Goal: Contribute content

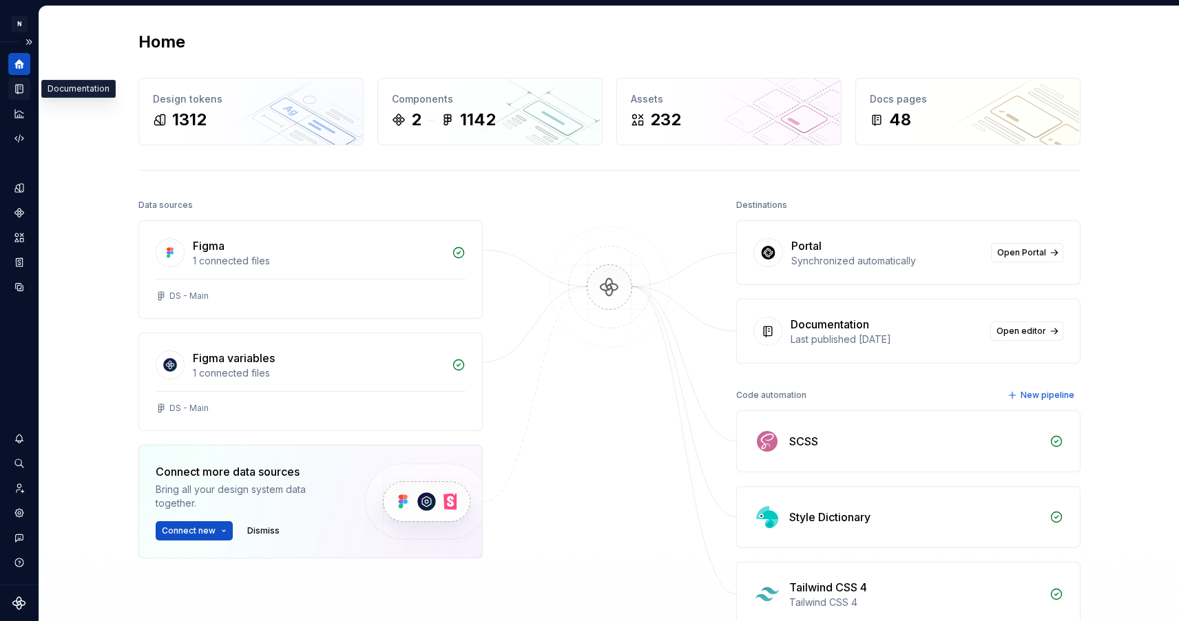
click at [19, 85] on icon "Documentation" at bounding box center [19, 89] width 12 height 12
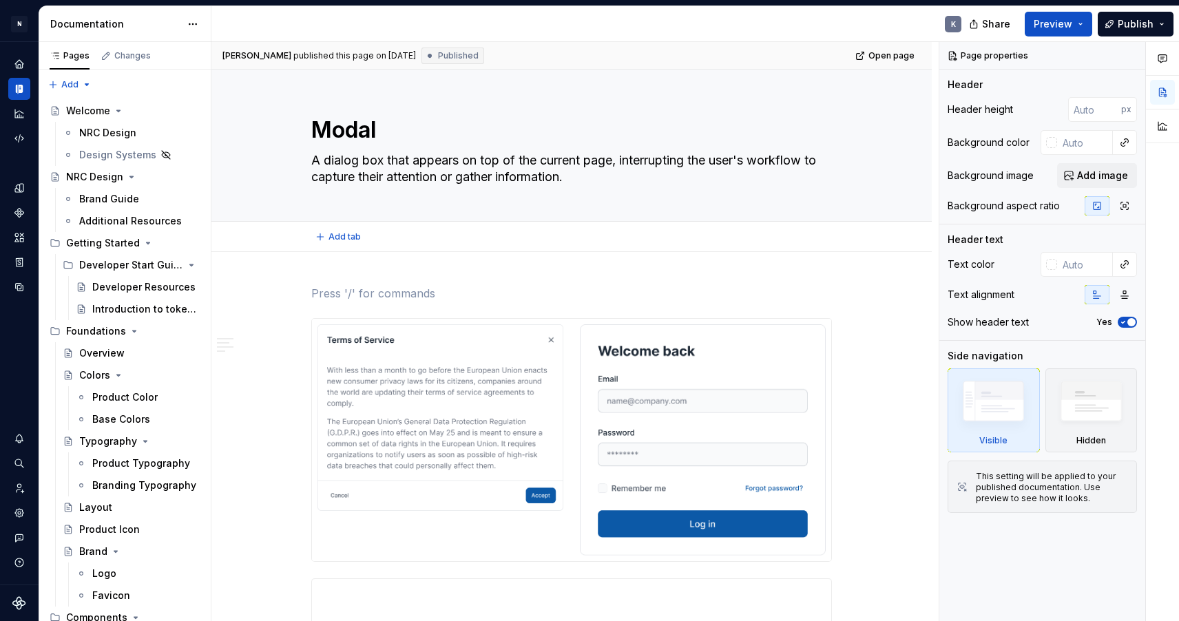
type textarea "*"
click at [339, 291] on p at bounding box center [571, 293] width 521 height 17
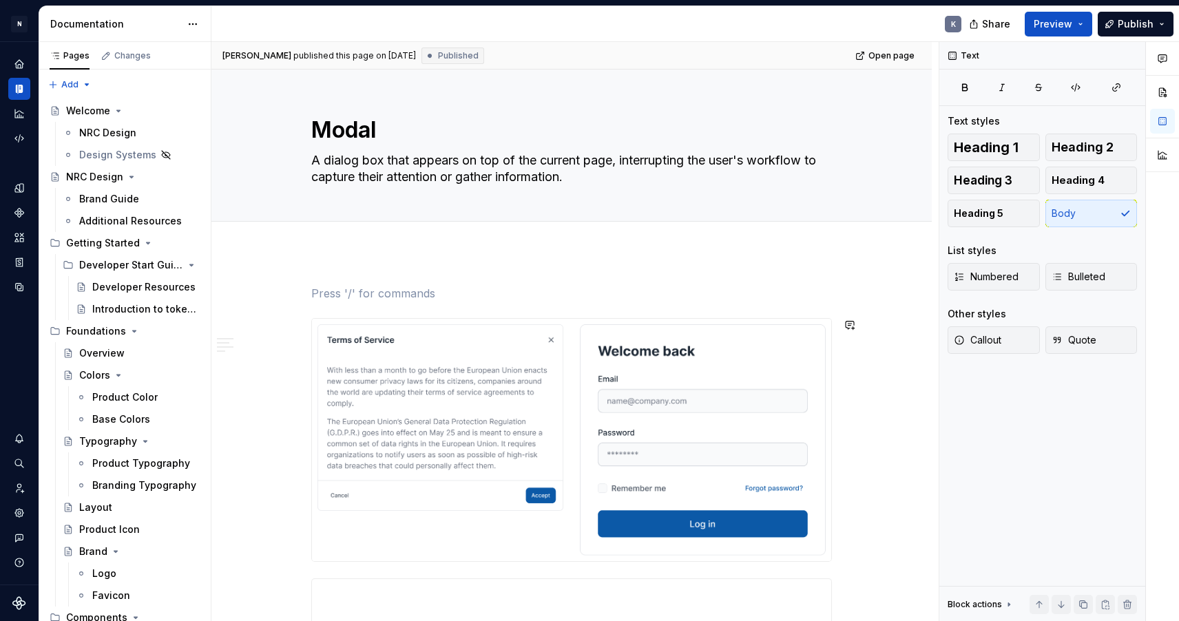
click at [826, 514] on img at bounding box center [703, 439] width 246 height 231
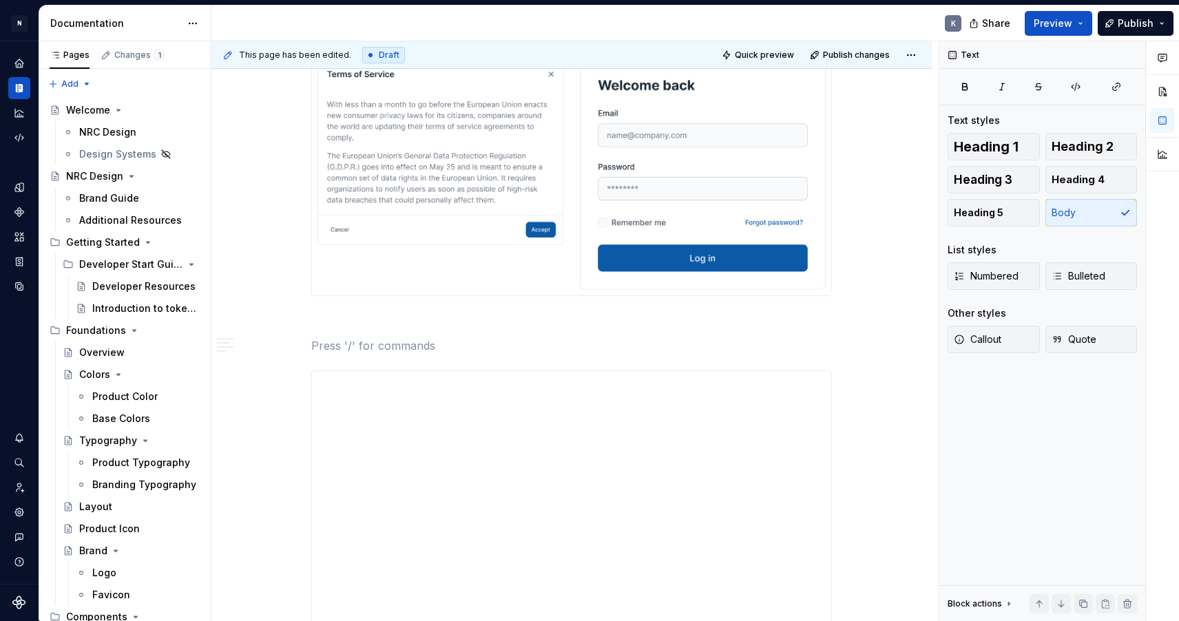
scroll to position [439, 0]
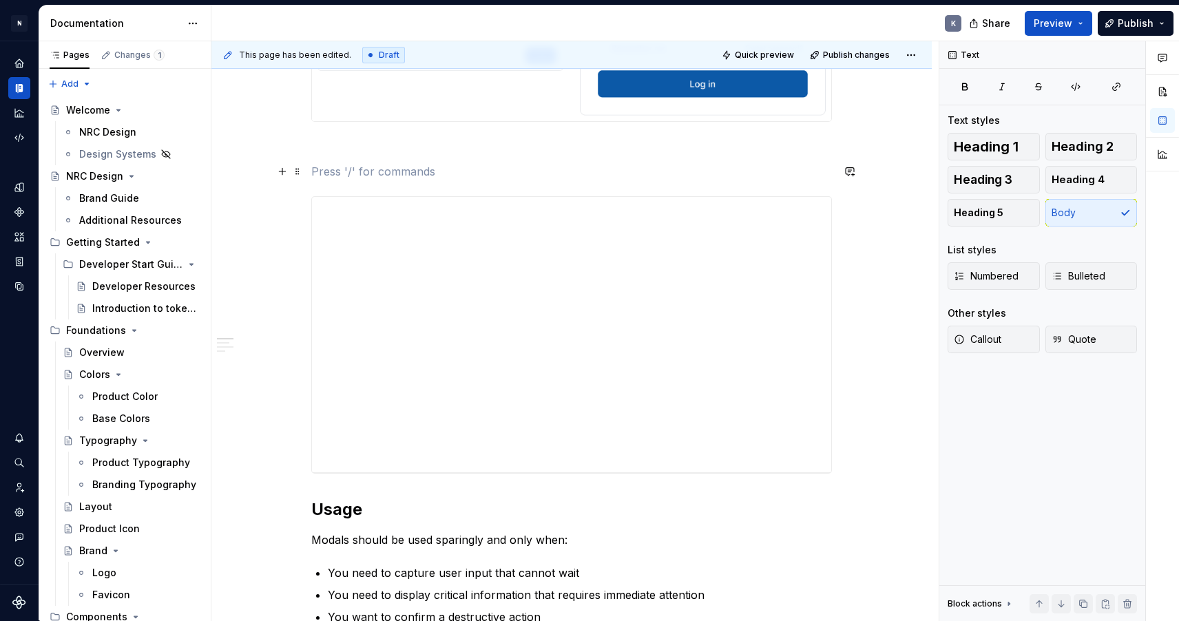
click at [450, 164] on p at bounding box center [571, 171] width 521 height 17
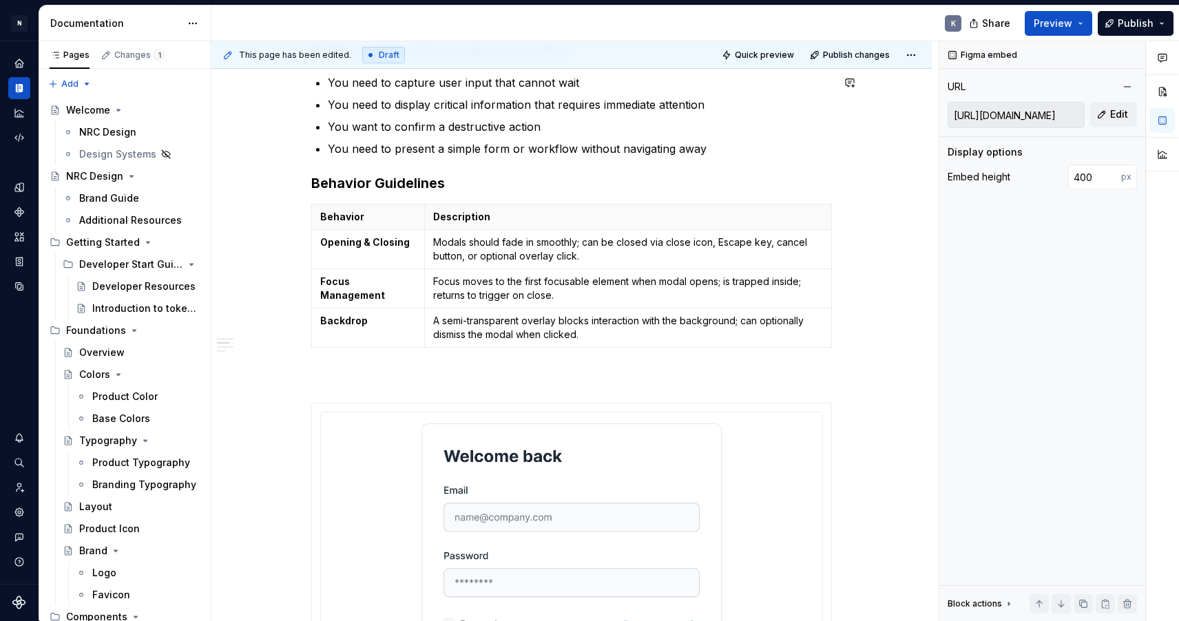
scroll to position [986, 0]
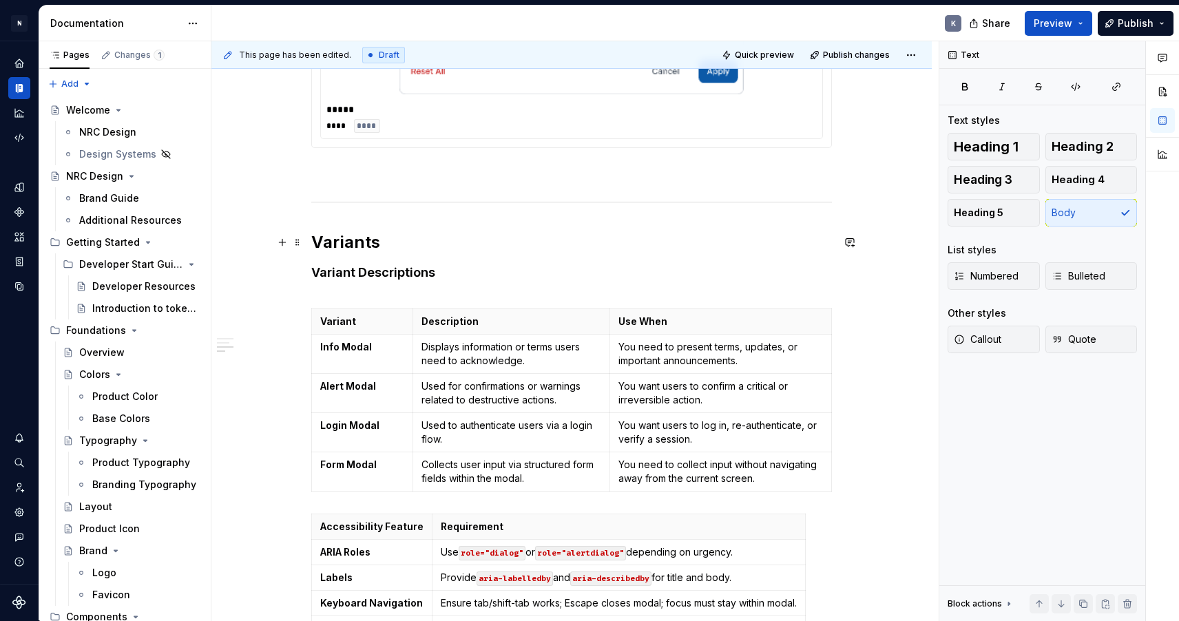
scroll to position [2847, 0]
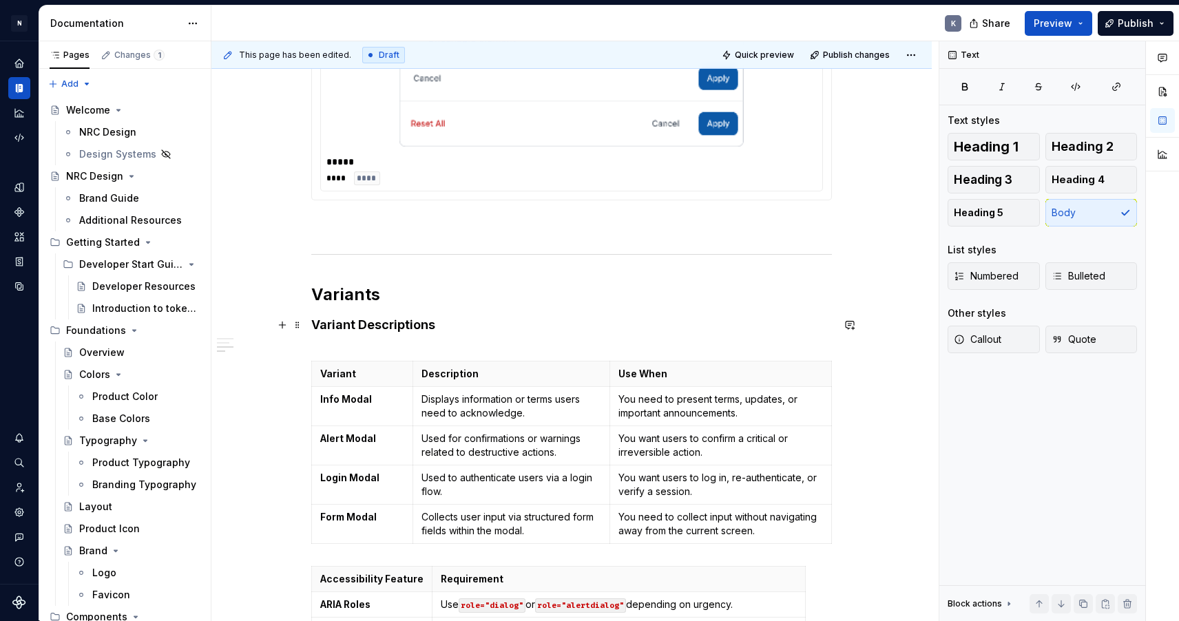
click at [470, 327] on h4 "Variant Descriptions" at bounding box center [571, 333] width 521 height 33
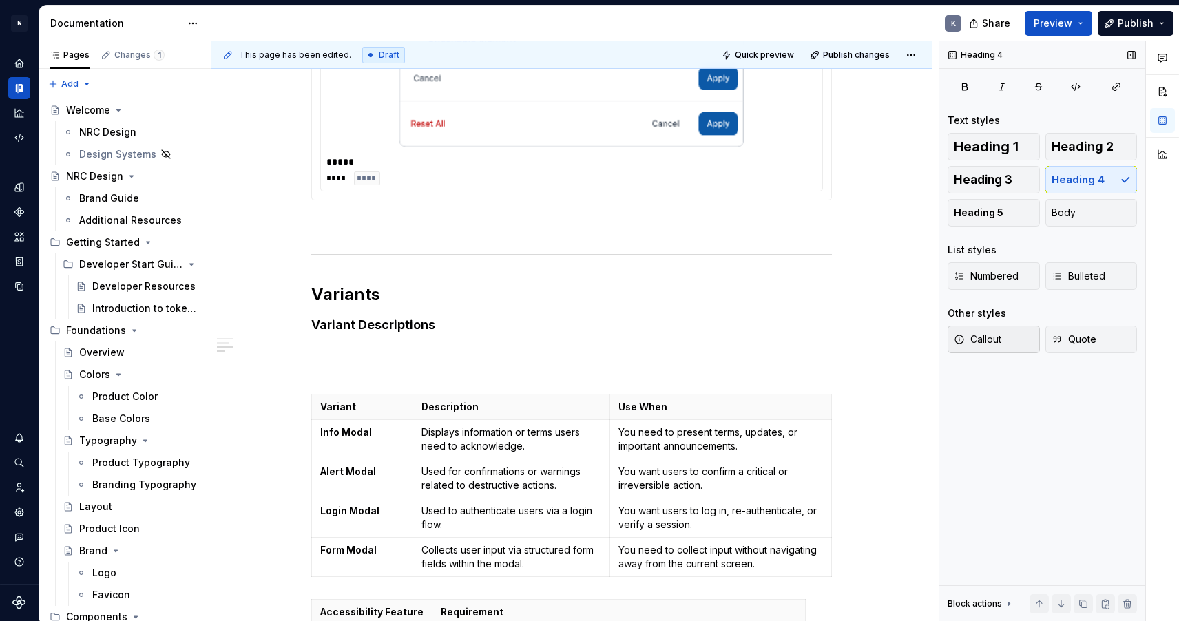
click at [999, 344] on span "Callout" at bounding box center [978, 340] width 48 height 14
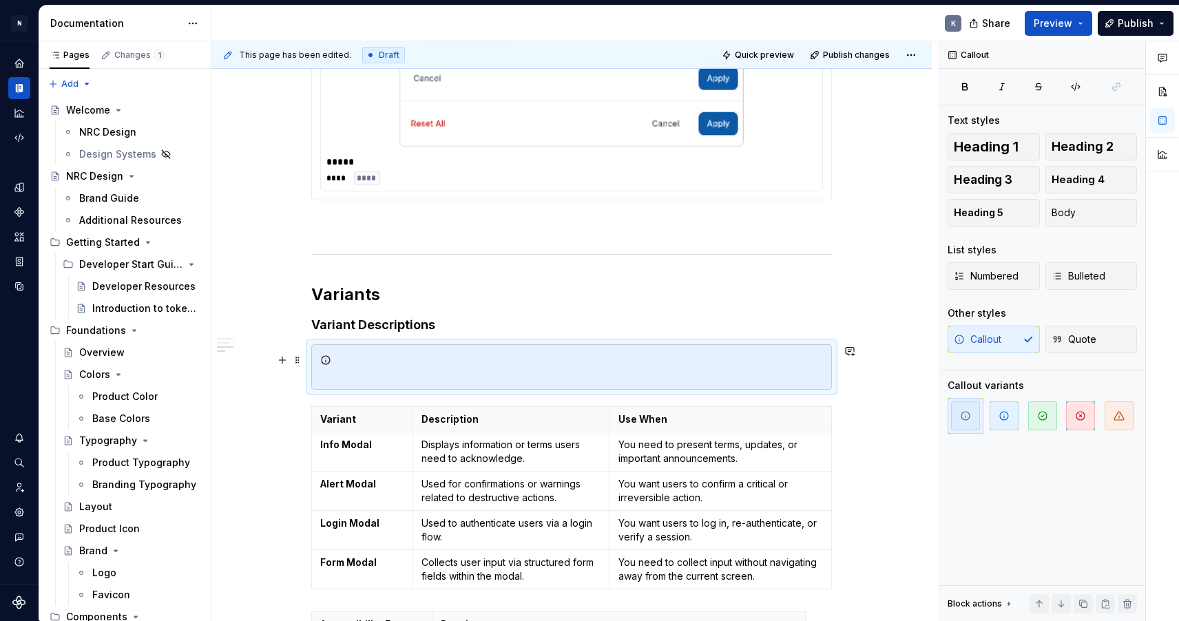
click at [802, 354] on div at bounding box center [580, 367] width 486 height 28
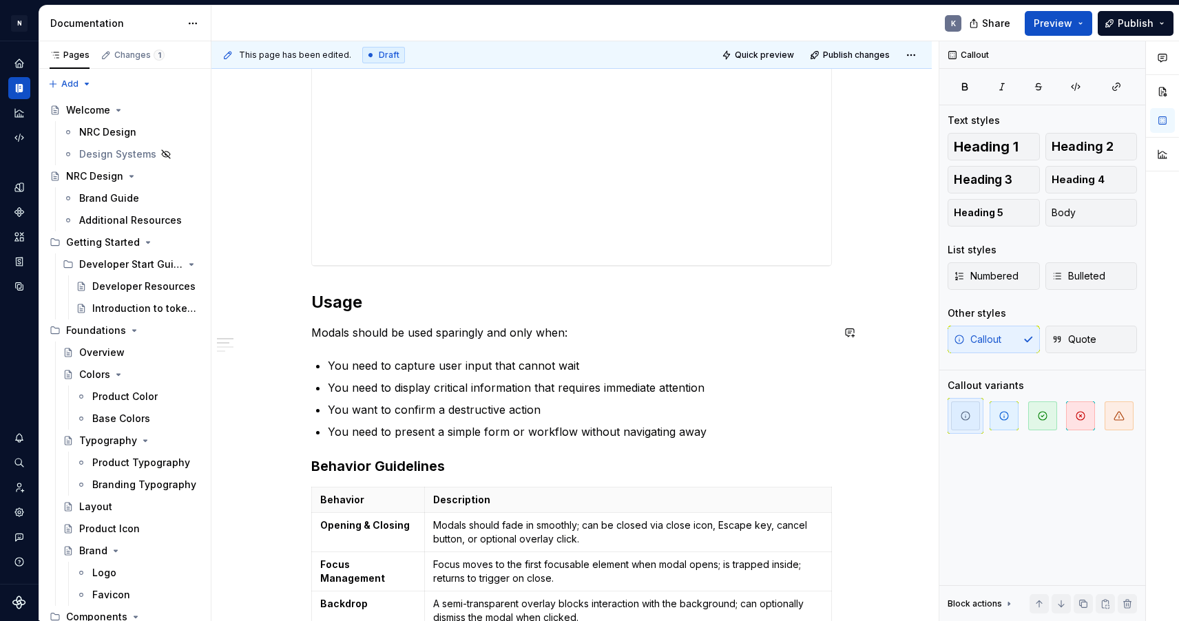
scroll to position [725, 0]
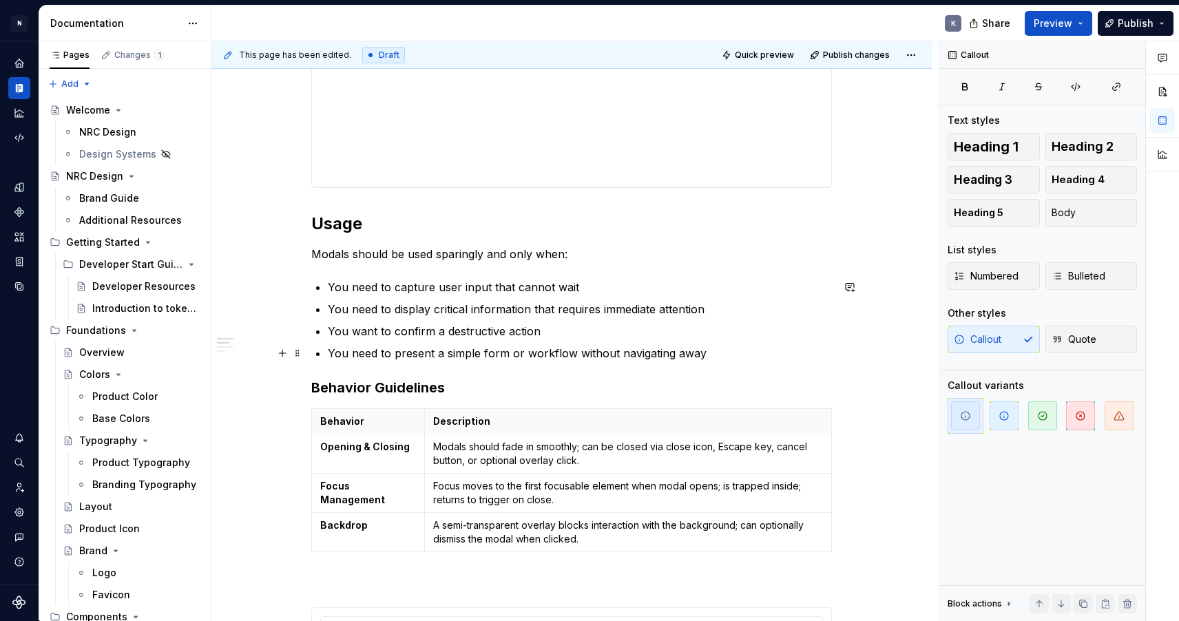
click at [716, 357] on p "You need to present a simple form or workflow without navigating away" at bounding box center [580, 353] width 504 height 17
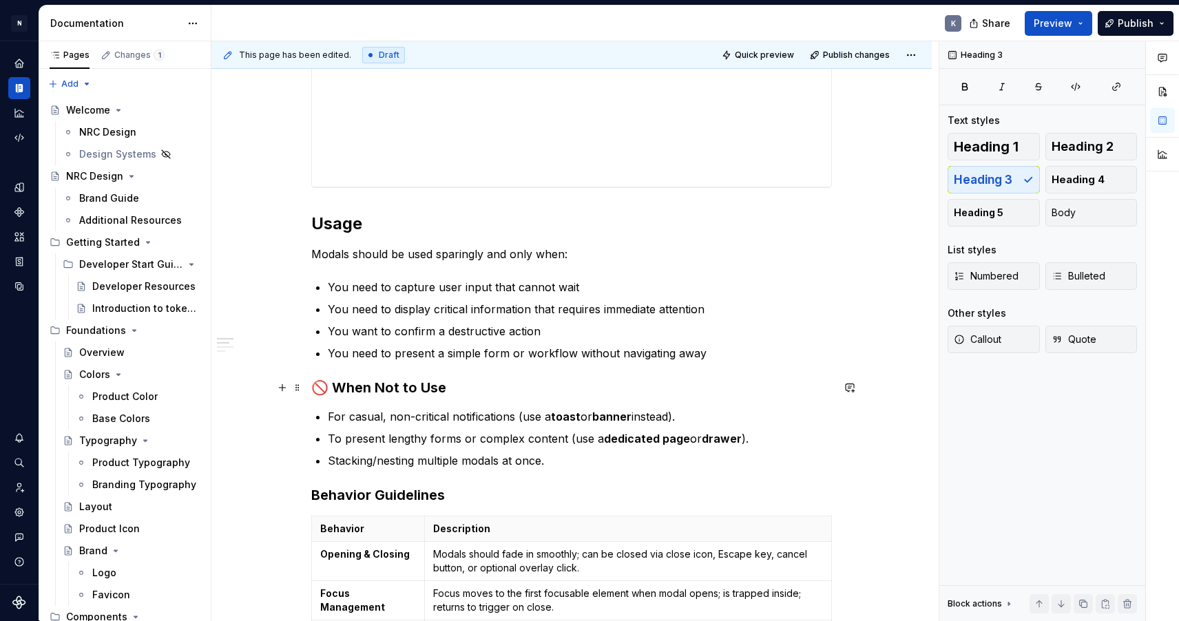
click at [337, 386] on h3 "🚫 When Not to Use" at bounding box center [571, 387] width 521 height 19
click at [572, 253] on p "Modals should be used sparingly and only when:" at bounding box center [571, 254] width 521 height 17
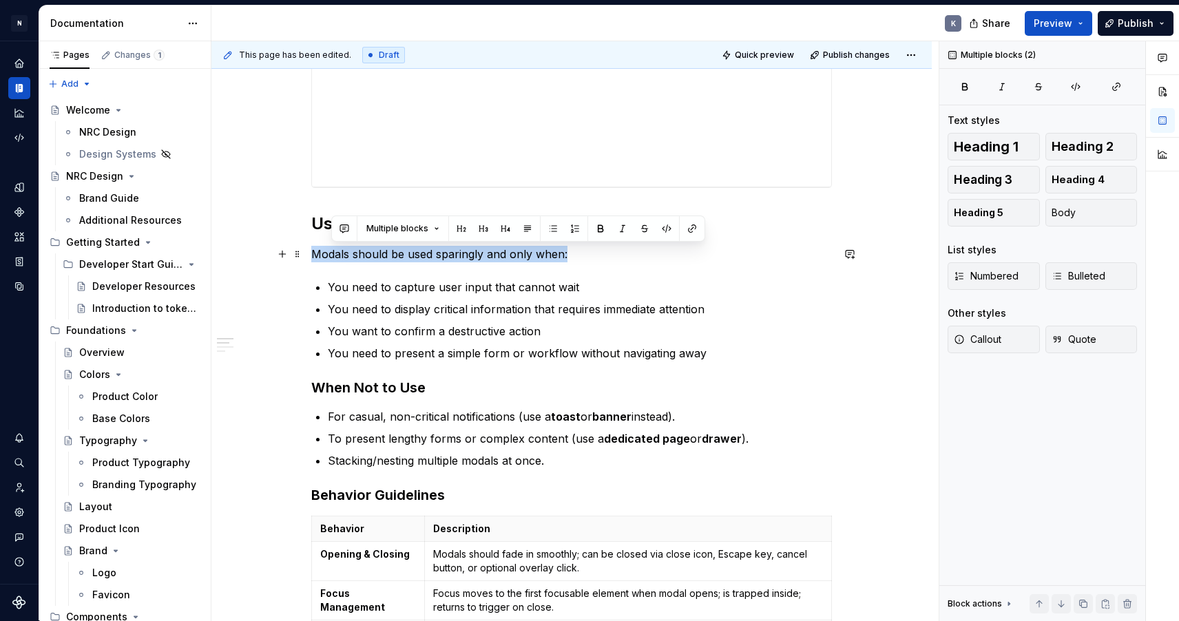
click at [572, 253] on p "Modals should be used sparingly and only when:" at bounding box center [571, 254] width 521 height 17
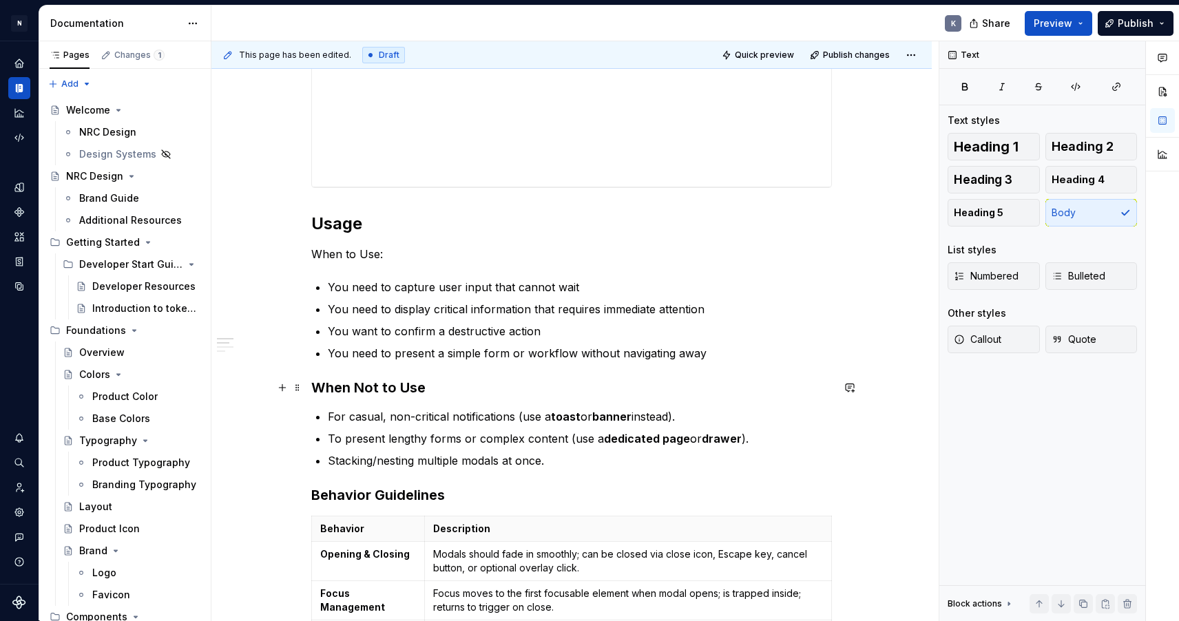
click at [384, 388] on h3 "When Not to Use" at bounding box center [571, 387] width 521 height 19
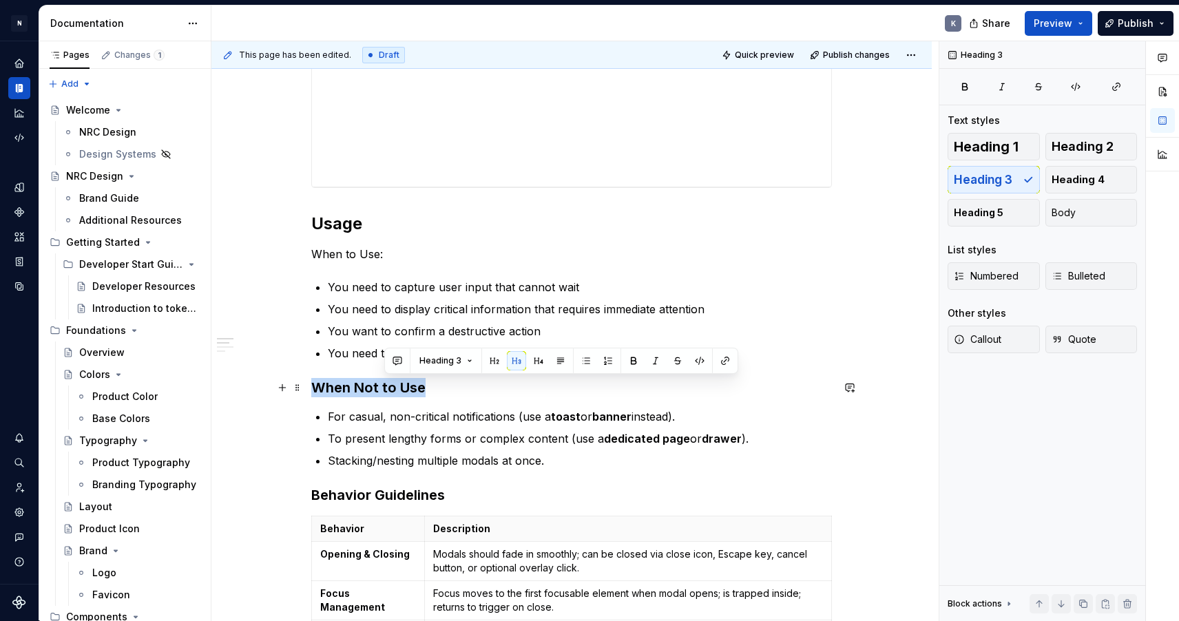
click at [384, 388] on h3 "When Not to Use" at bounding box center [571, 387] width 521 height 19
click at [1077, 180] on span "Heading 4" at bounding box center [1078, 180] width 53 height 14
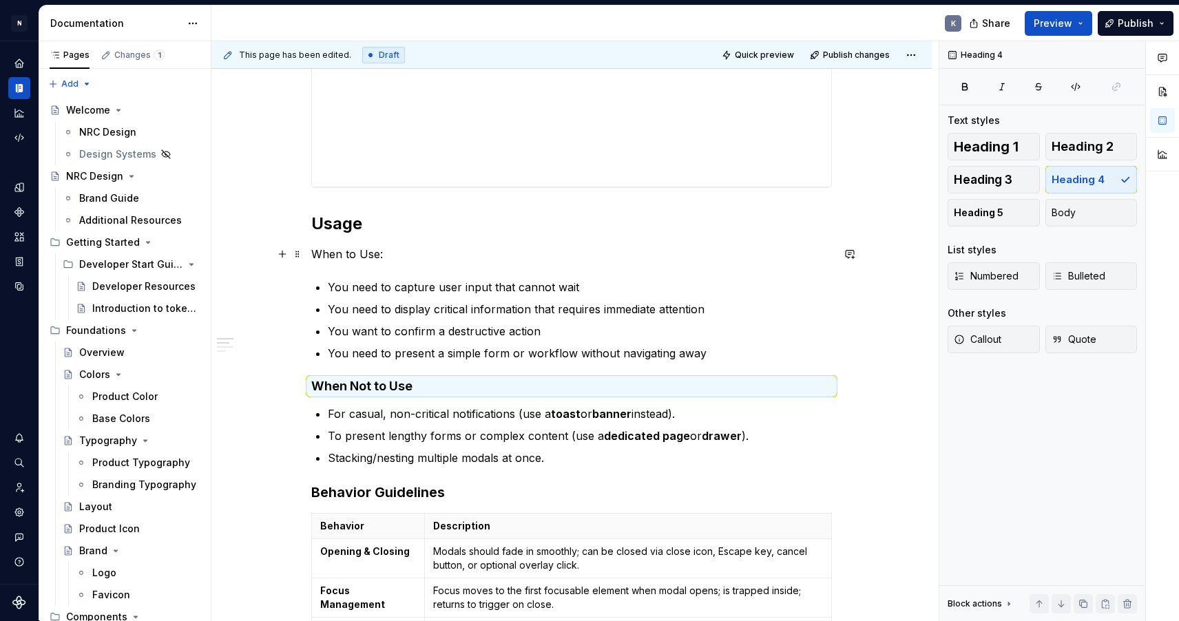
click at [343, 253] on p "When to Use:" at bounding box center [571, 254] width 521 height 17
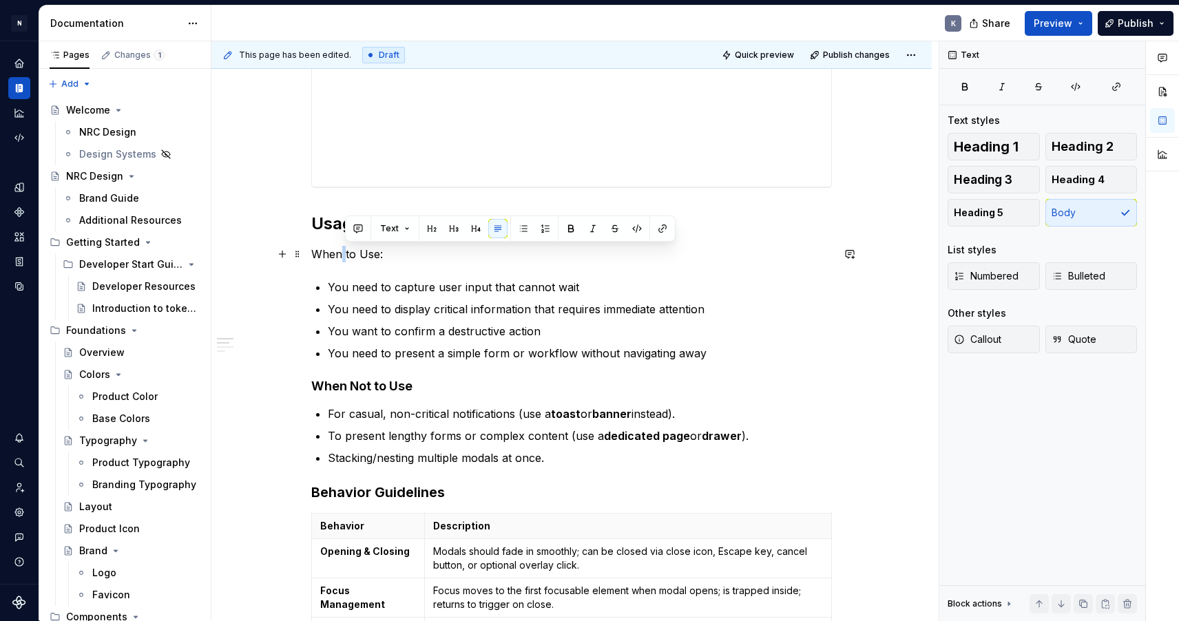
click at [343, 253] on p "When to Use:" at bounding box center [571, 254] width 521 height 17
click at [1064, 175] on span "Heading 4" at bounding box center [1078, 180] width 53 height 14
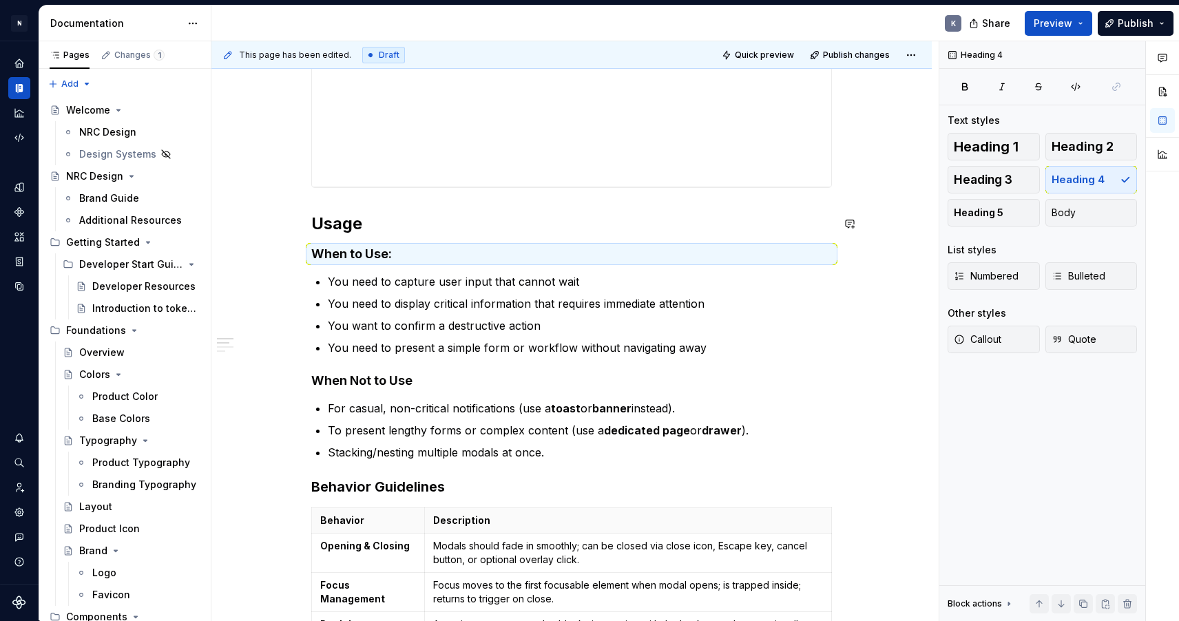
click at [900, 211] on div "**********" at bounding box center [574, 331] width 727 height 580
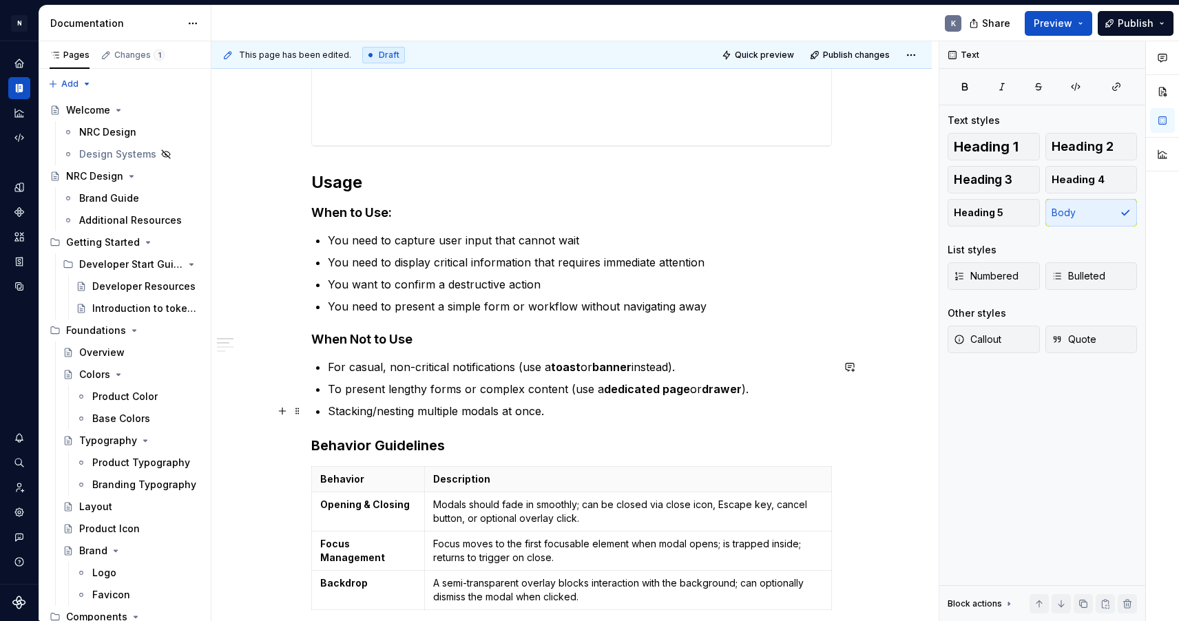
scroll to position [793, 0]
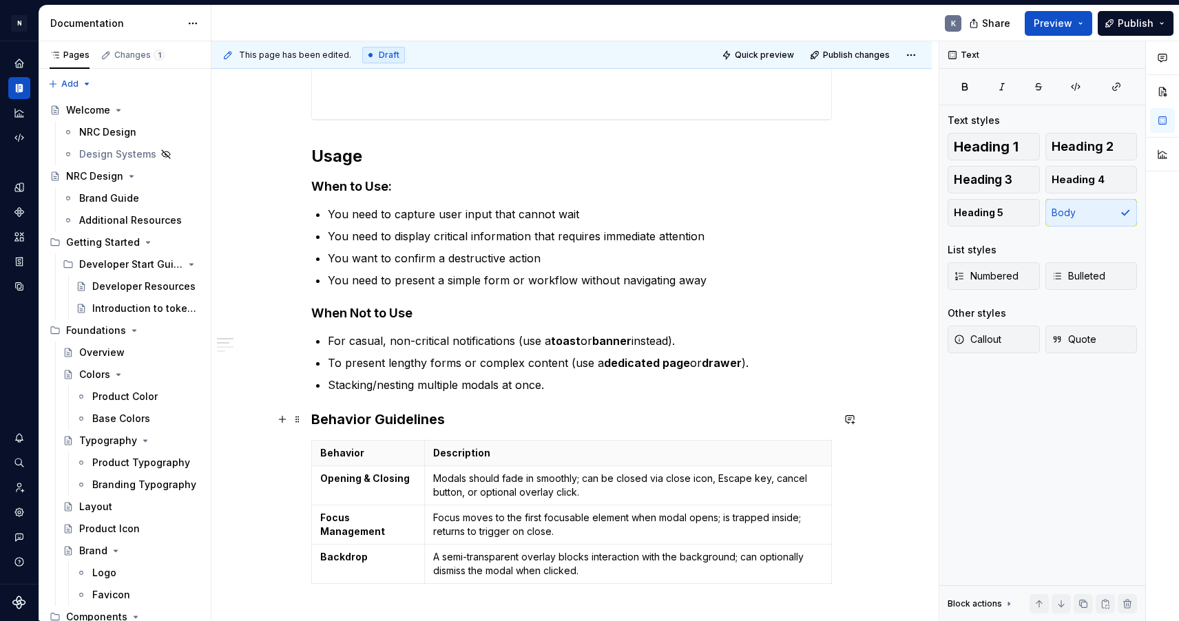
click at [405, 419] on h3 "Behavior Guidelines" at bounding box center [571, 419] width 521 height 19
click at [347, 150] on h2 "Usage" at bounding box center [571, 156] width 521 height 22
click at [330, 420] on h3 "Behavior Guidelines" at bounding box center [571, 419] width 521 height 19
click at [1059, 145] on span "Heading 2" at bounding box center [1083, 147] width 62 height 14
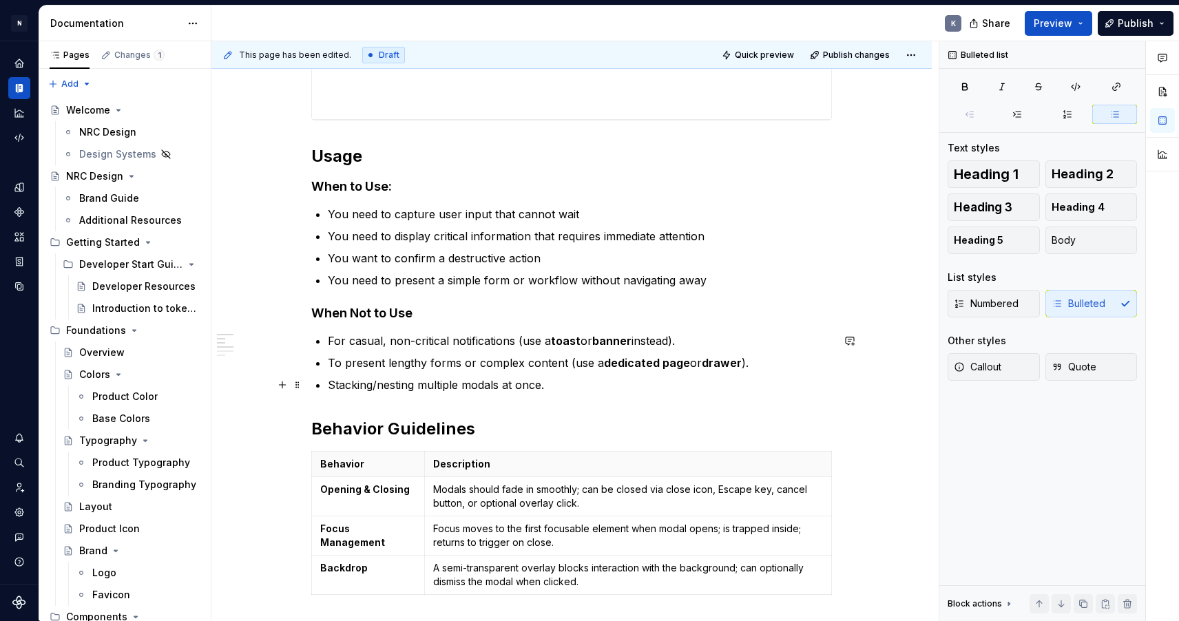
click at [605, 391] on p "Stacking/nesting multiple modals at once." at bounding box center [580, 385] width 504 height 17
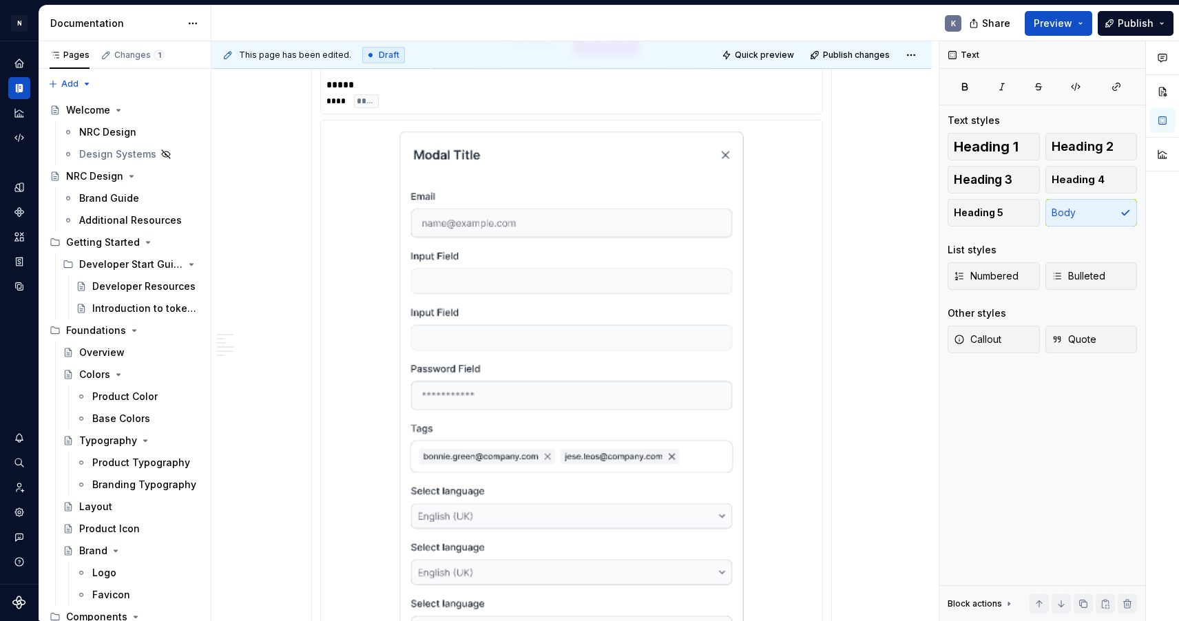
scroll to position [2551, 0]
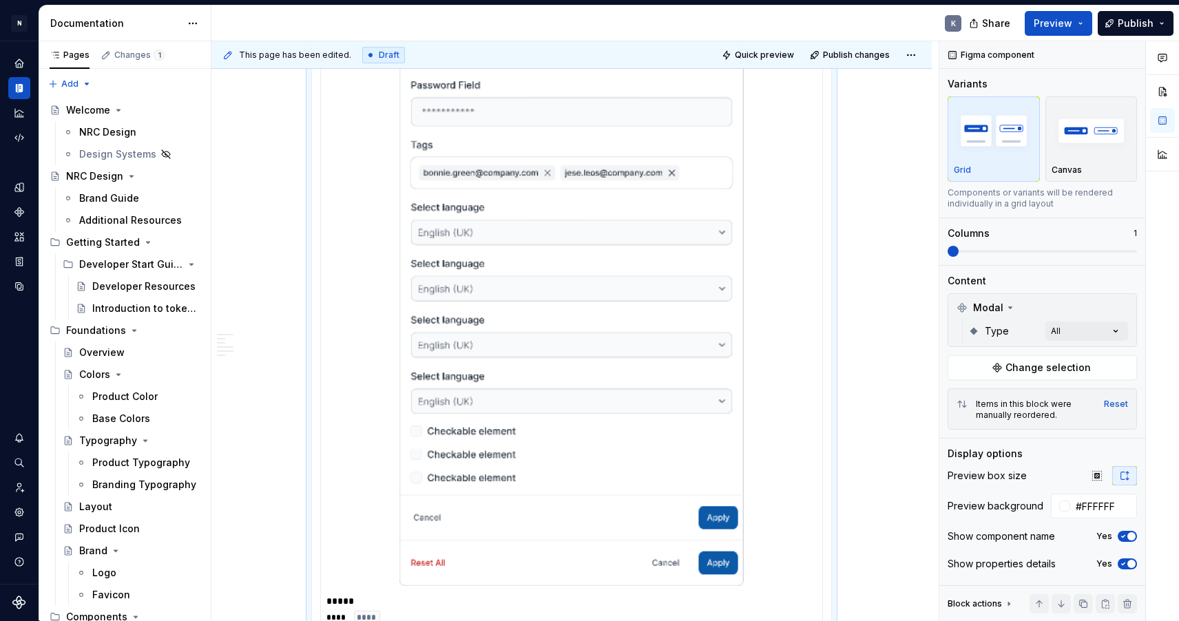
click at [780, 373] on div at bounding box center [571, 217] width 490 height 750
click at [790, 369] on div at bounding box center [571, 217] width 490 height 750
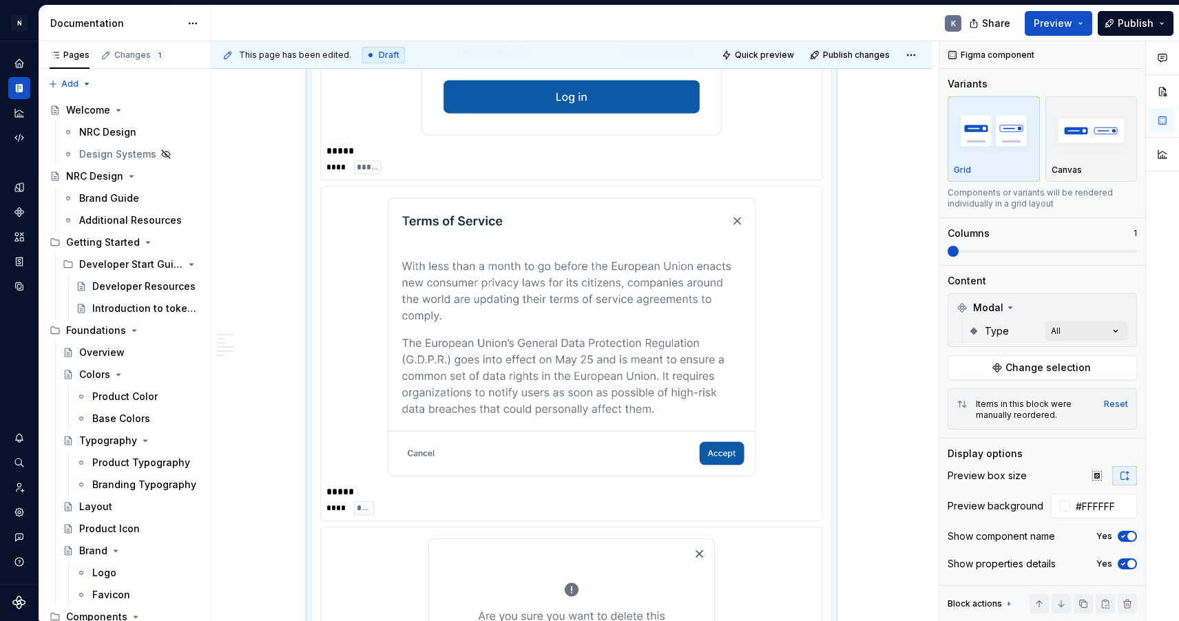
scroll to position [1641, 0]
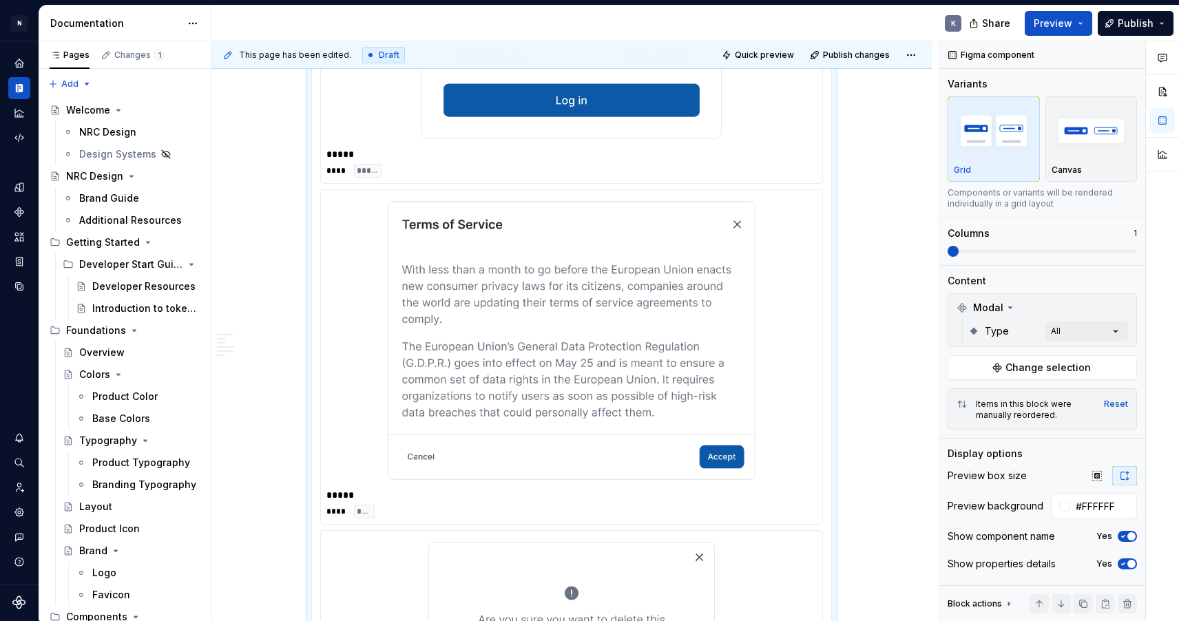
click at [866, 369] on div "**********" at bounding box center [571, 484] width 720 height 3746
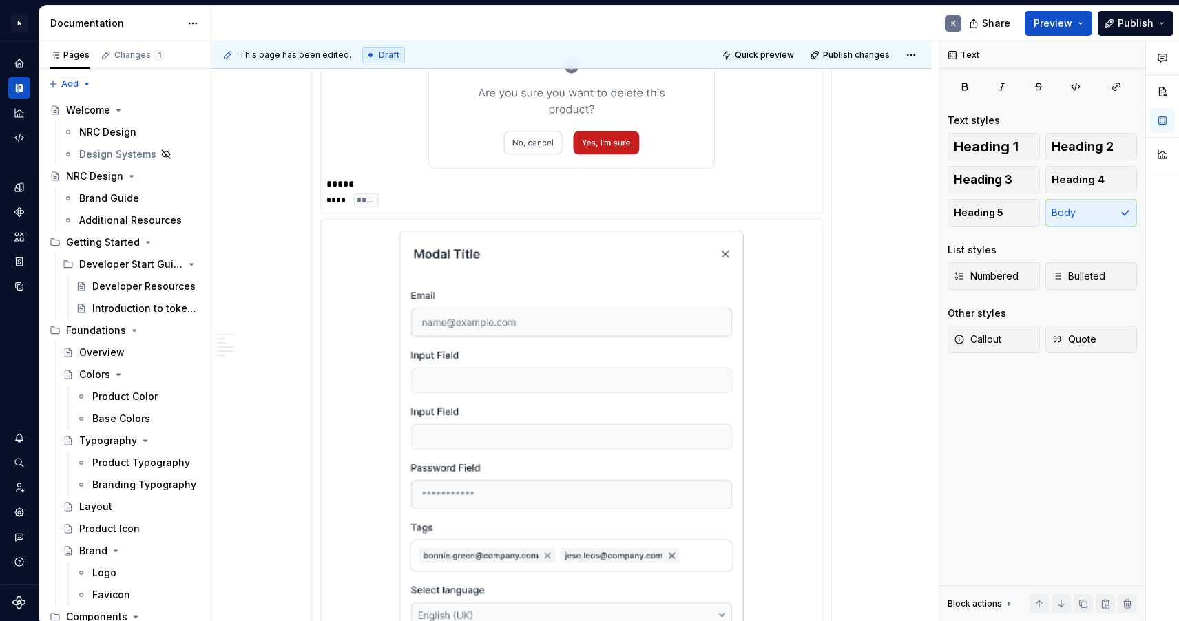
scroll to position [2230, 0]
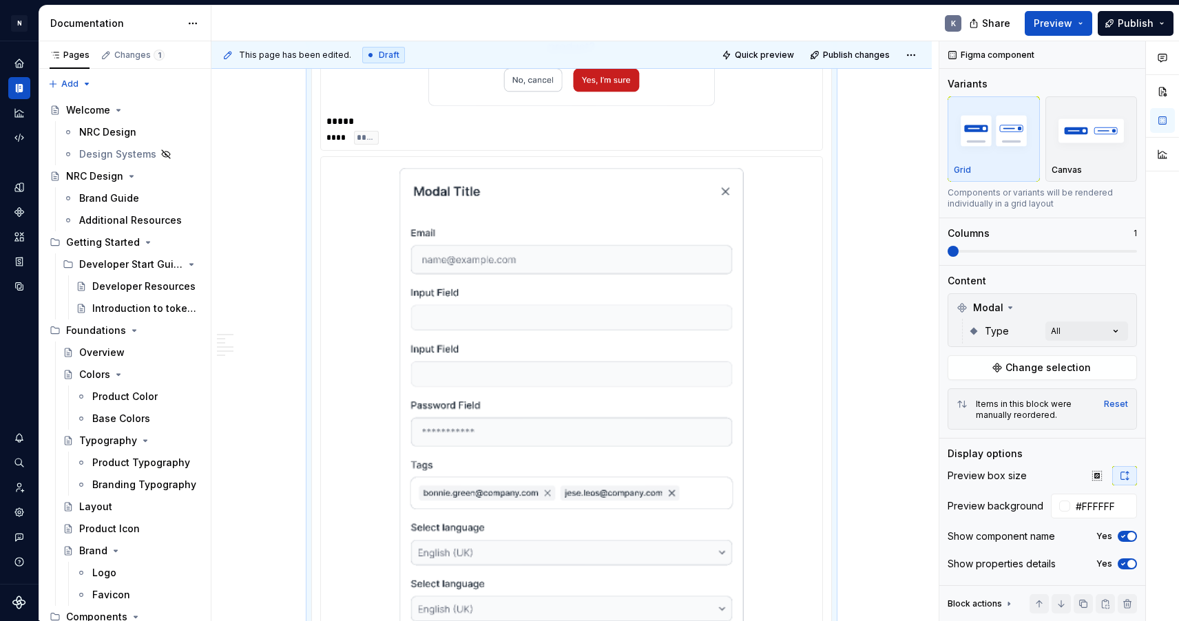
click at [777, 206] on div at bounding box center [571, 538] width 490 height 750
click at [1002, 364] on button "Change selection" at bounding box center [1042, 367] width 189 height 25
click at [643, 362] on img at bounding box center [572, 537] width 344 height 739
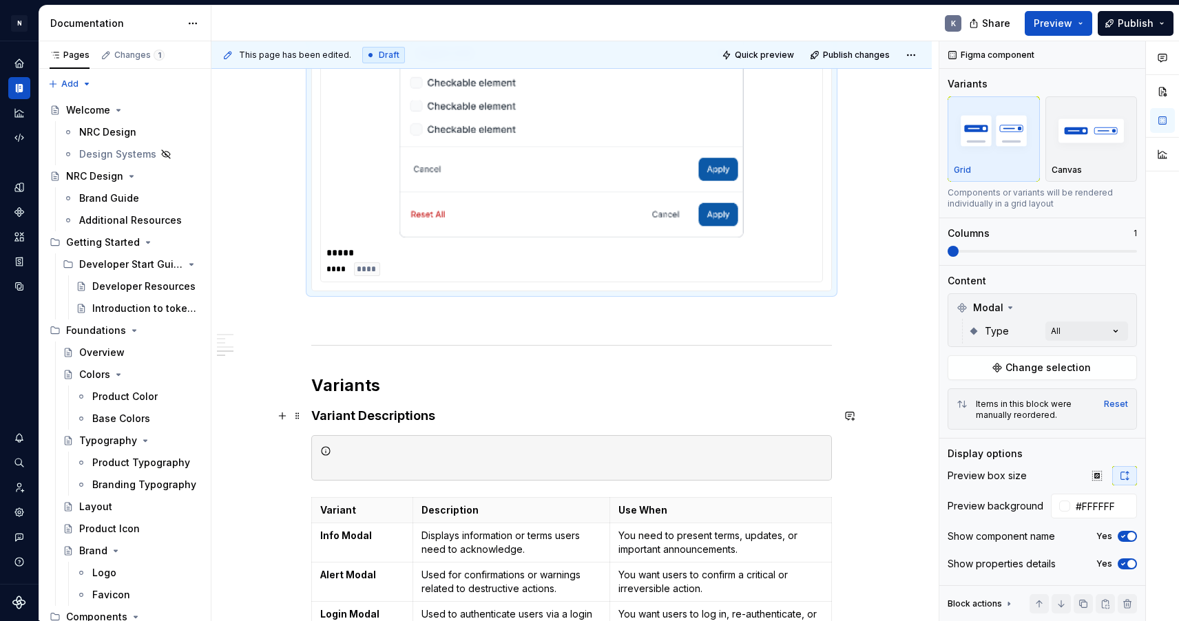
scroll to position [2945, 0]
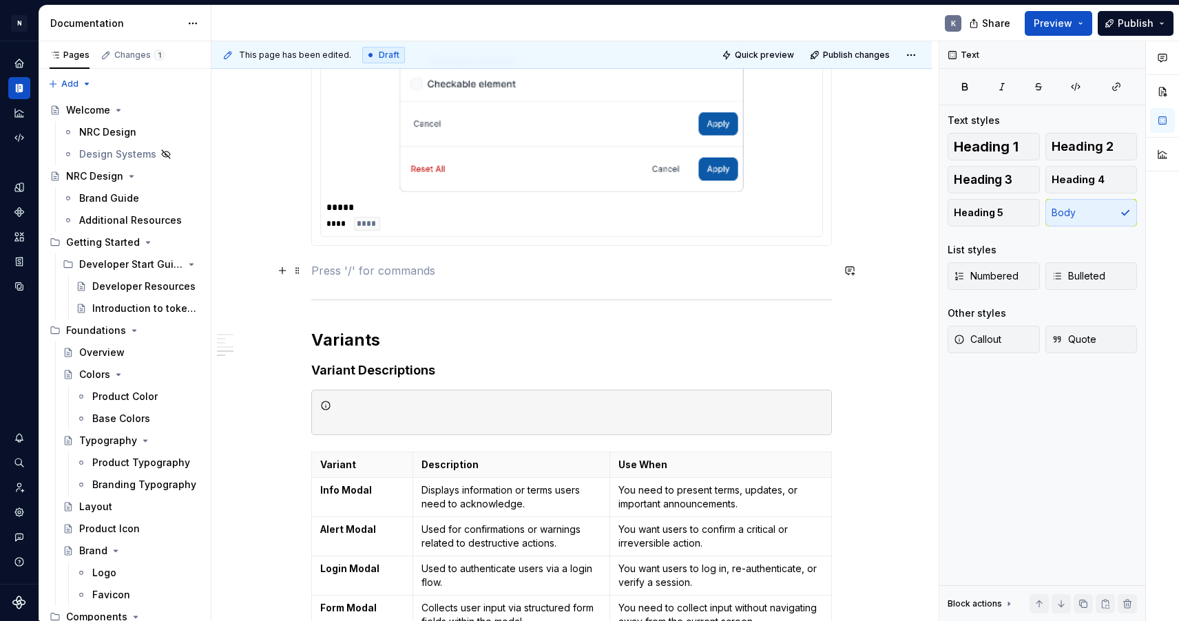
click at [455, 274] on p at bounding box center [571, 270] width 521 height 17
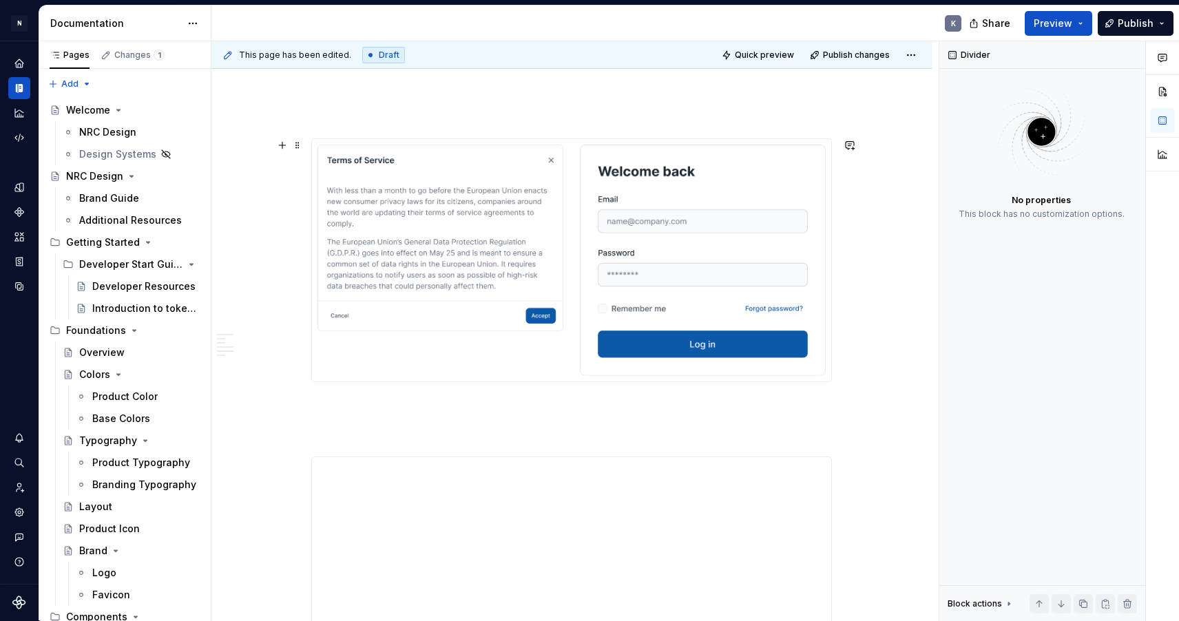
scroll to position [209, 0]
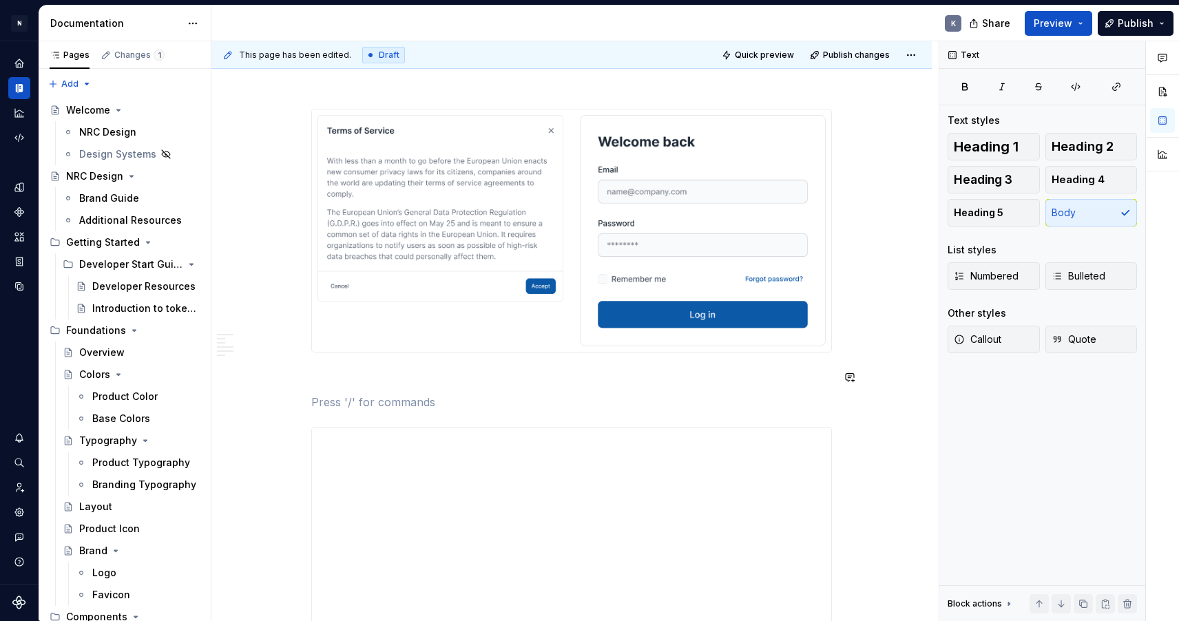
click at [328, 400] on p "Figma:" at bounding box center [571, 402] width 521 height 17
click at [404, 377] on button "button" at bounding box center [401, 376] width 19 height 19
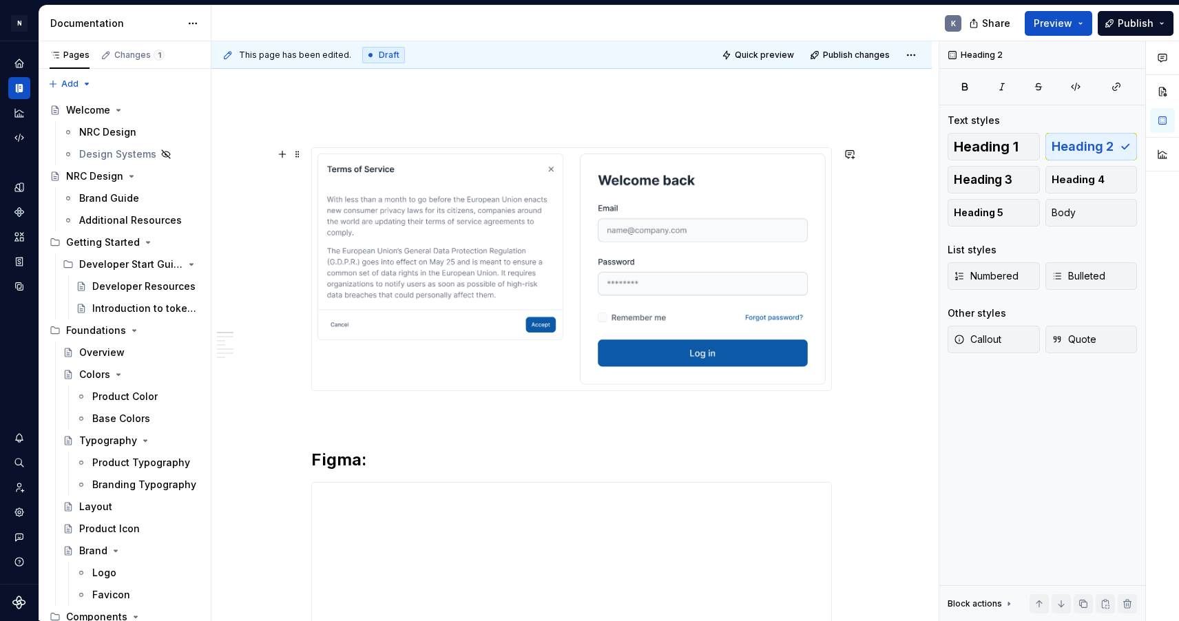
scroll to position [178, 0]
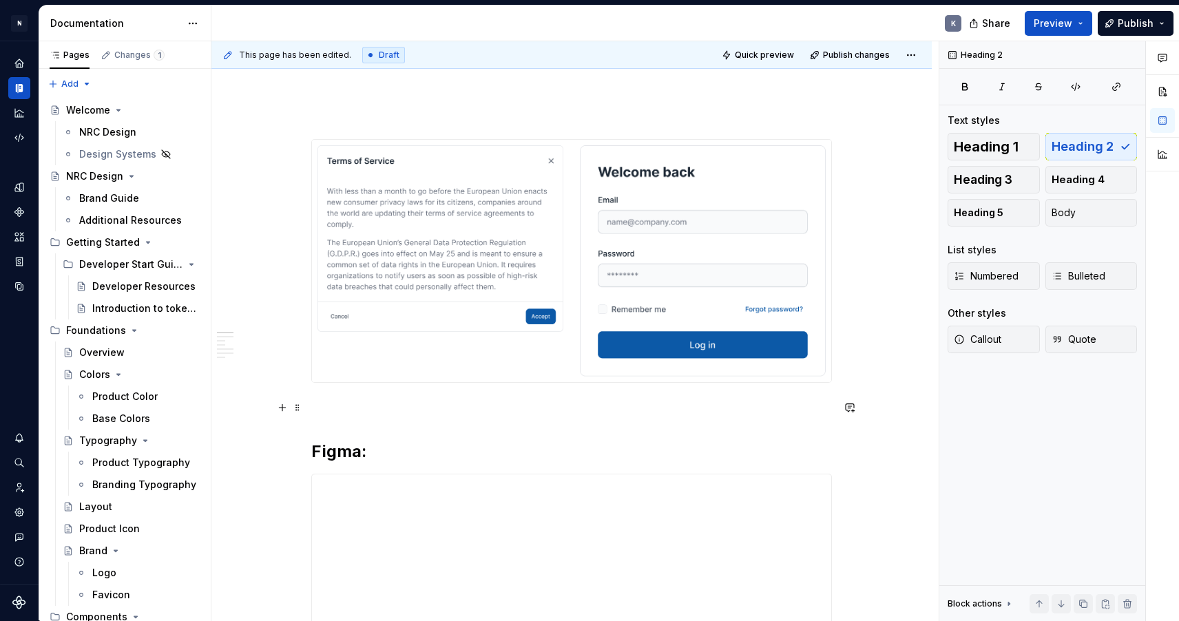
click at [361, 411] on p at bounding box center [571, 408] width 521 height 17
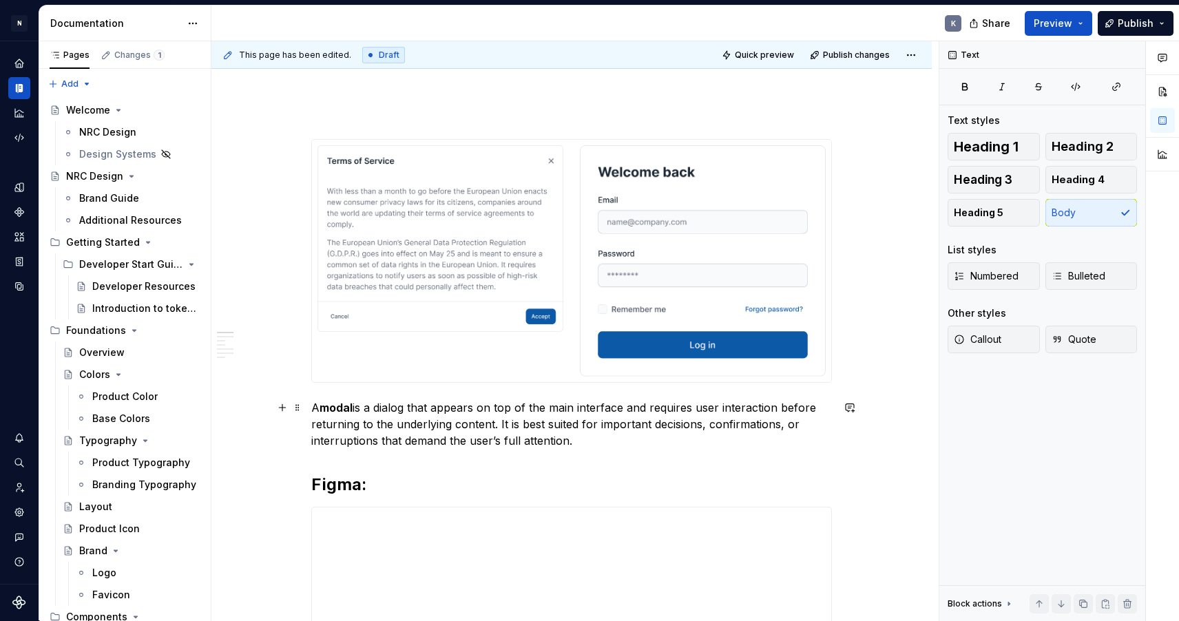
click at [318, 406] on p "A modal is a dialog that appears on top of the main interface and requires user…" at bounding box center [571, 425] width 521 height 50
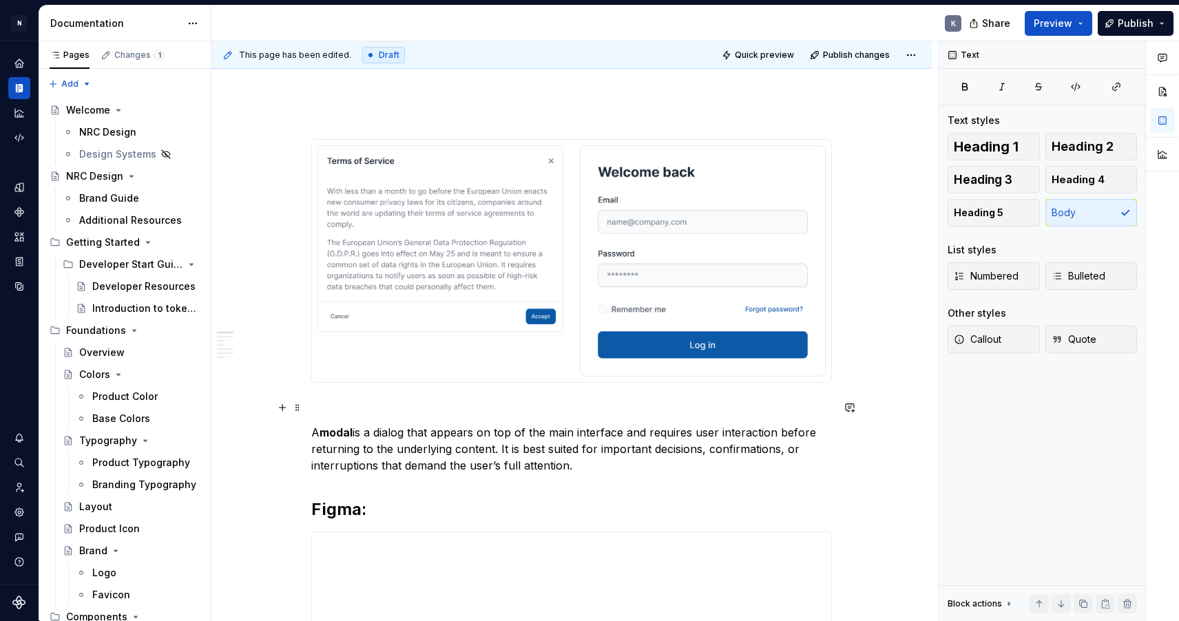
click at [348, 404] on p at bounding box center [571, 408] width 521 height 17
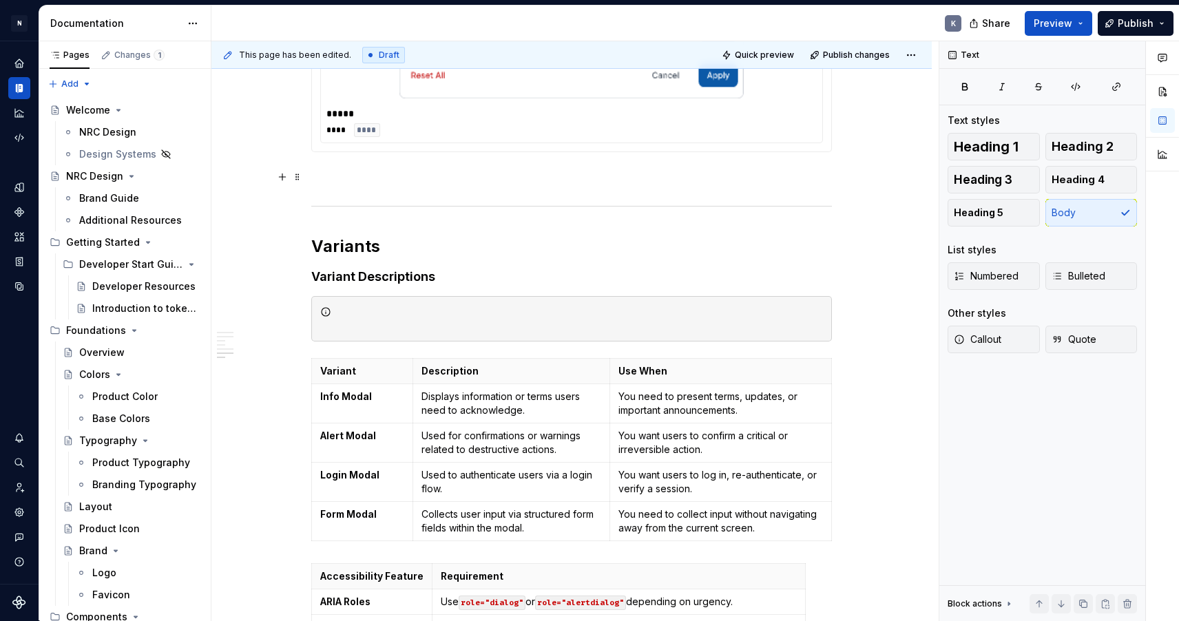
scroll to position [3109, 0]
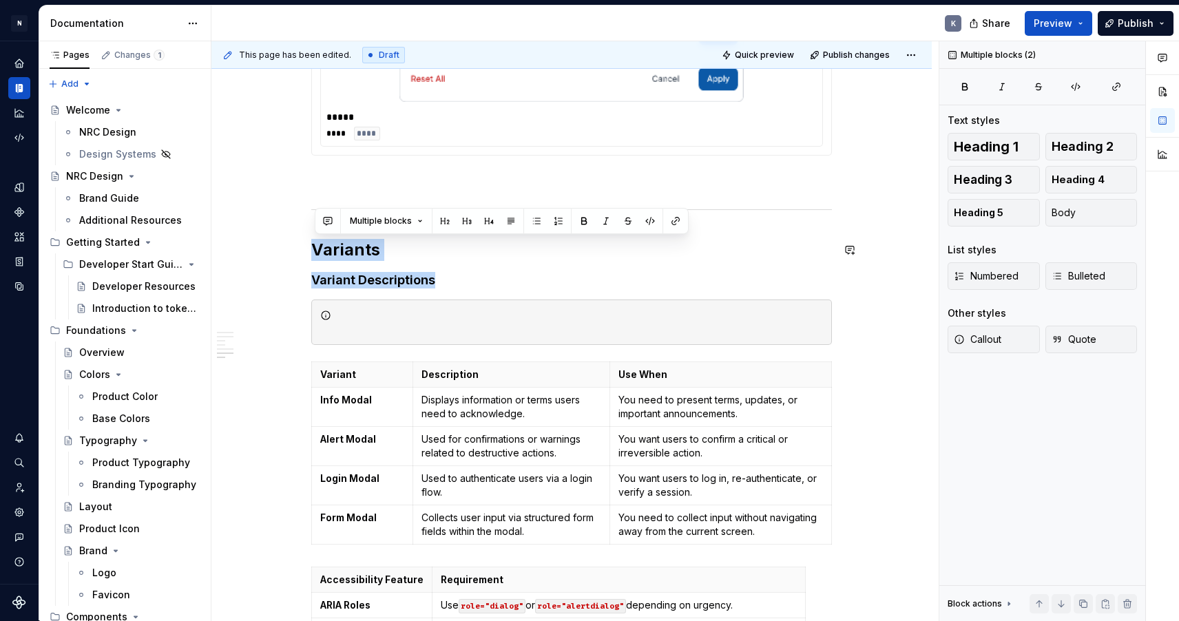
drag, startPoint x: 453, startPoint y: 282, endPoint x: 302, endPoint y: 237, distance: 157.5
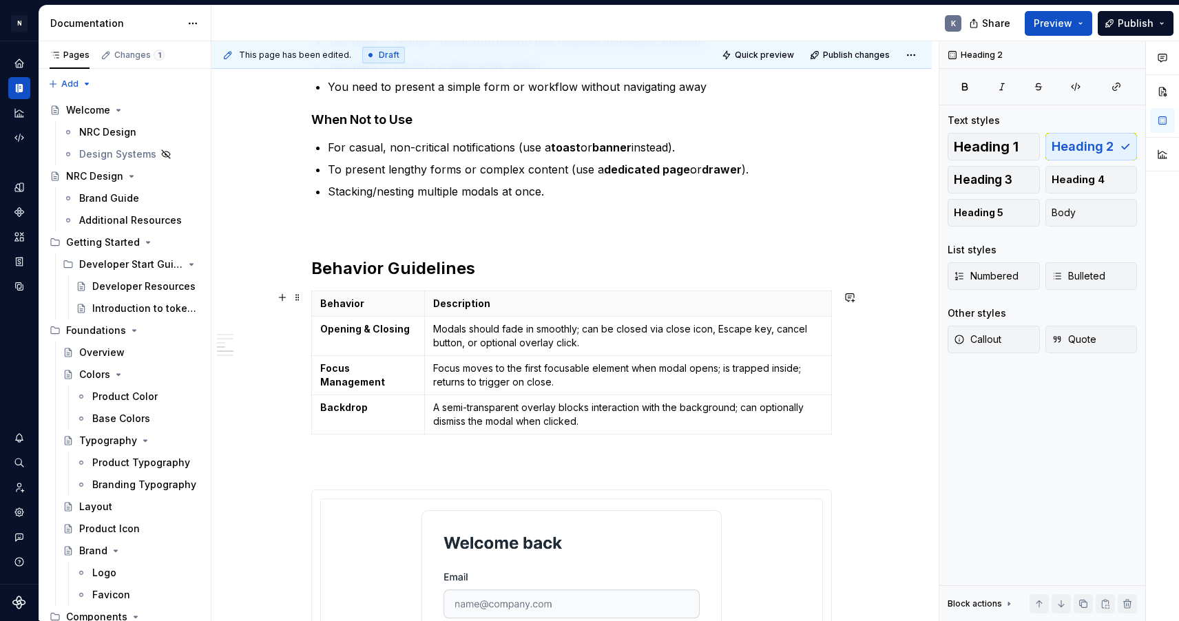
scroll to position [1134, 0]
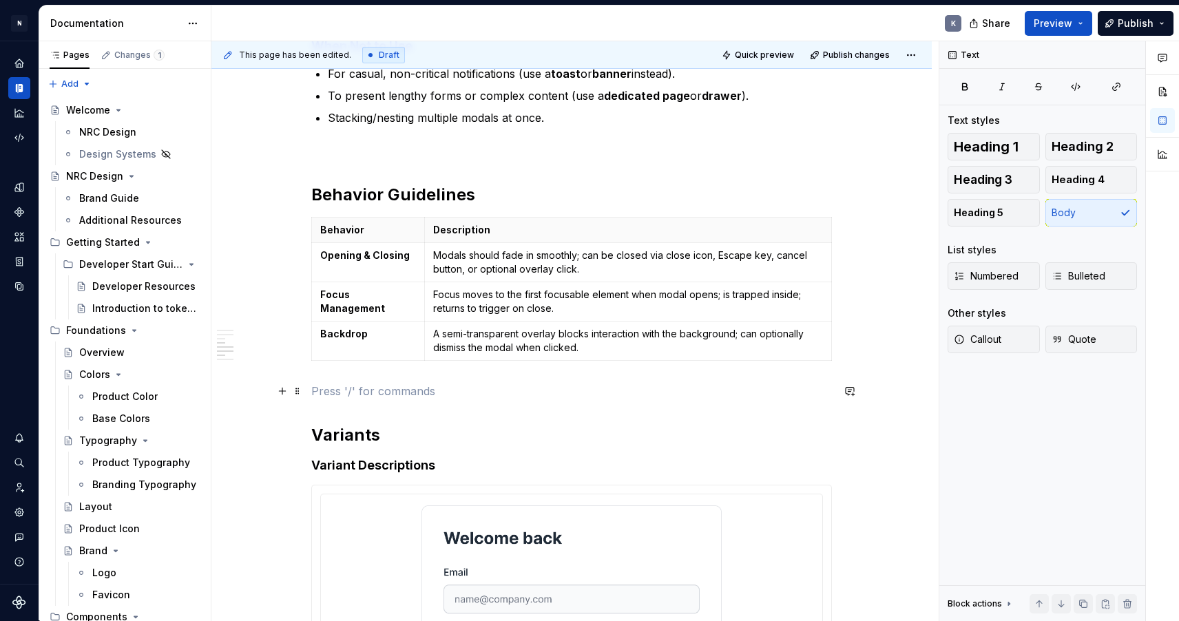
click at [421, 395] on p at bounding box center [571, 391] width 521 height 17
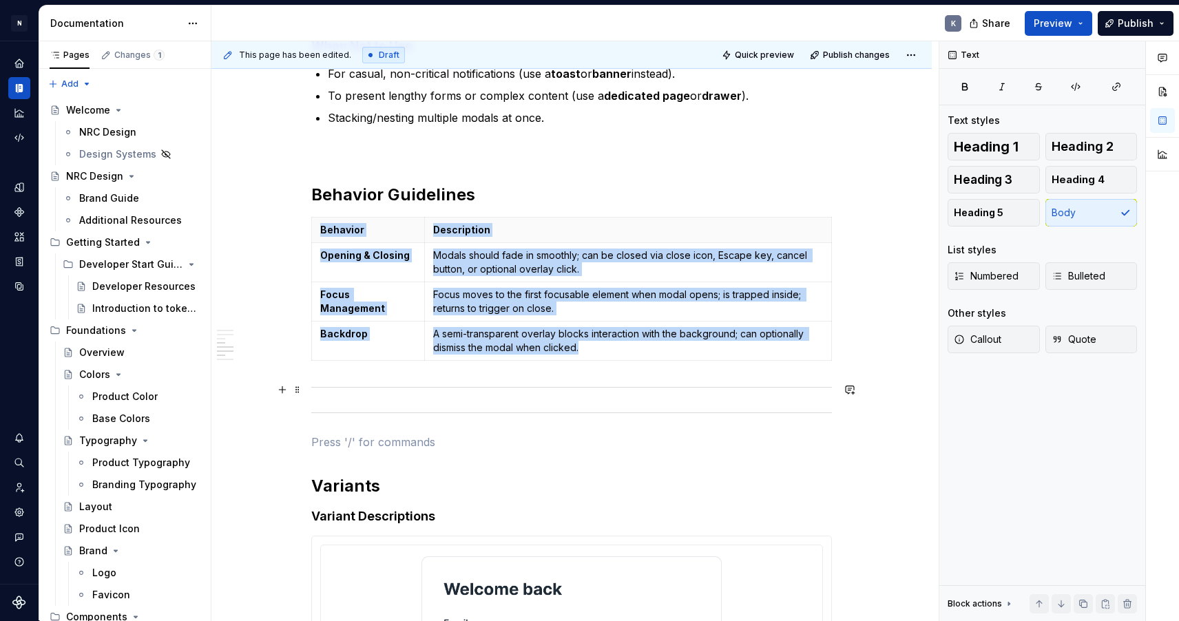
click at [335, 385] on div at bounding box center [571, 387] width 521 height 9
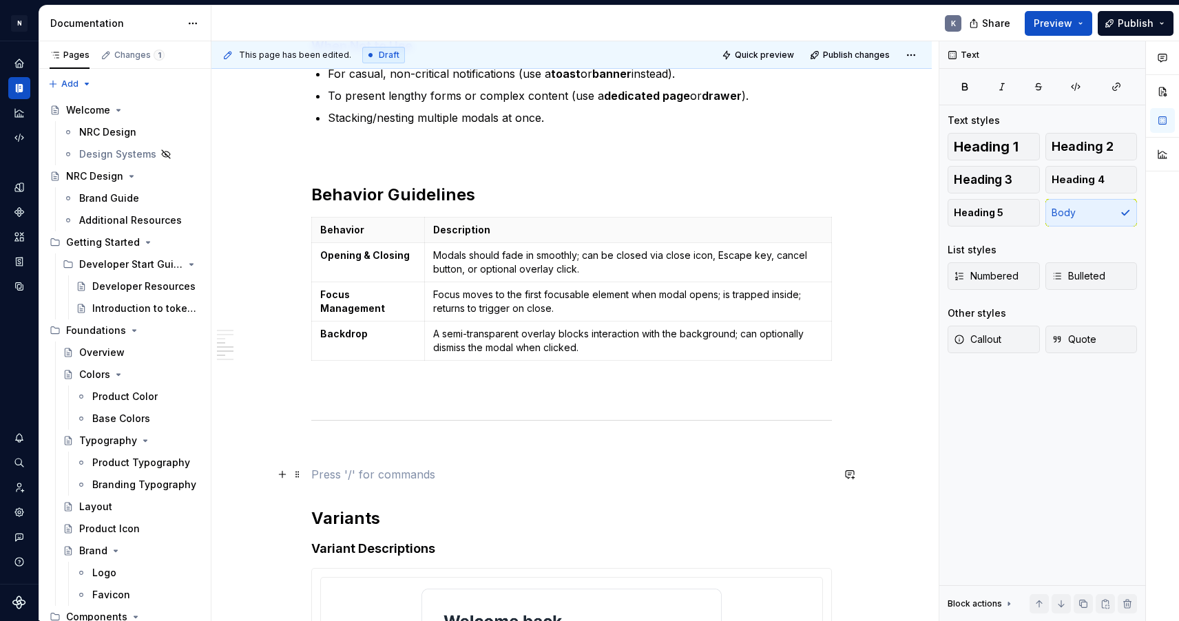
click at [564, 475] on p at bounding box center [571, 474] width 521 height 17
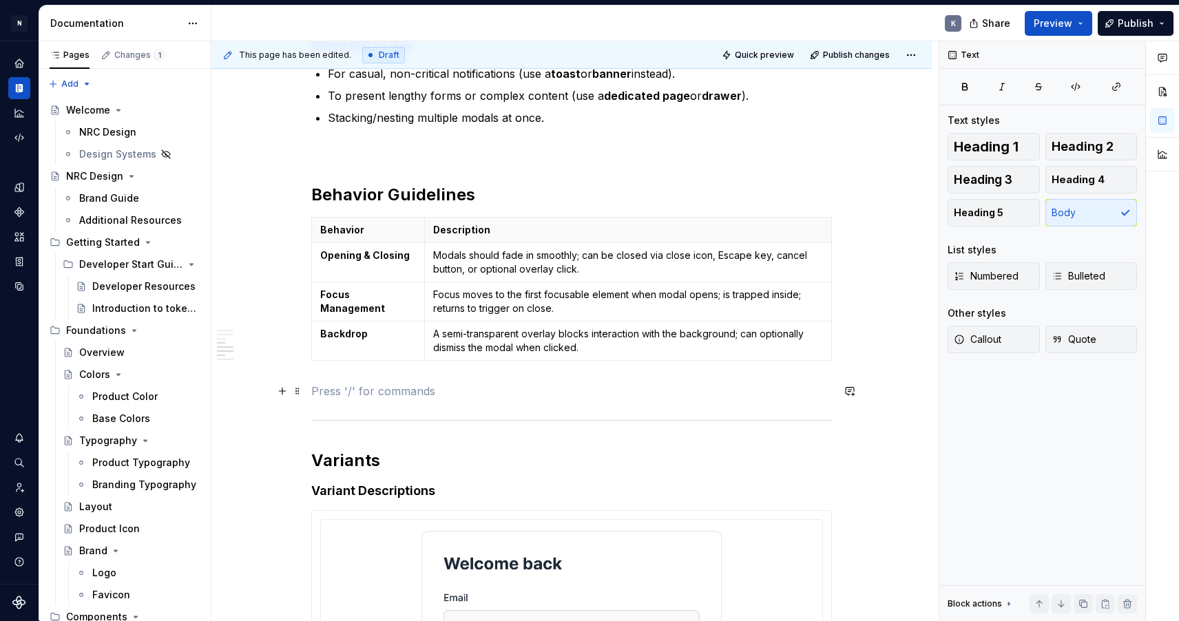
click at [498, 394] on p at bounding box center [571, 391] width 521 height 17
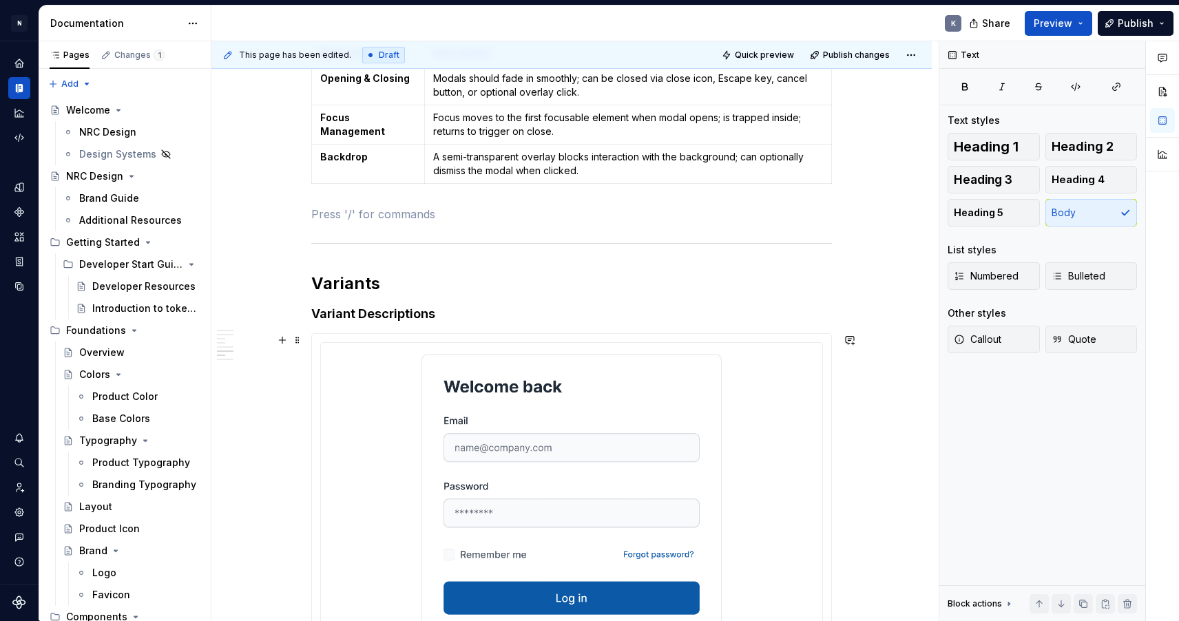
scroll to position [1397, 0]
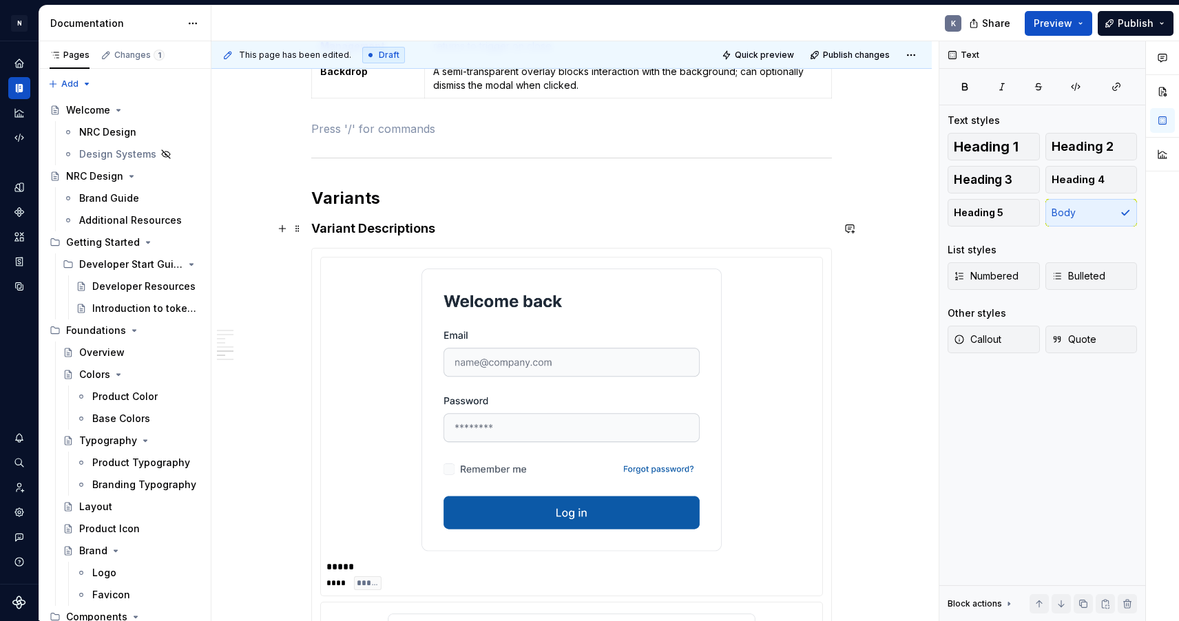
click at [448, 229] on h4 "Variant Descriptions" at bounding box center [571, 228] width 521 height 17
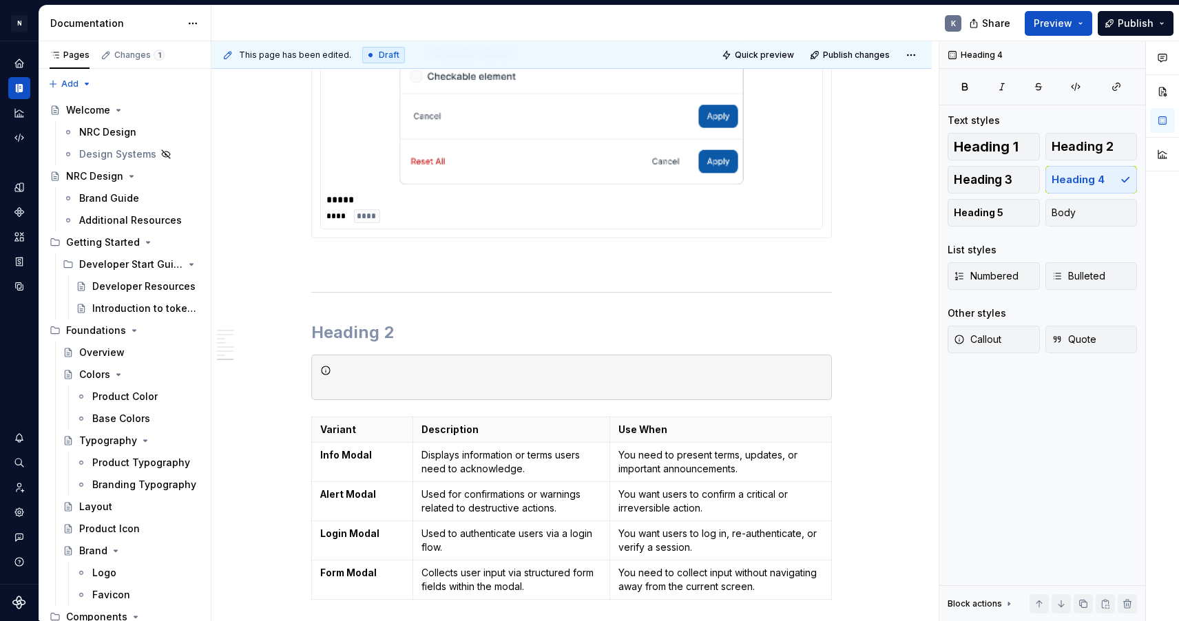
scroll to position [3146, 0]
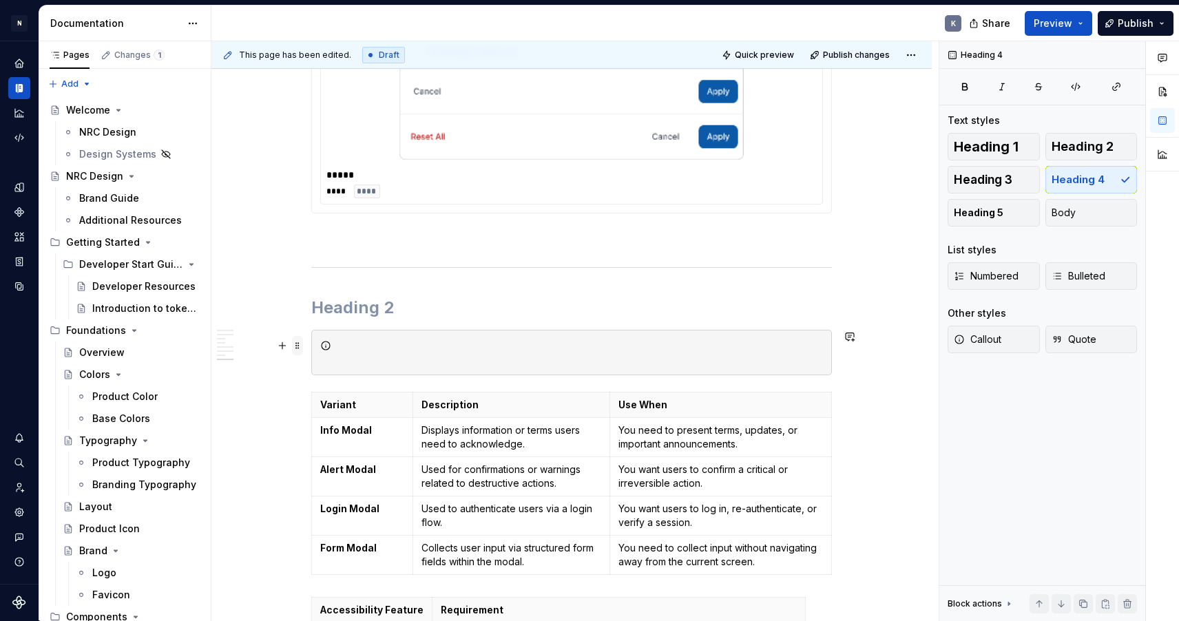
click at [300, 343] on span at bounding box center [297, 345] width 11 height 19
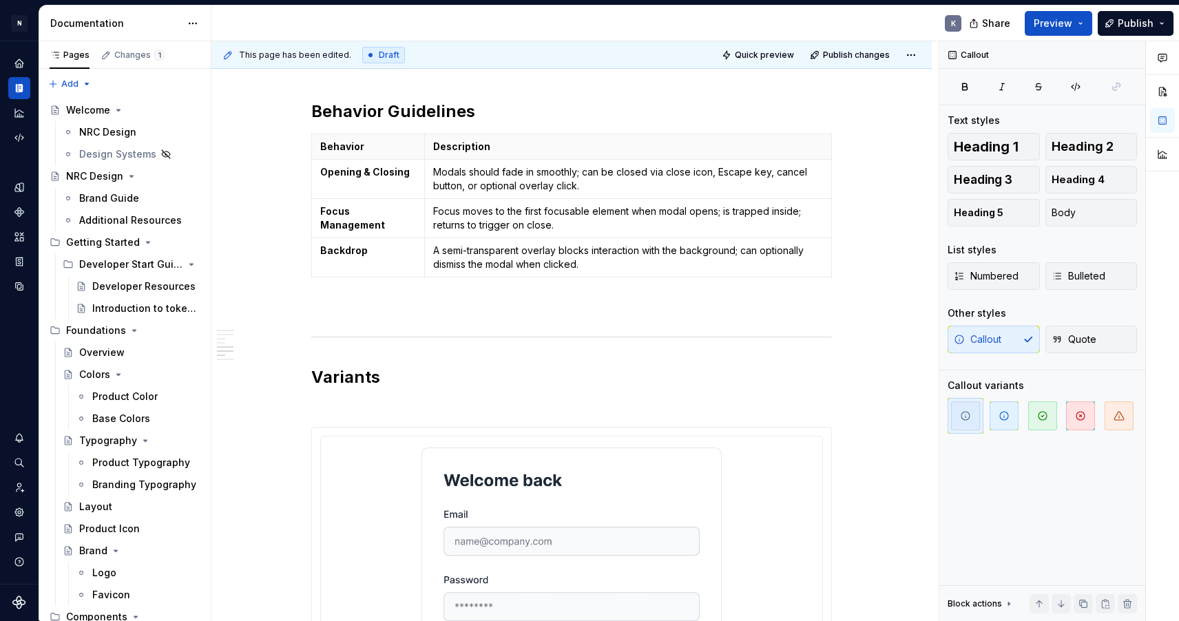
scroll to position [1225, 0]
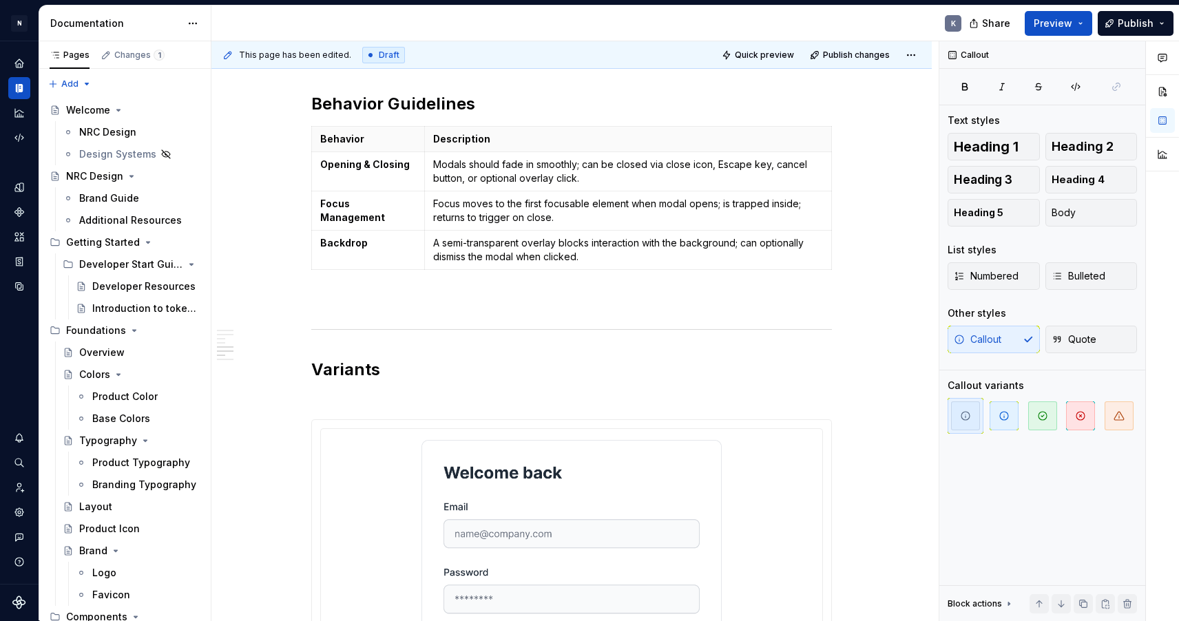
click at [398, 371] on h2 "Variants" at bounding box center [571, 370] width 521 height 22
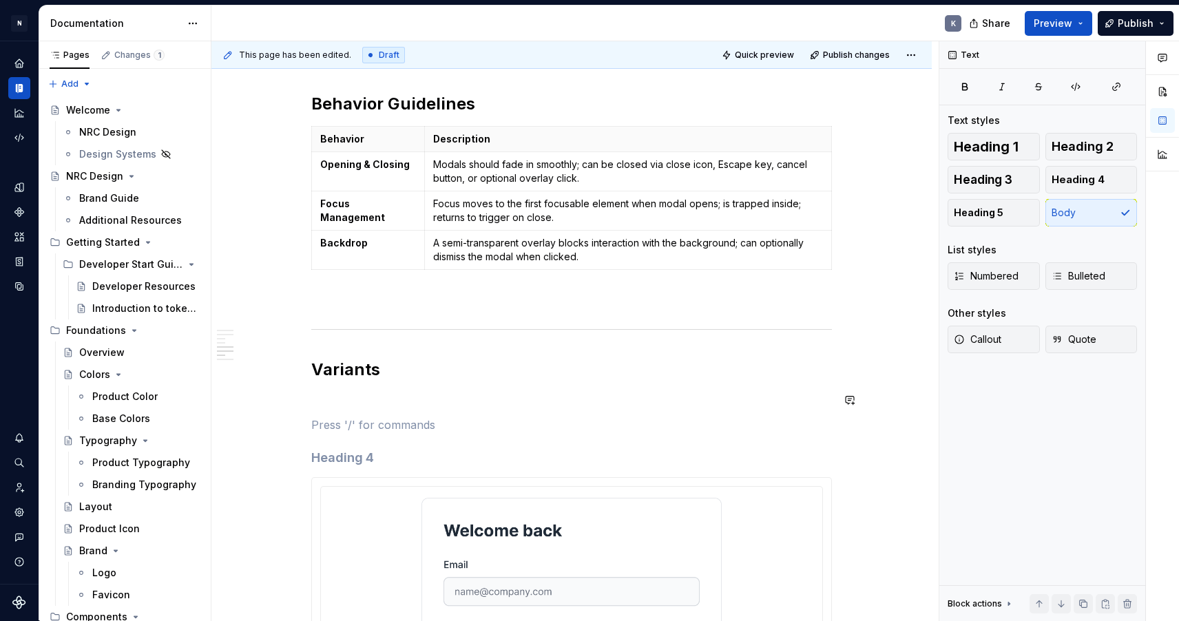
click at [988, 339] on span "Callout" at bounding box center [978, 340] width 48 height 14
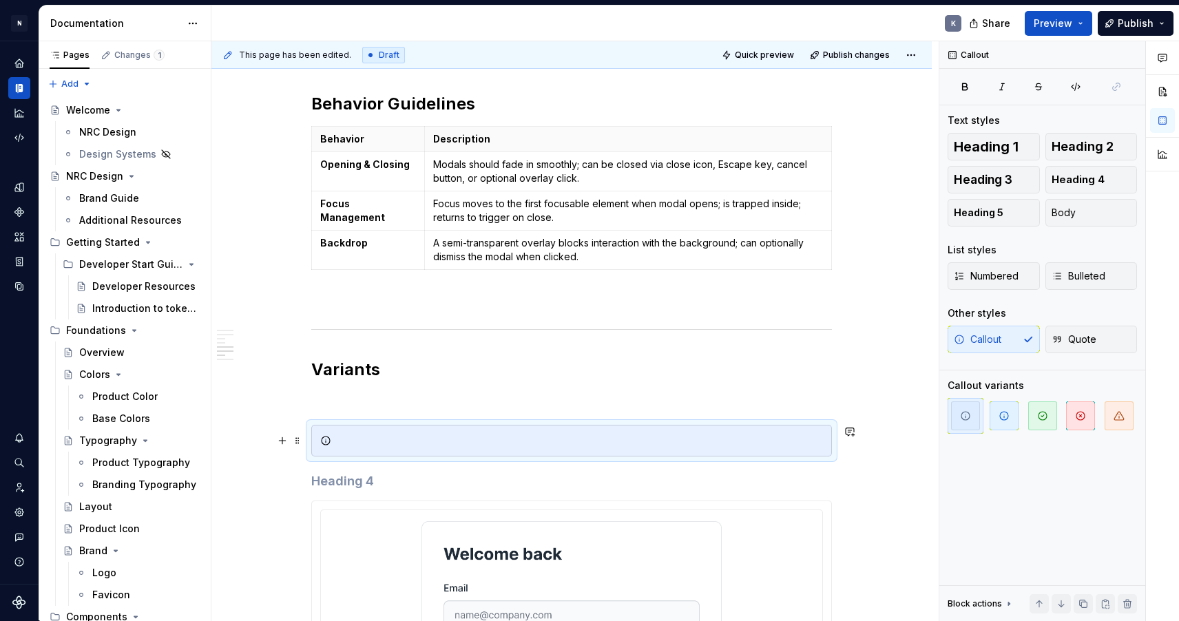
click at [483, 439] on div at bounding box center [580, 441] width 486 height 14
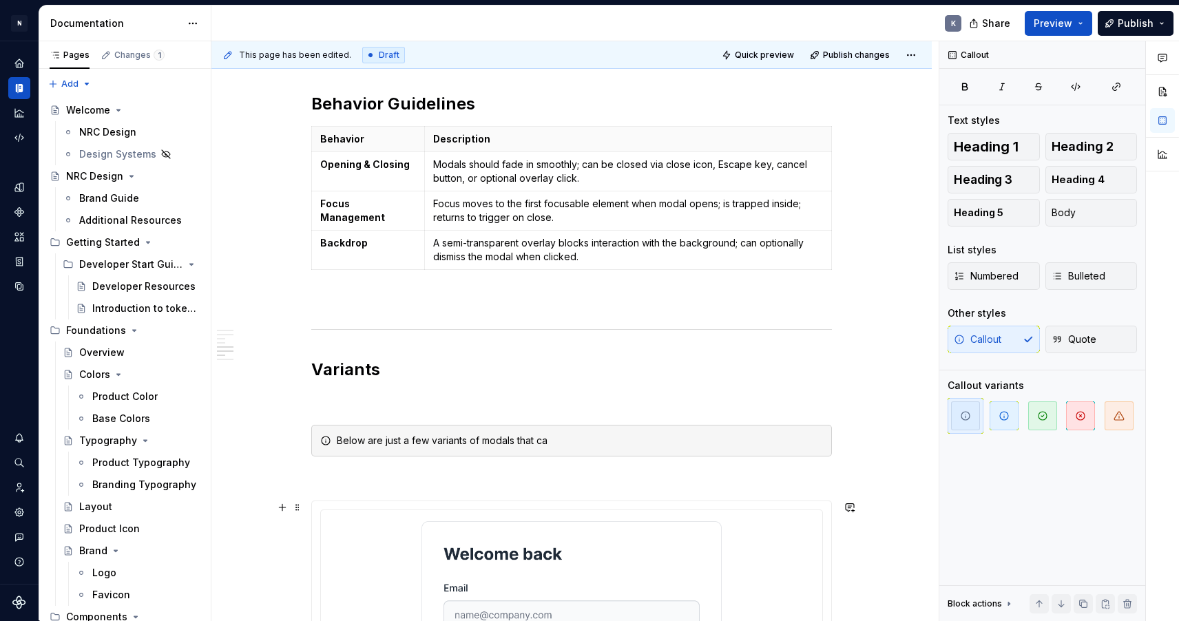
type textarea "*"
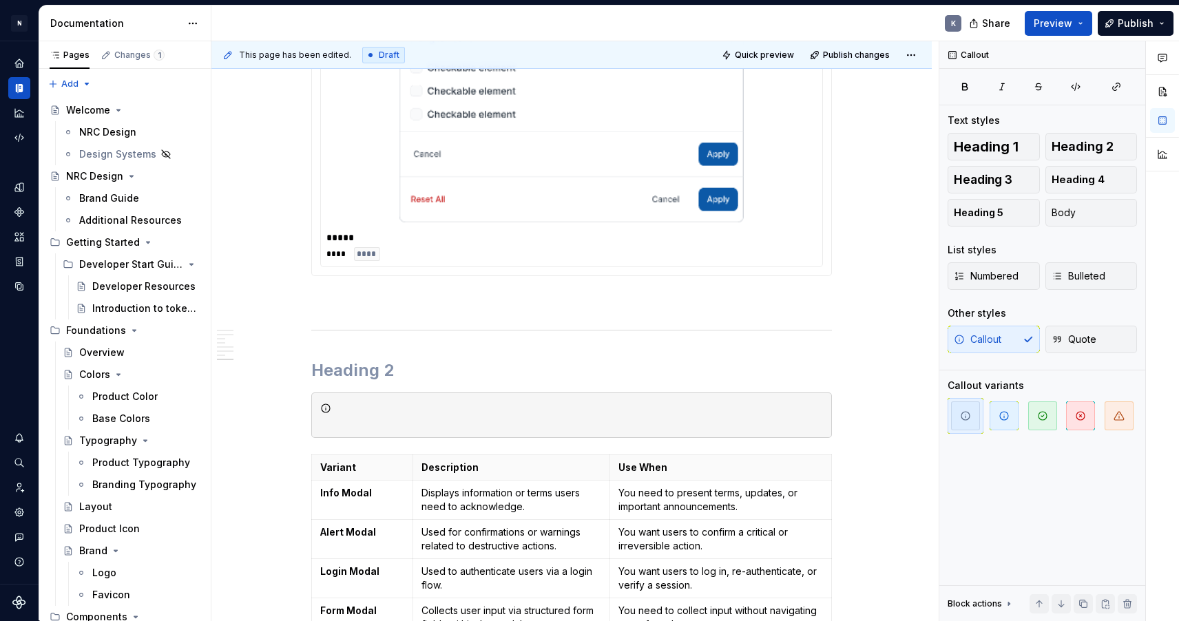
scroll to position [3018, 0]
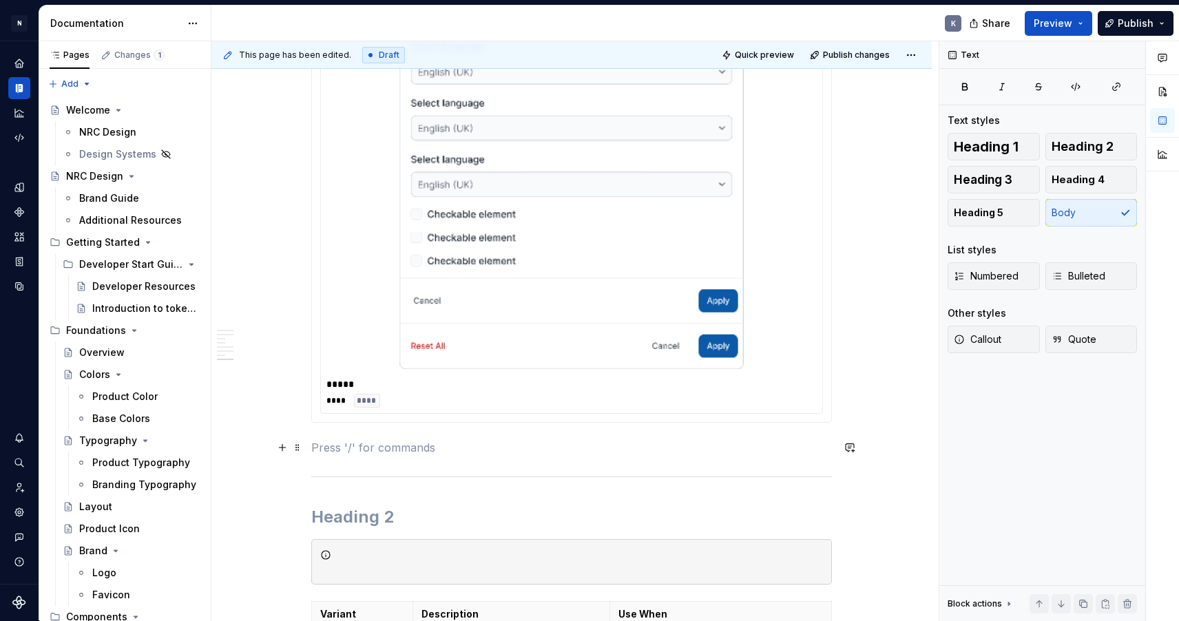
click at [383, 446] on p at bounding box center [571, 447] width 521 height 17
click at [346, 546] on div at bounding box center [571, 561] width 521 height 45
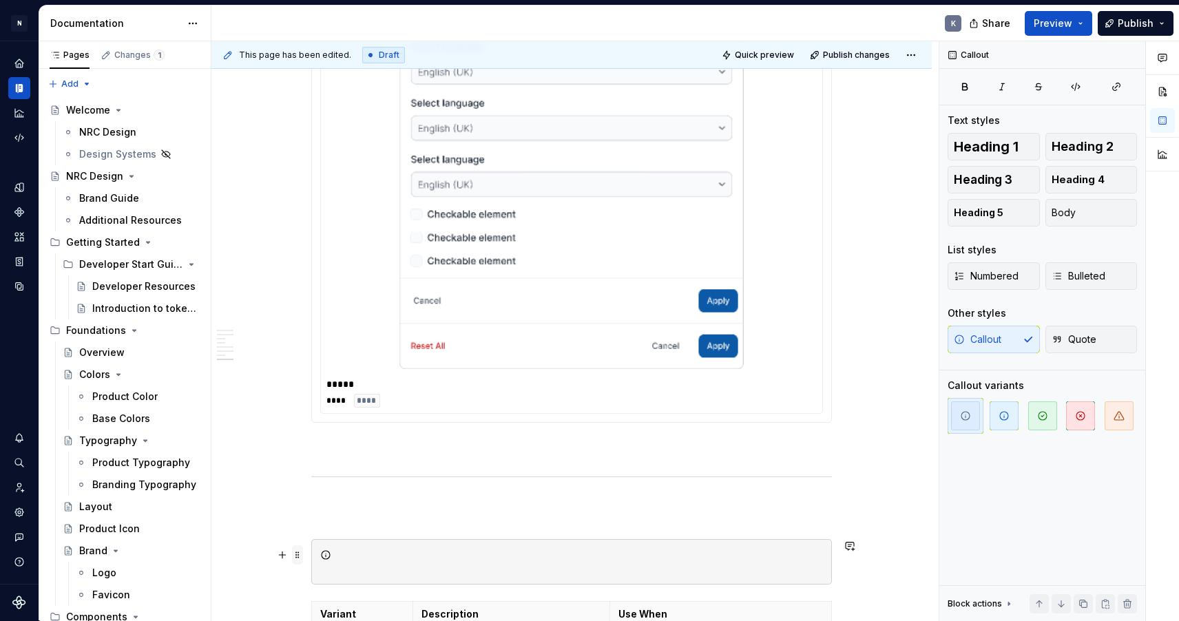
click at [302, 557] on span at bounding box center [297, 555] width 11 height 19
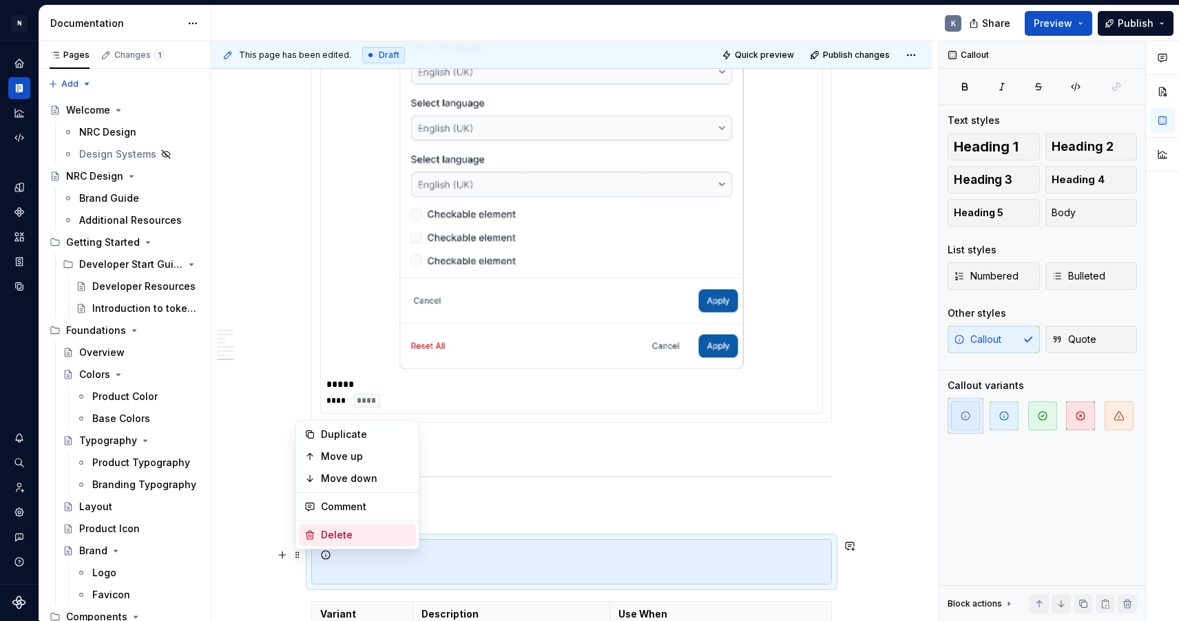
click at [316, 537] on div "Delete" at bounding box center [357, 535] width 117 height 22
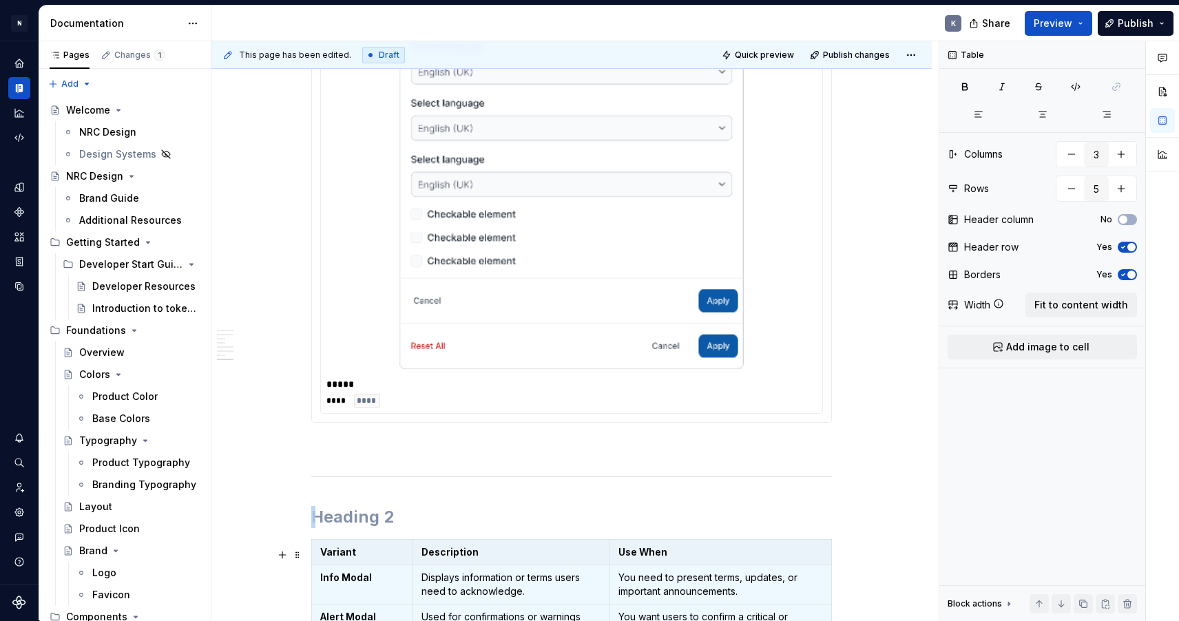
scroll to position [3124, 0]
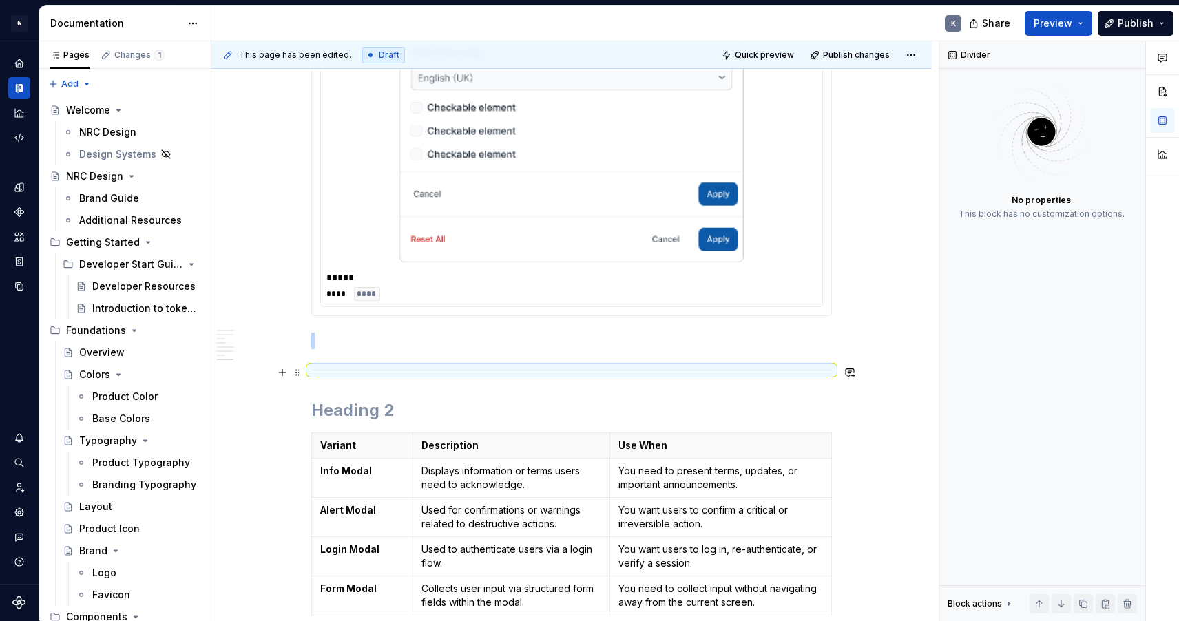
click at [344, 371] on div at bounding box center [571, 370] width 521 height 9
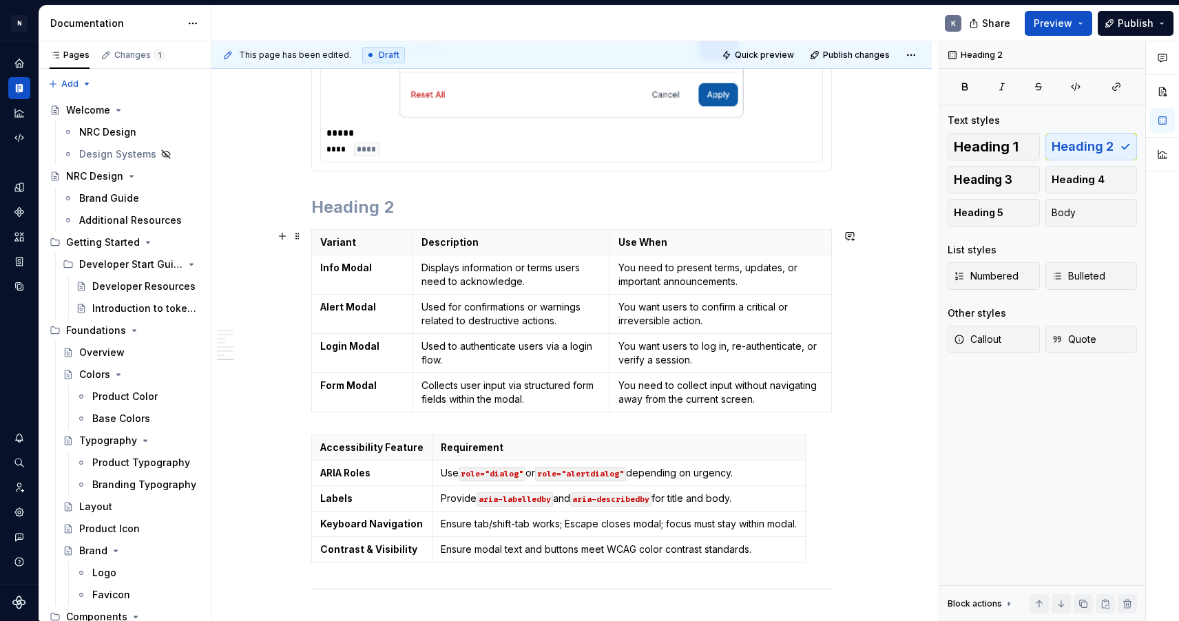
scroll to position [3321, 0]
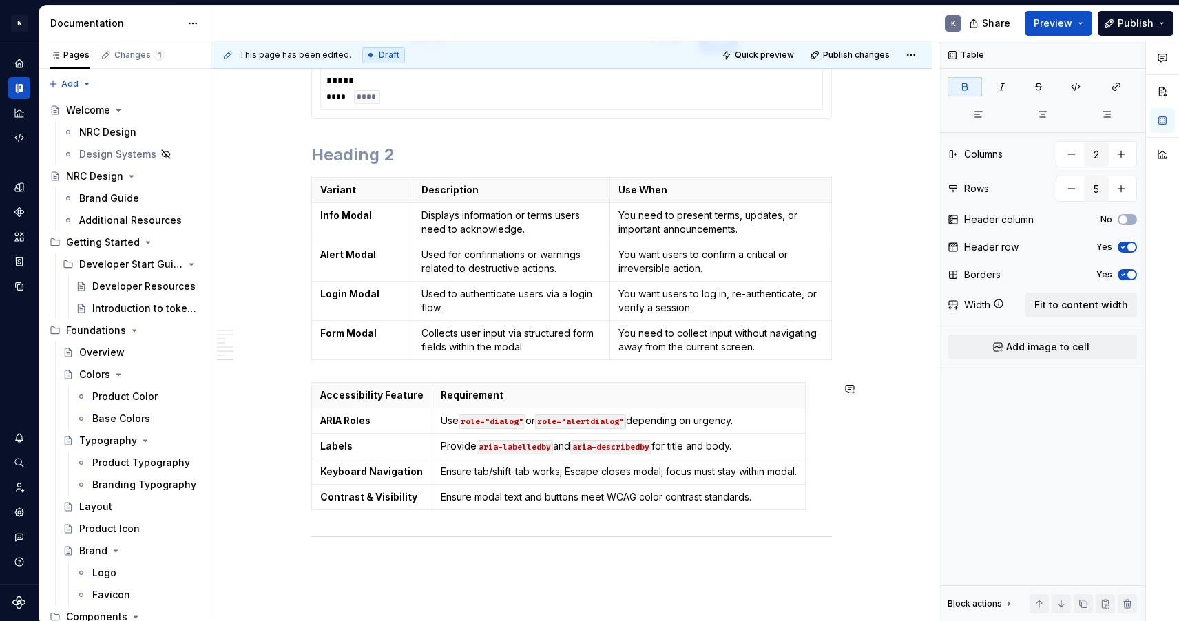
type input "3"
click at [382, 354] on td "Form Modal" at bounding box center [362, 340] width 101 height 39
click at [300, 182] on span at bounding box center [297, 183] width 11 height 19
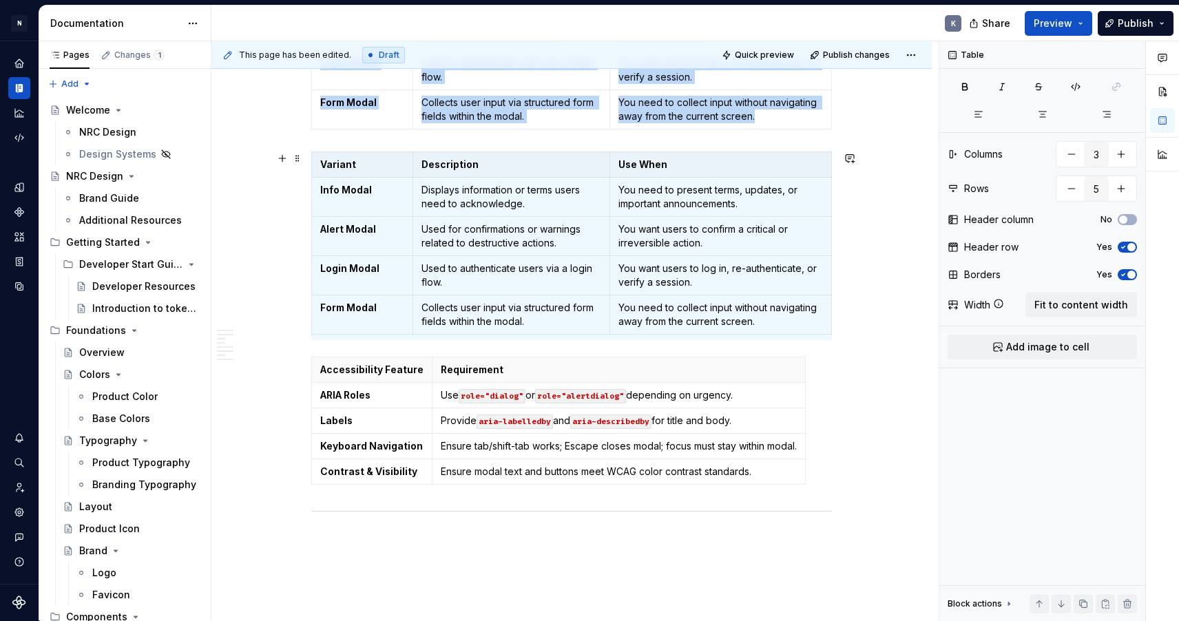
scroll to position [3535, 0]
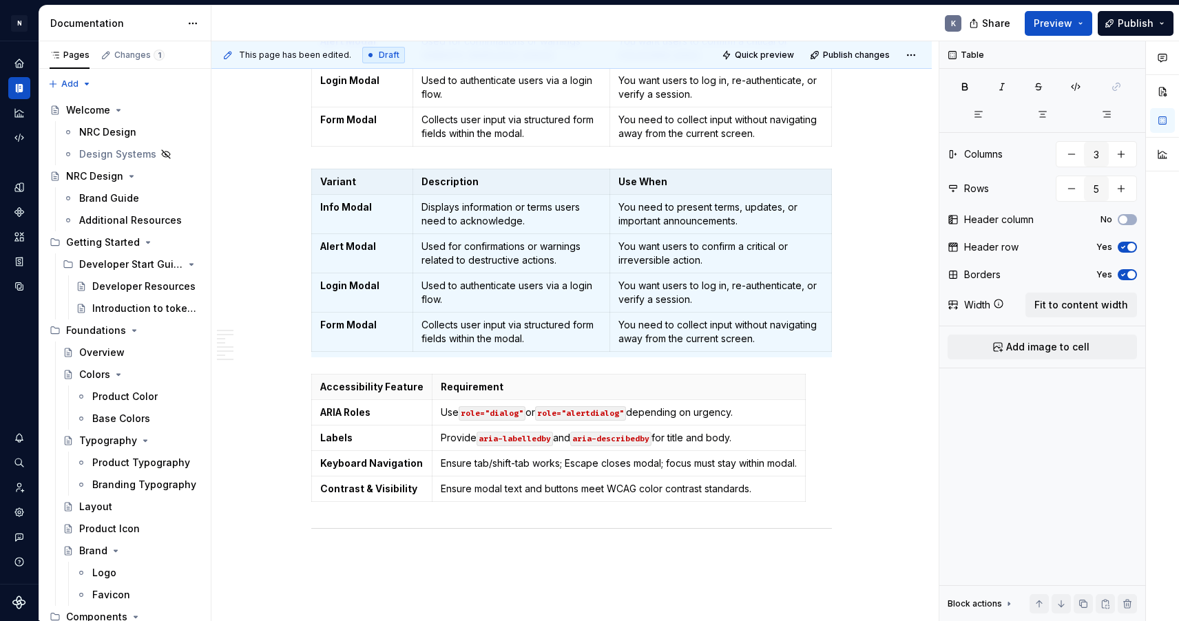
click at [444, 151] on div "Variant Description Use When Info Modal Displays information or terms users nee…" at bounding box center [571, 57] width 521 height 189
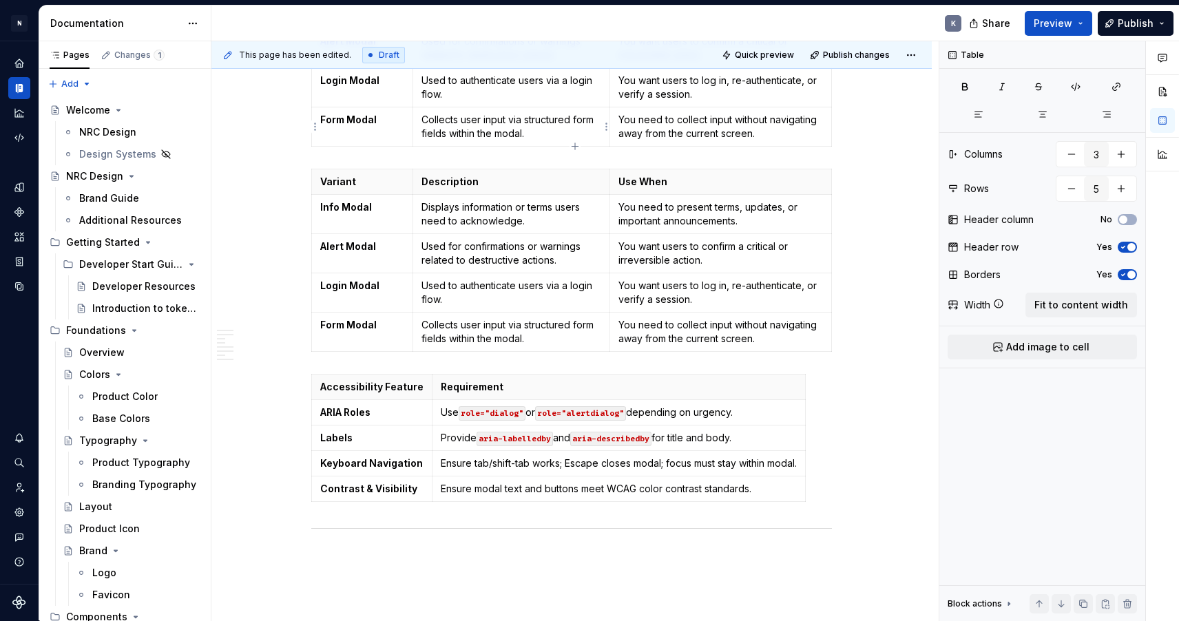
click at [444, 134] on p "Collects user input via structured form fields within the modal." at bounding box center [512, 127] width 180 height 28
click at [338, 357] on div "Variant Description Use When Info Modal Displays information or terms users nee…" at bounding box center [571, 263] width 521 height 189
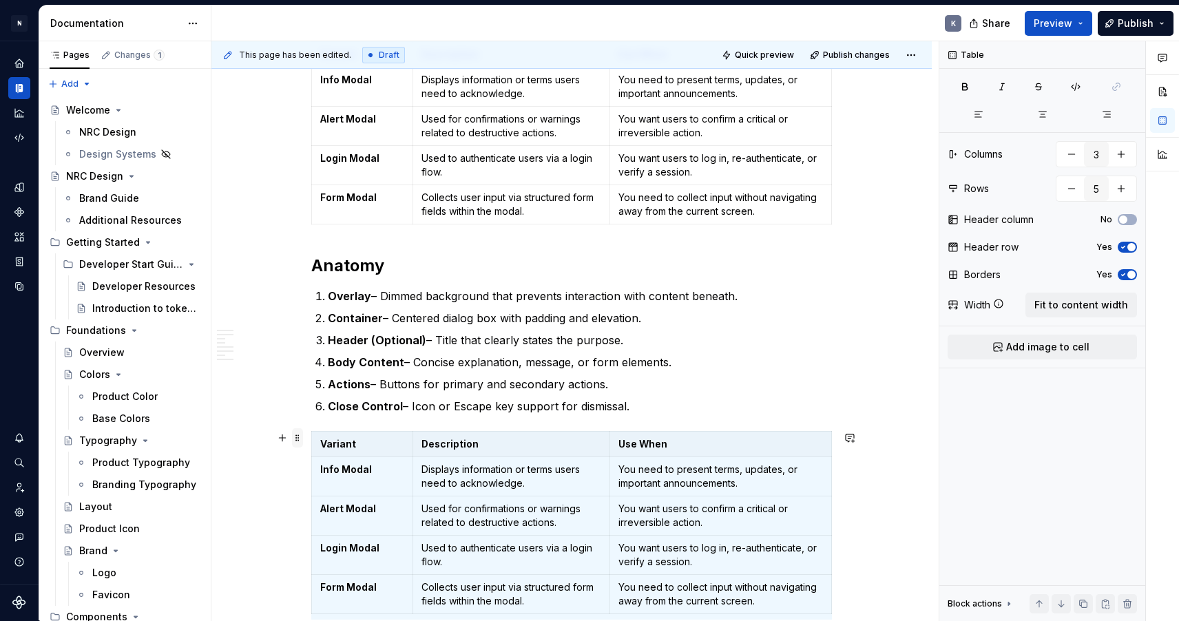
click at [303, 440] on span at bounding box center [297, 437] width 11 height 19
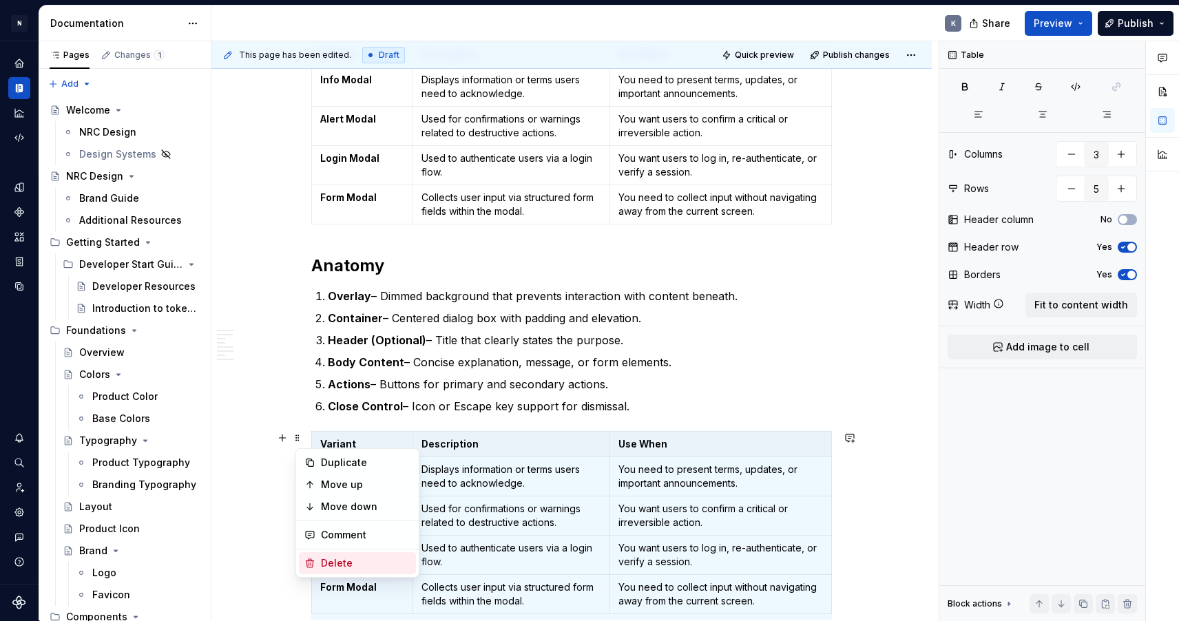
click at [353, 561] on div "Delete" at bounding box center [366, 564] width 90 height 14
type input "2"
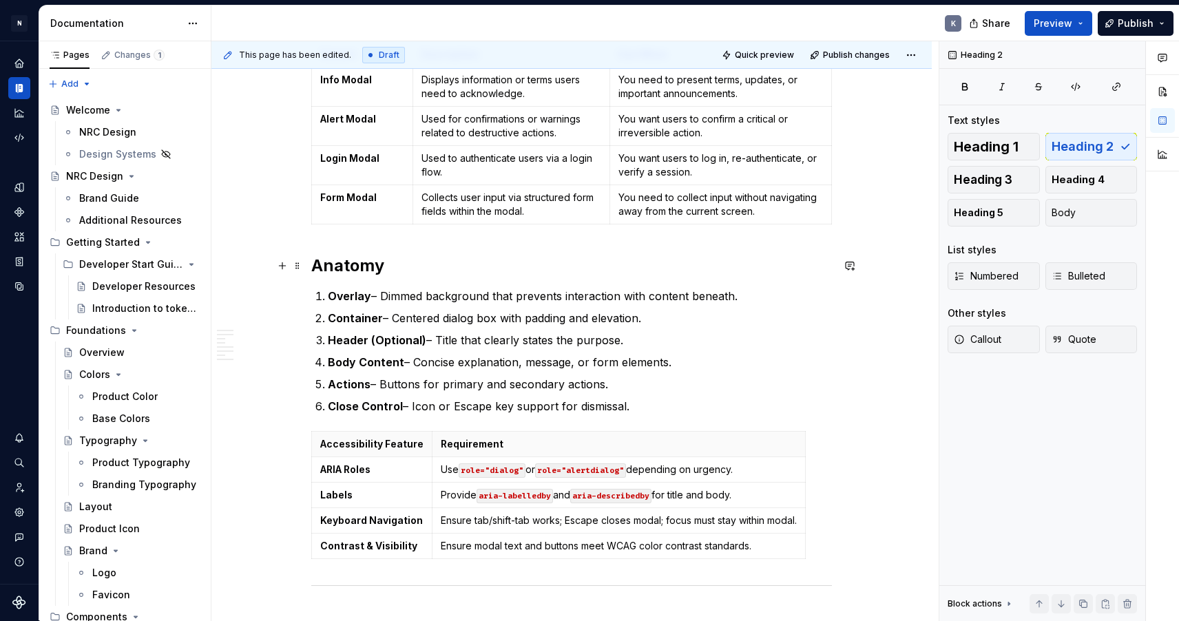
click at [366, 264] on h2 "Anatomy" at bounding box center [571, 266] width 521 height 22
copy h2 "Anatomy"
click at [641, 406] on p "Close Control – Icon or Escape key support for dismissal." at bounding box center [580, 406] width 504 height 17
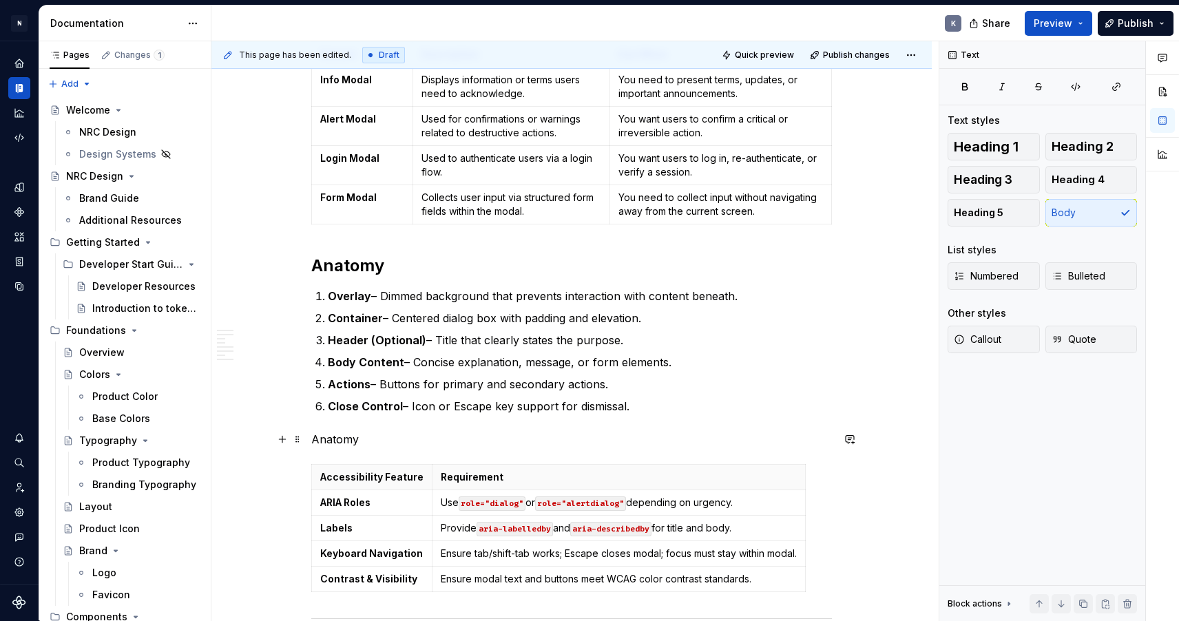
click at [379, 440] on p "Anatomy" at bounding box center [571, 439] width 521 height 17
drag, startPoint x: 379, startPoint y: 440, endPoint x: 362, endPoint y: 443, distance: 16.8
click at [362, 443] on p "Accessibility" at bounding box center [571, 439] width 521 height 17
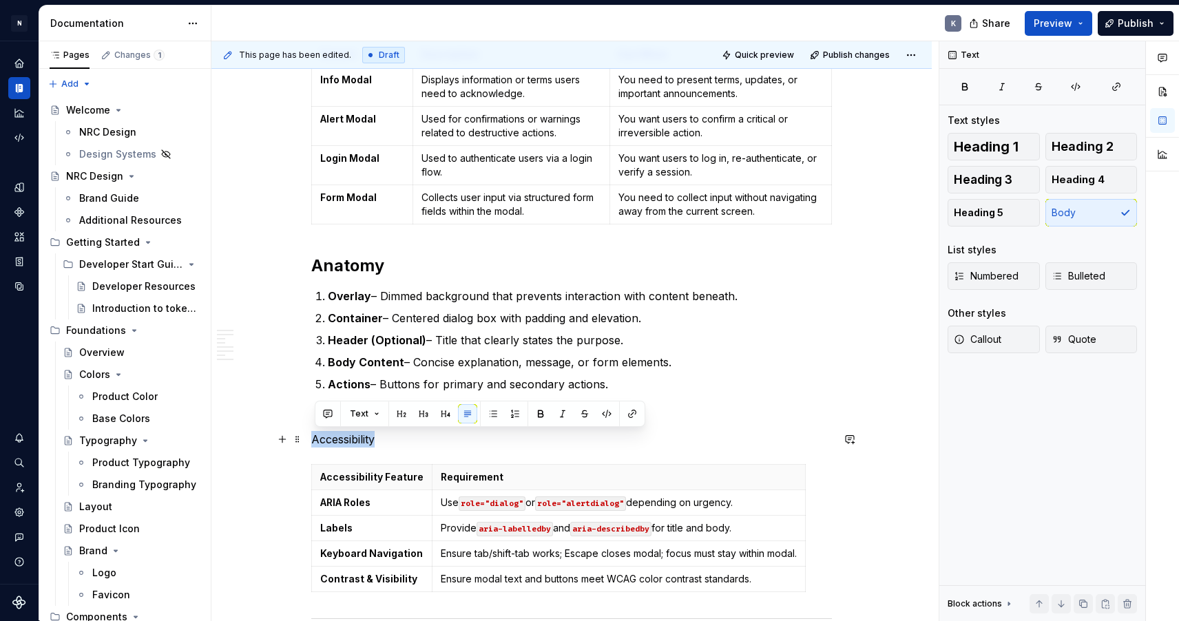
click at [362, 443] on p "Accessibility" at bounding box center [571, 439] width 521 height 17
click at [403, 417] on button "button" at bounding box center [401, 413] width 19 height 19
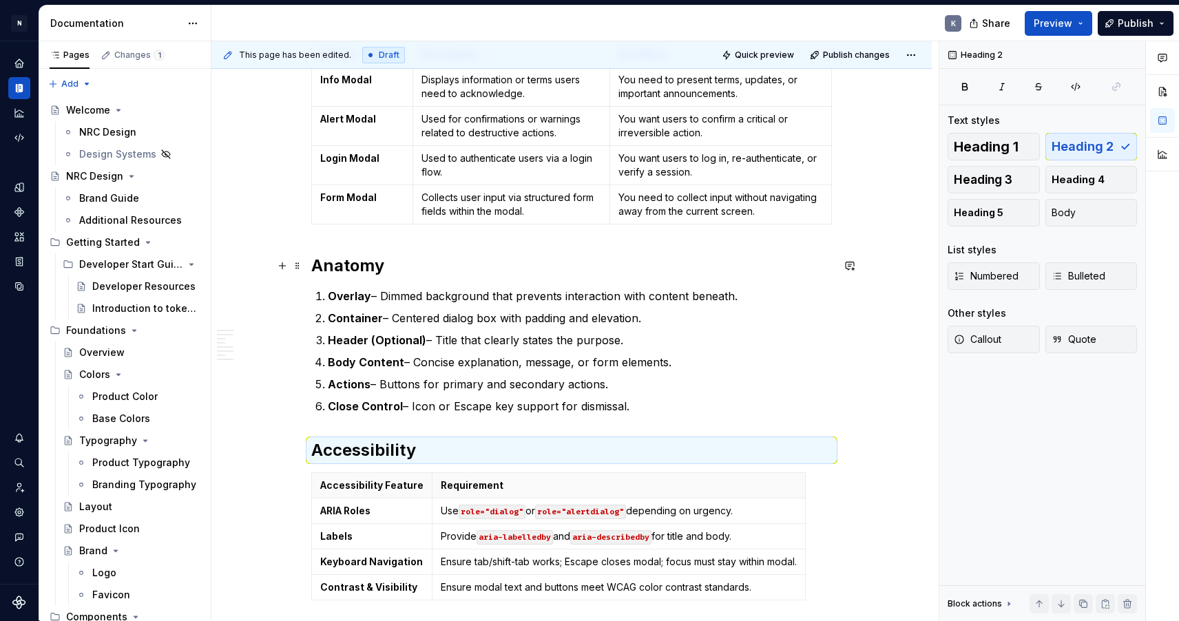
click at [384, 269] on h2 "Anatomy" at bounding box center [571, 266] width 521 height 22
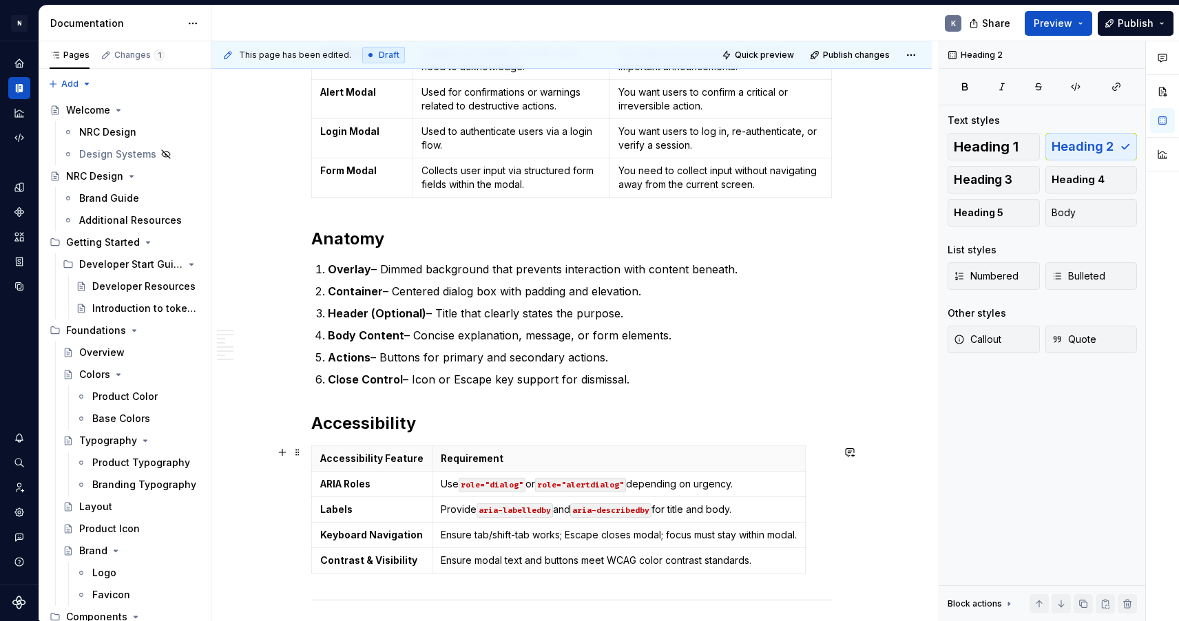
scroll to position [3487, 0]
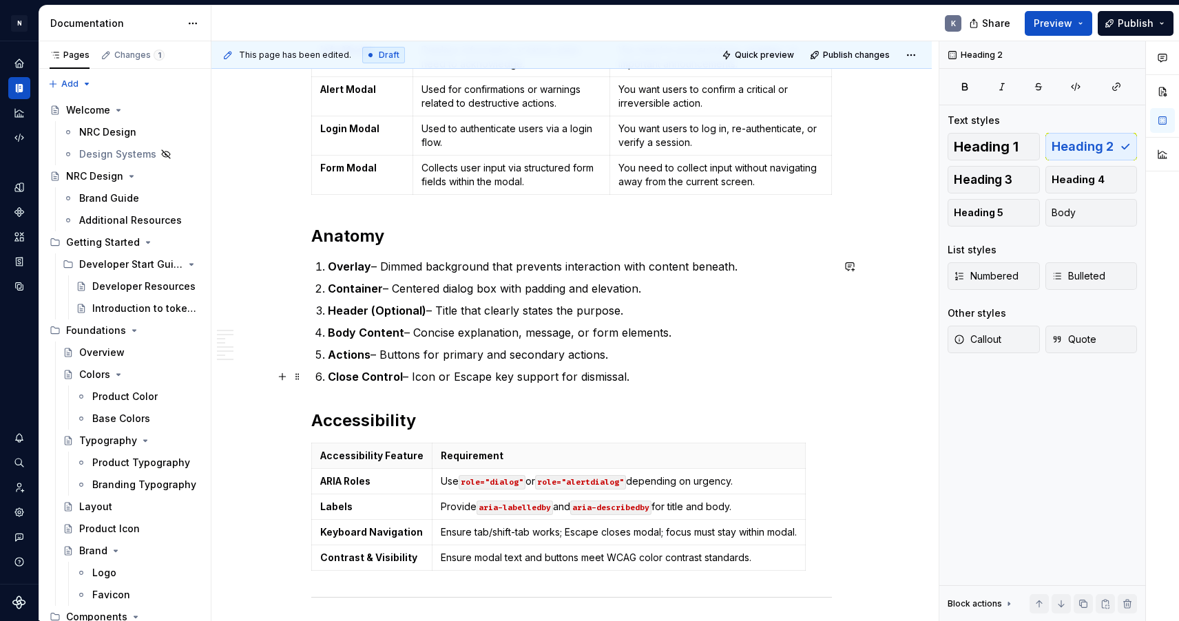
click at [636, 380] on p "Close Control – Icon or Escape key support for dismissal." at bounding box center [580, 377] width 504 height 17
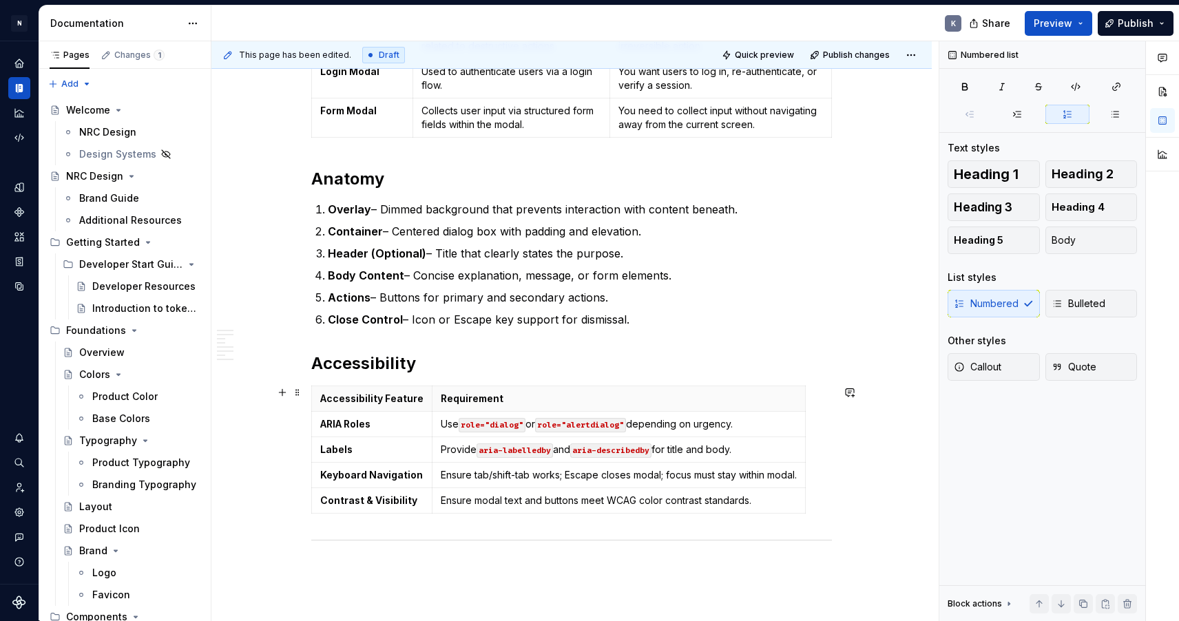
scroll to position [3572, 0]
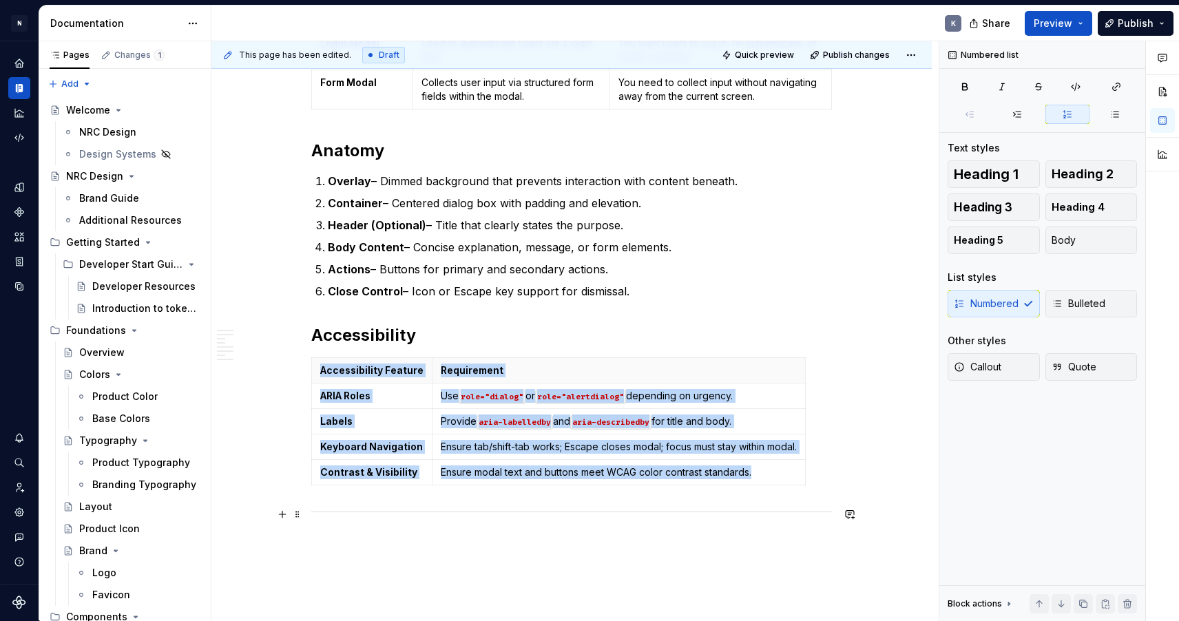
click at [594, 514] on div at bounding box center [571, 512] width 521 height 9
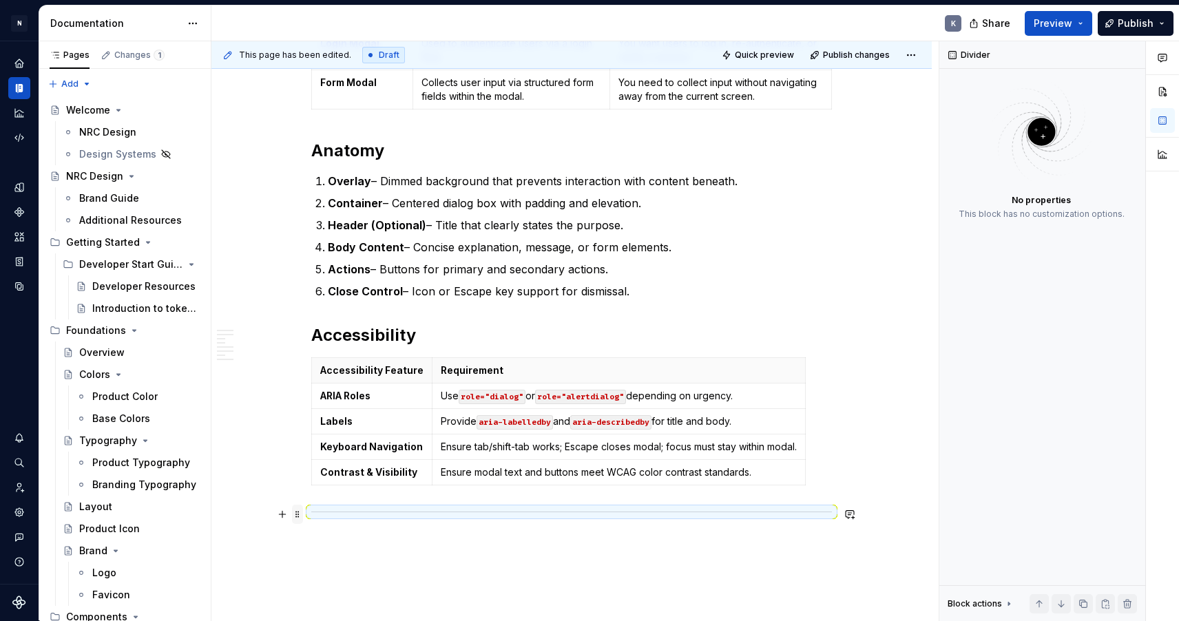
click at [302, 517] on span at bounding box center [297, 514] width 11 height 19
click at [349, 417] on div "Move up" at bounding box center [366, 416] width 90 height 14
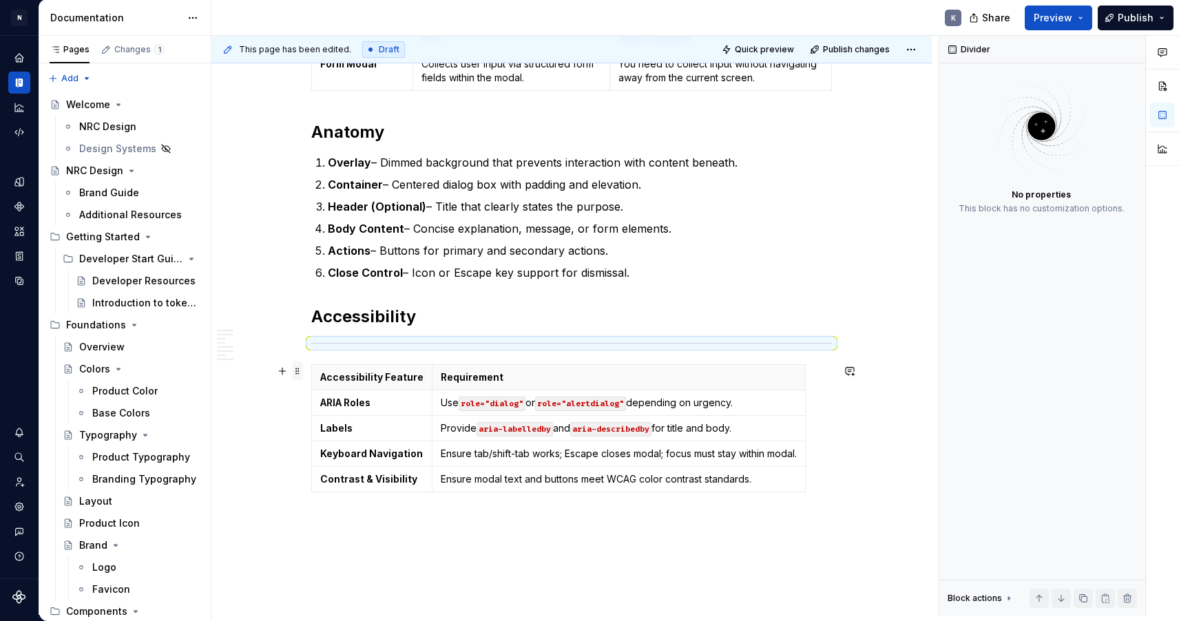
click at [300, 371] on span at bounding box center [297, 371] width 11 height 19
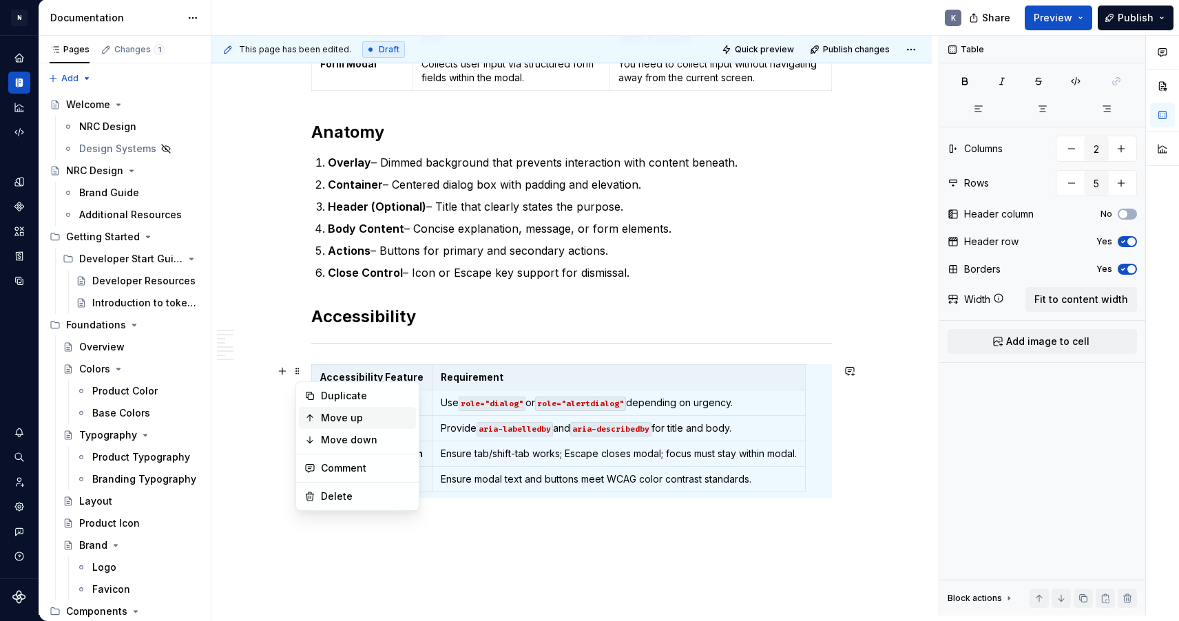
click at [329, 419] on div "Move up" at bounding box center [366, 418] width 90 height 14
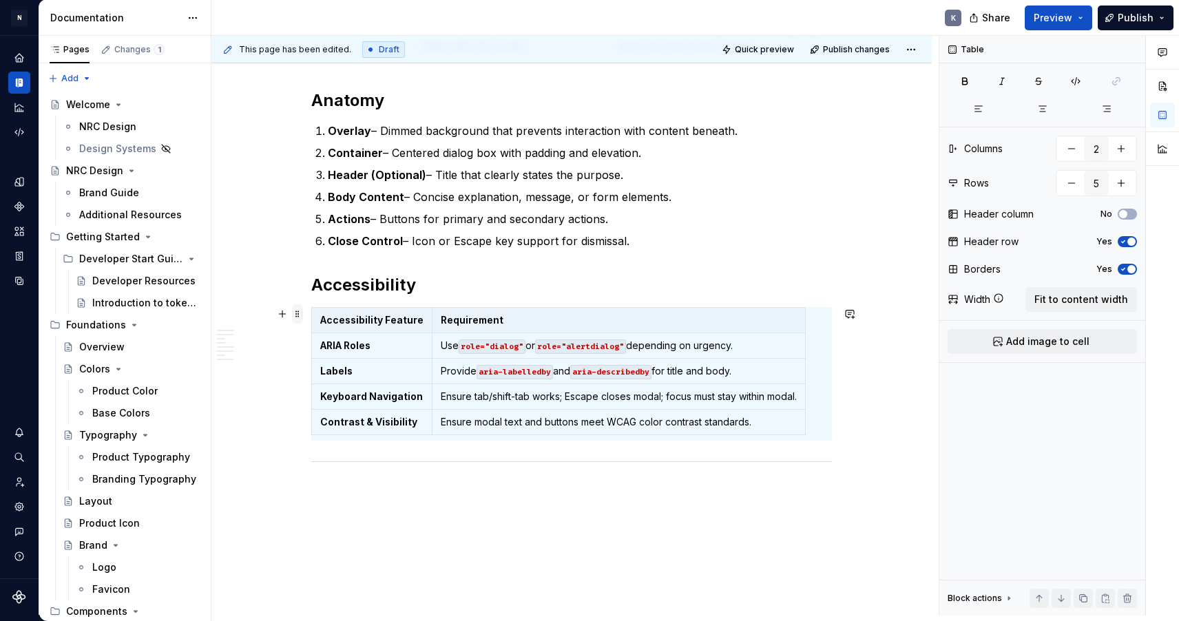
click at [297, 315] on span at bounding box center [297, 313] width 11 height 19
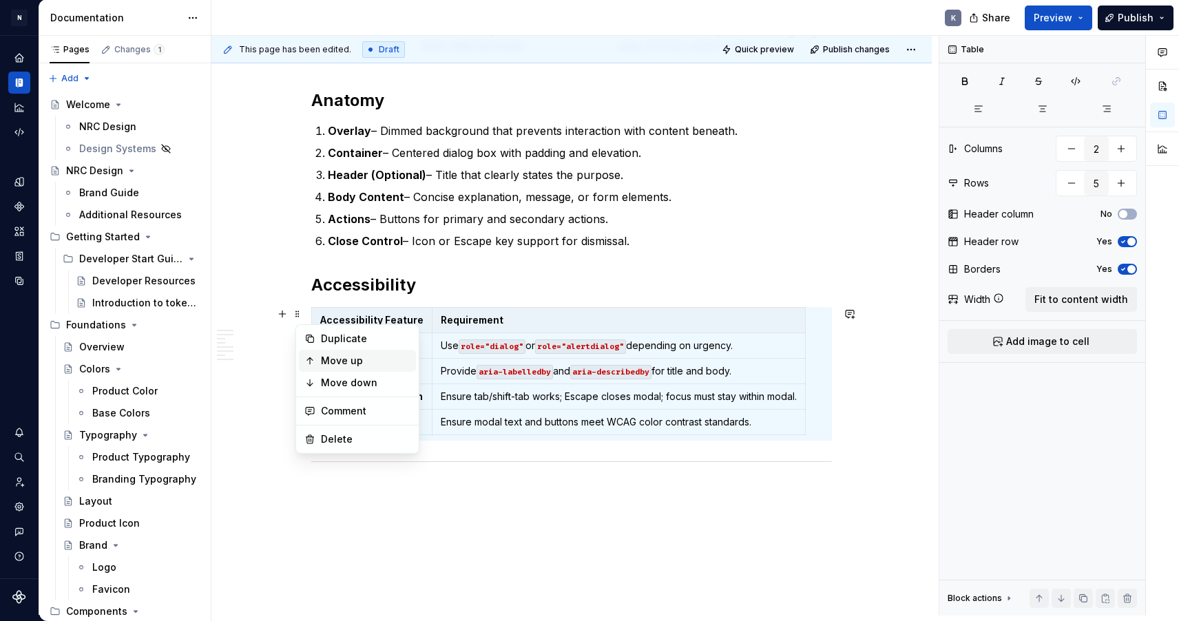
click at [320, 361] on div "Move up" at bounding box center [357, 361] width 117 height 22
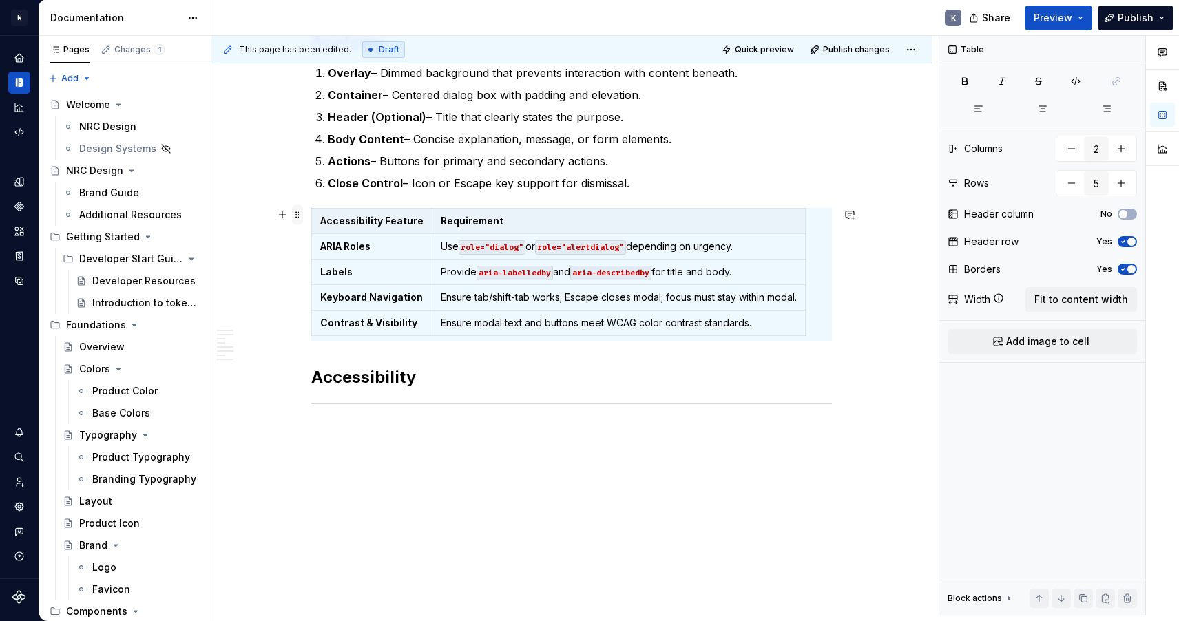
click at [302, 215] on span at bounding box center [297, 214] width 11 height 19
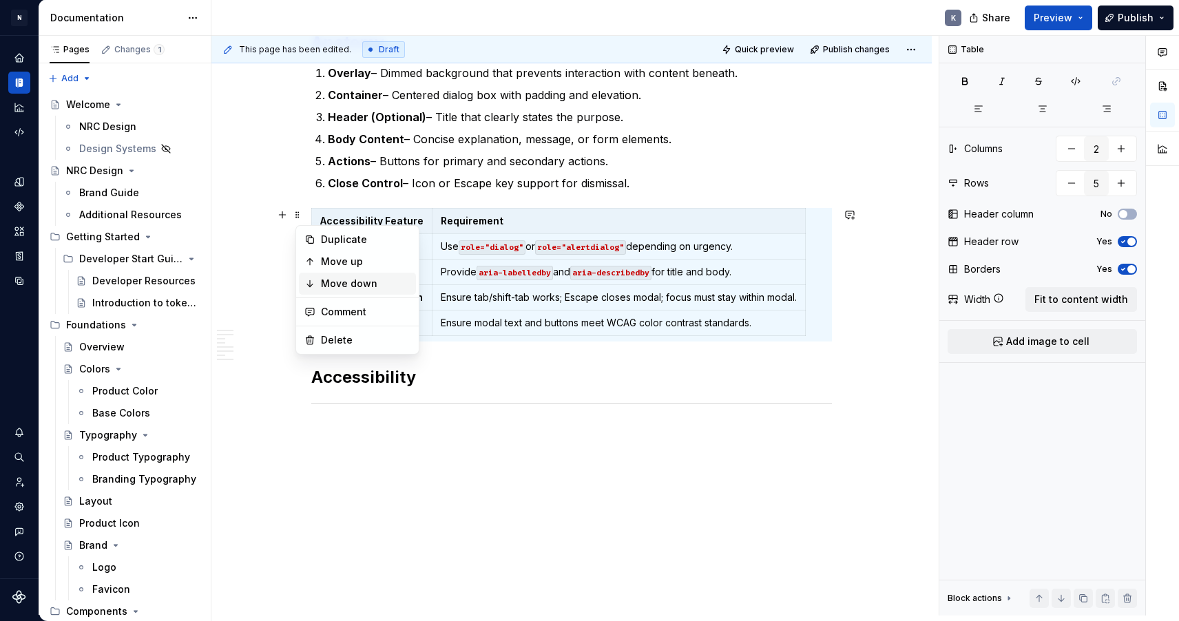
click at [333, 280] on div "Move down" at bounding box center [366, 284] width 90 height 14
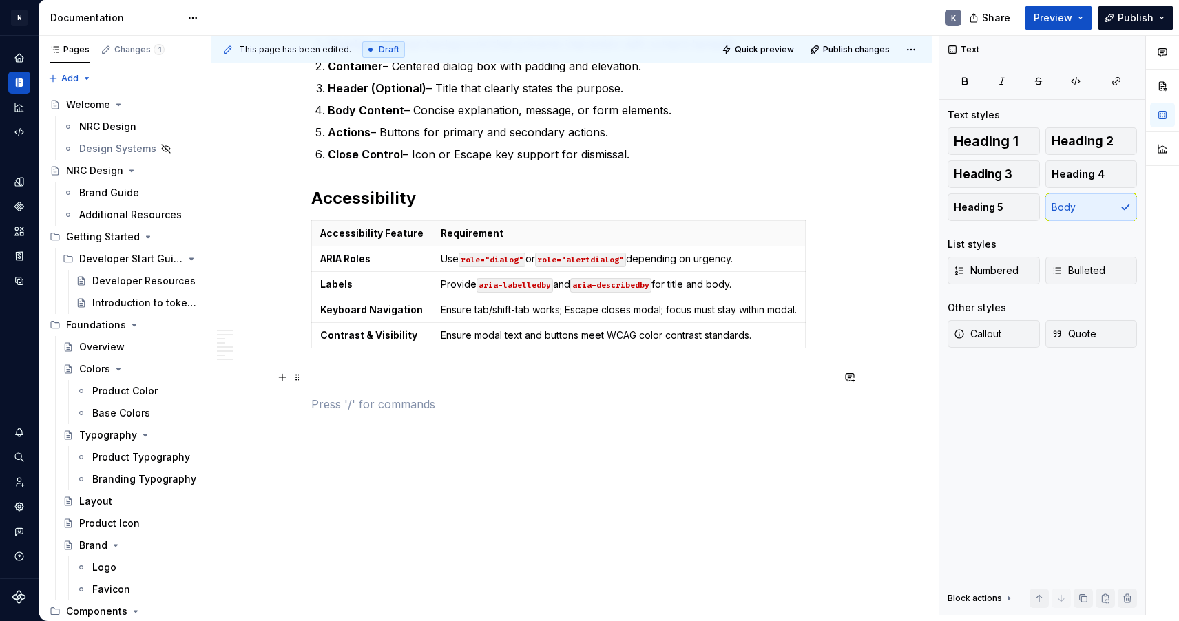
click at [300, 380] on span at bounding box center [297, 377] width 11 height 19
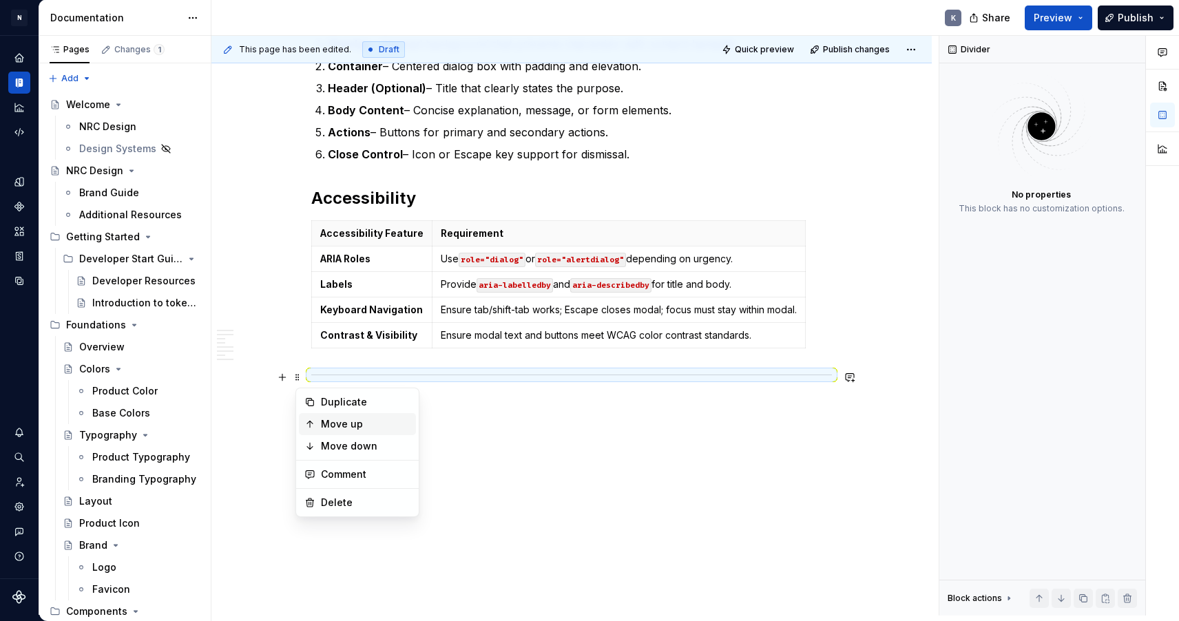
click at [321, 420] on div "Move up" at bounding box center [366, 424] width 90 height 14
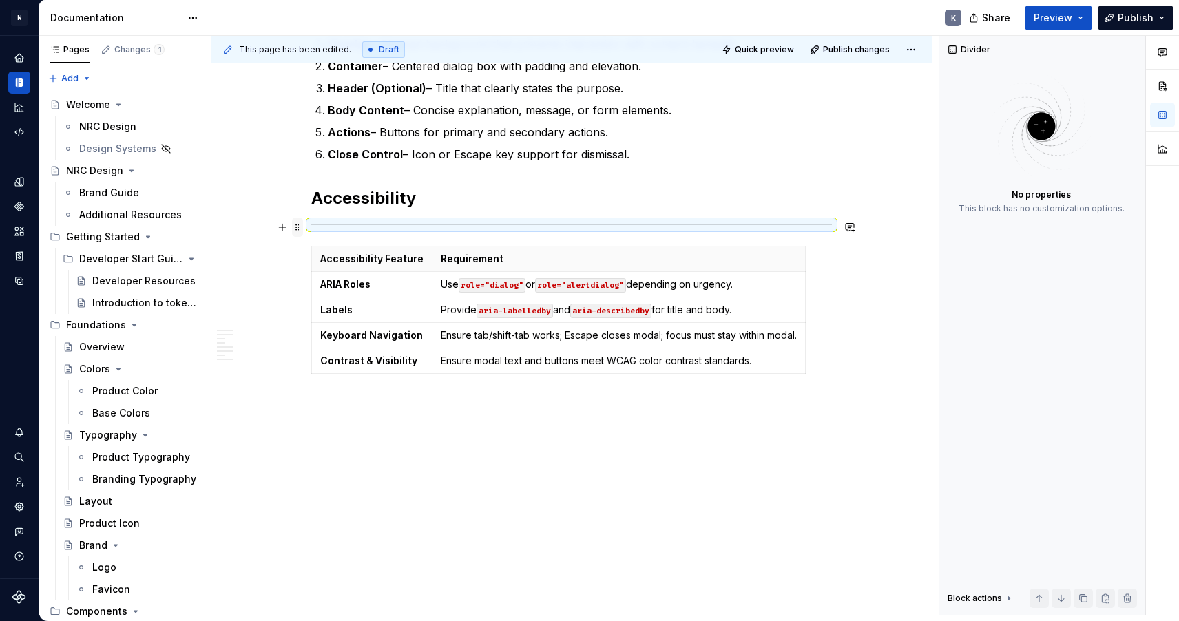
click at [302, 226] on span at bounding box center [297, 227] width 11 height 19
click at [320, 267] on div "Move up" at bounding box center [357, 274] width 117 height 22
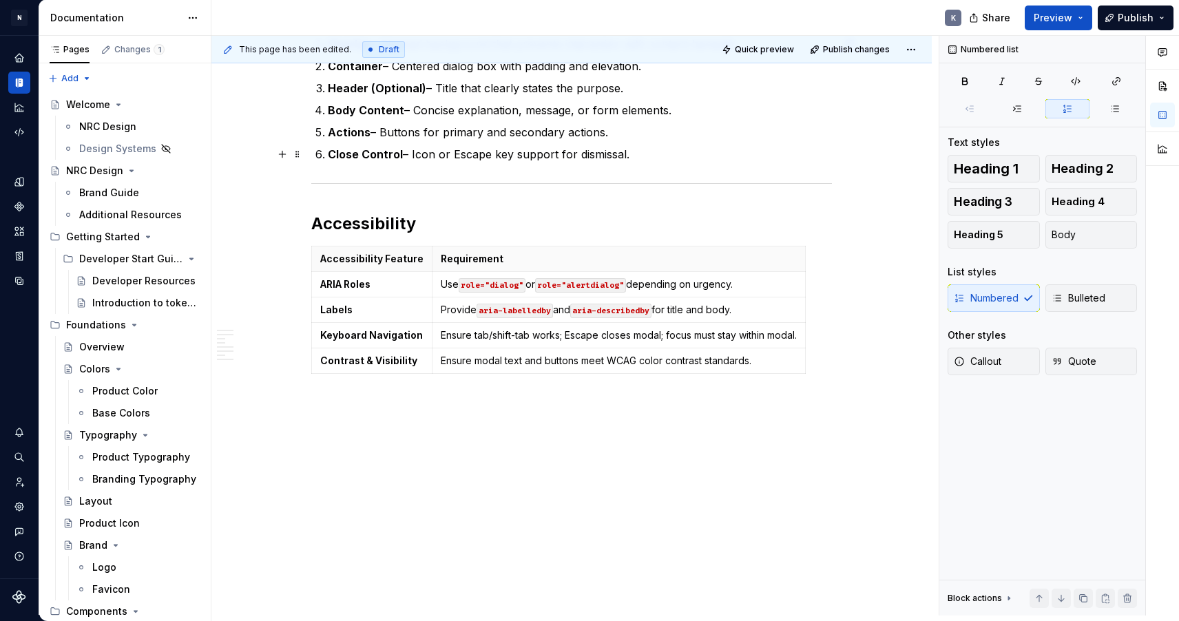
click at [645, 156] on p "Close Control – Icon or Escape key support for dismissal." at bounding box center [580, 154] width 504 height 17
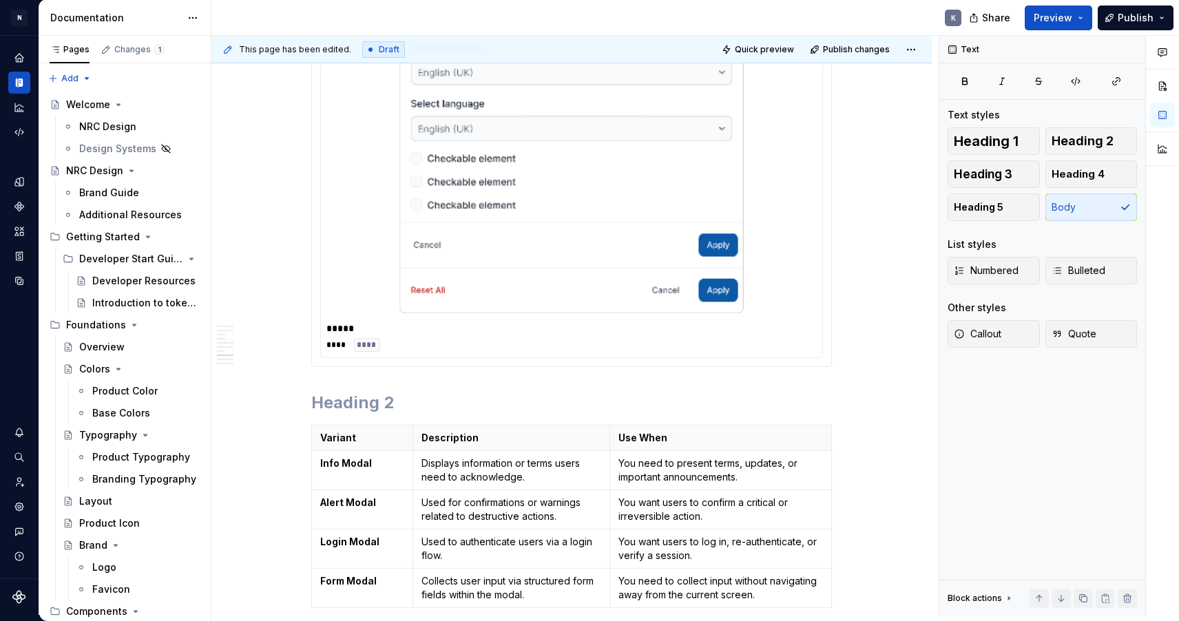
scroll to position [3091, 0]
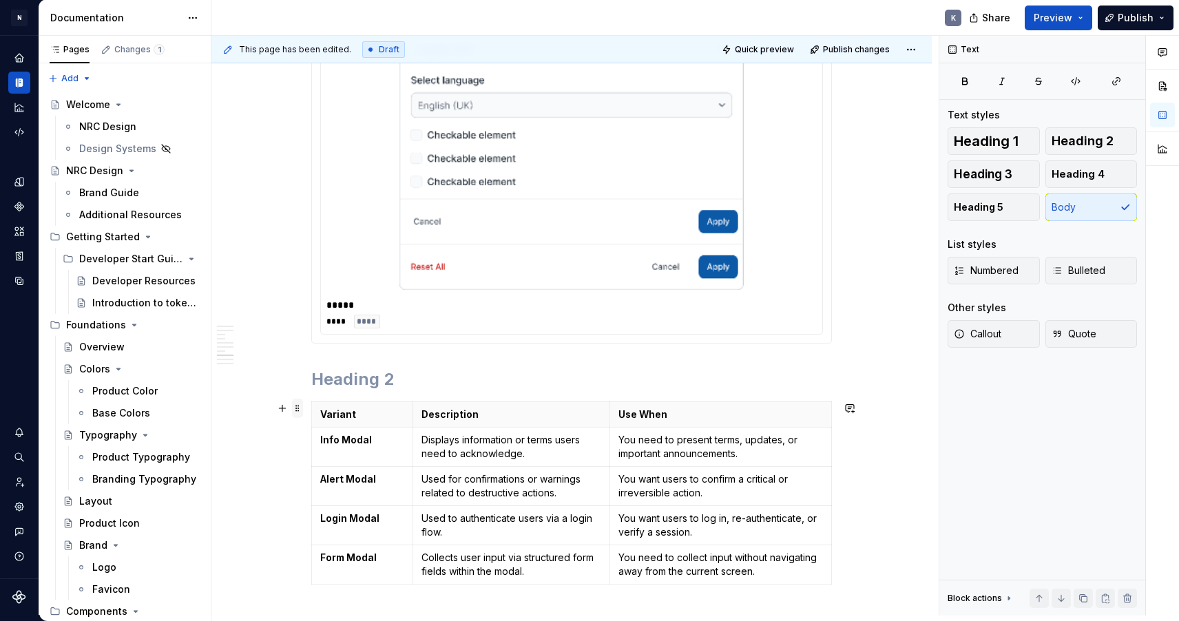
click at [301, 408] on span at bounding box center [297, 408] width 11 height 19
click at [411, 369] on h2 at bounding box center [571, 380] width 521 height 22
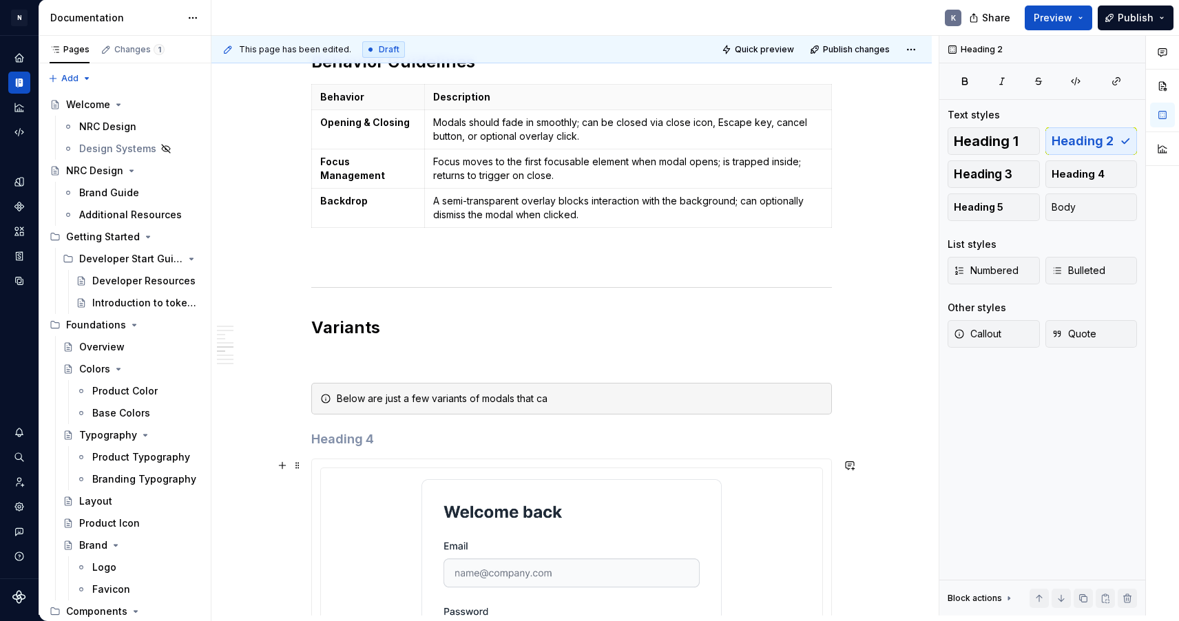
scroll to position [1109, 0]
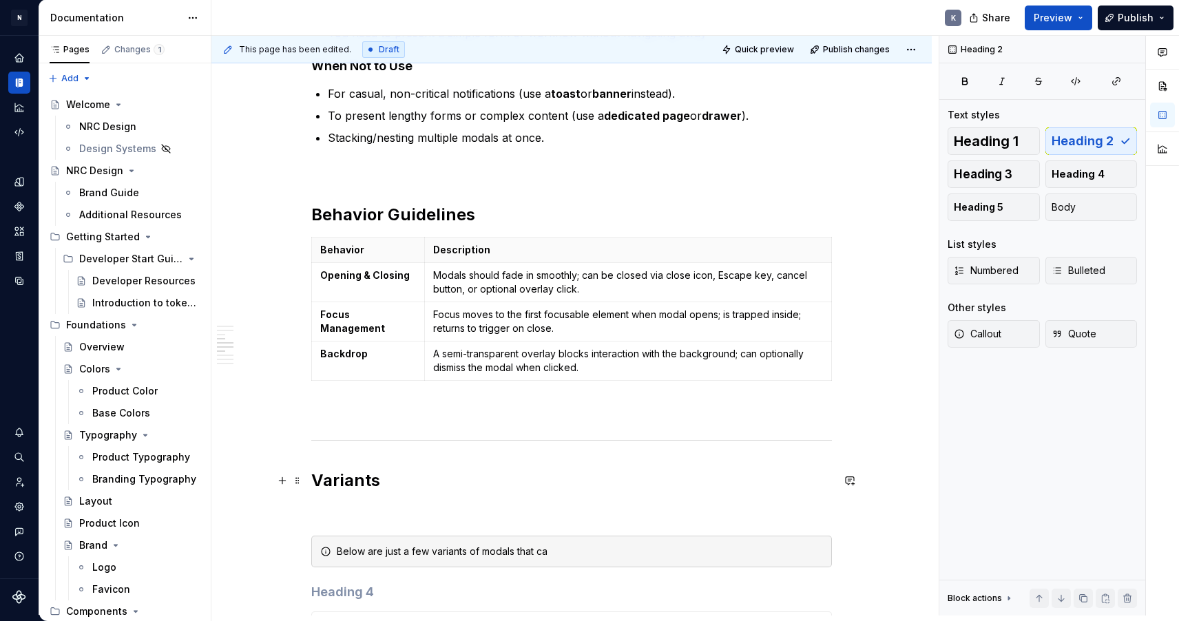
click at [413, 481] on h2 "Variants" at bounding box center [571, 481] width 521 height 22
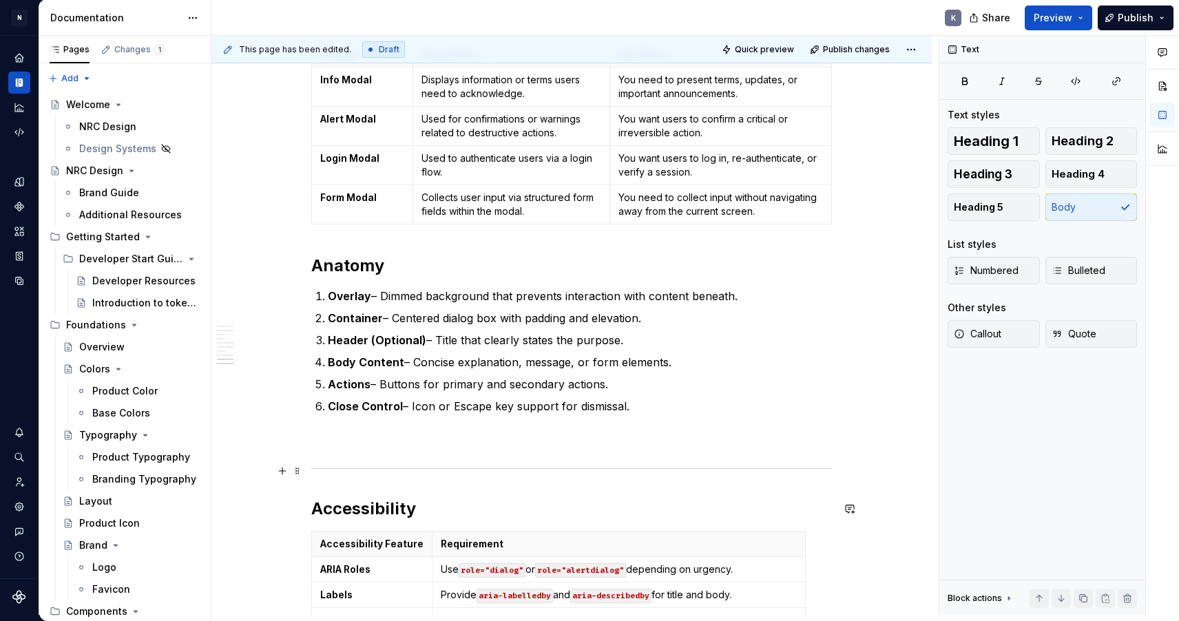
scroll to position [3303, 0]
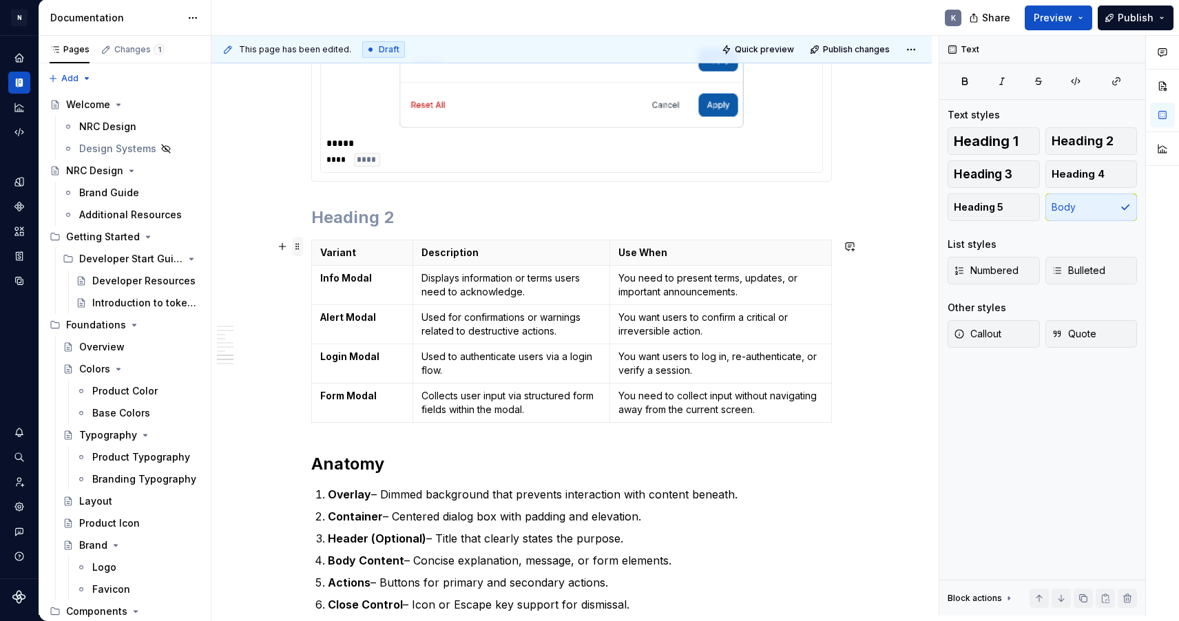
click at [303, 242] on span at bounding box center [297, 246] width 11 height 19
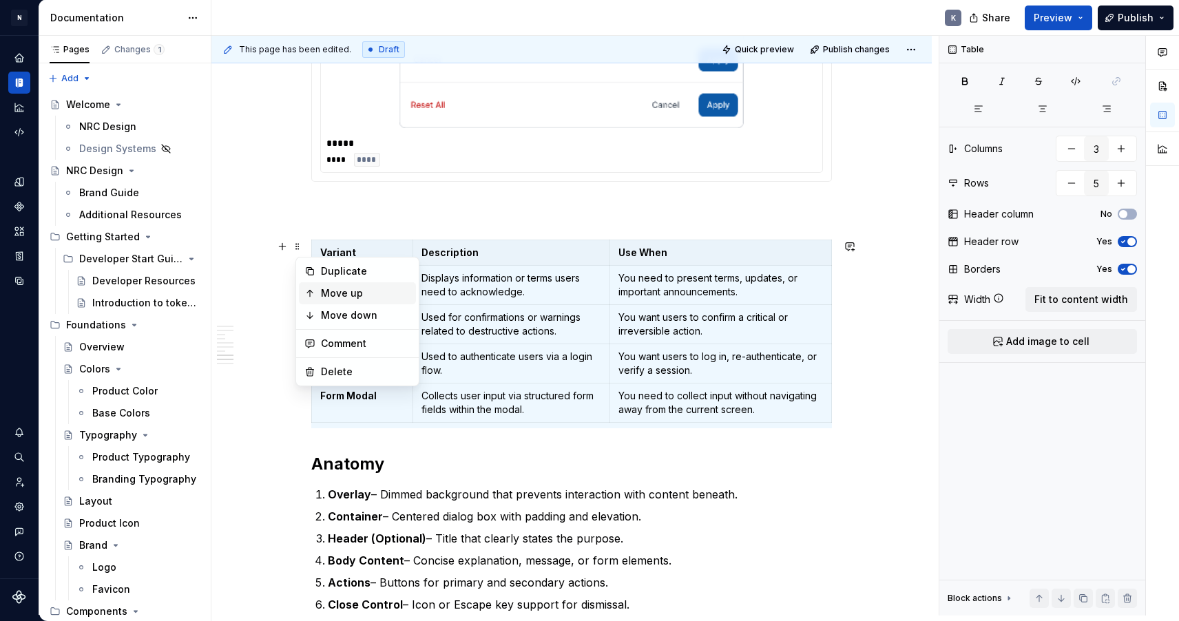
click at [335, 291] on div "Move up" at bounding box center [366, 294] width 90 height 14
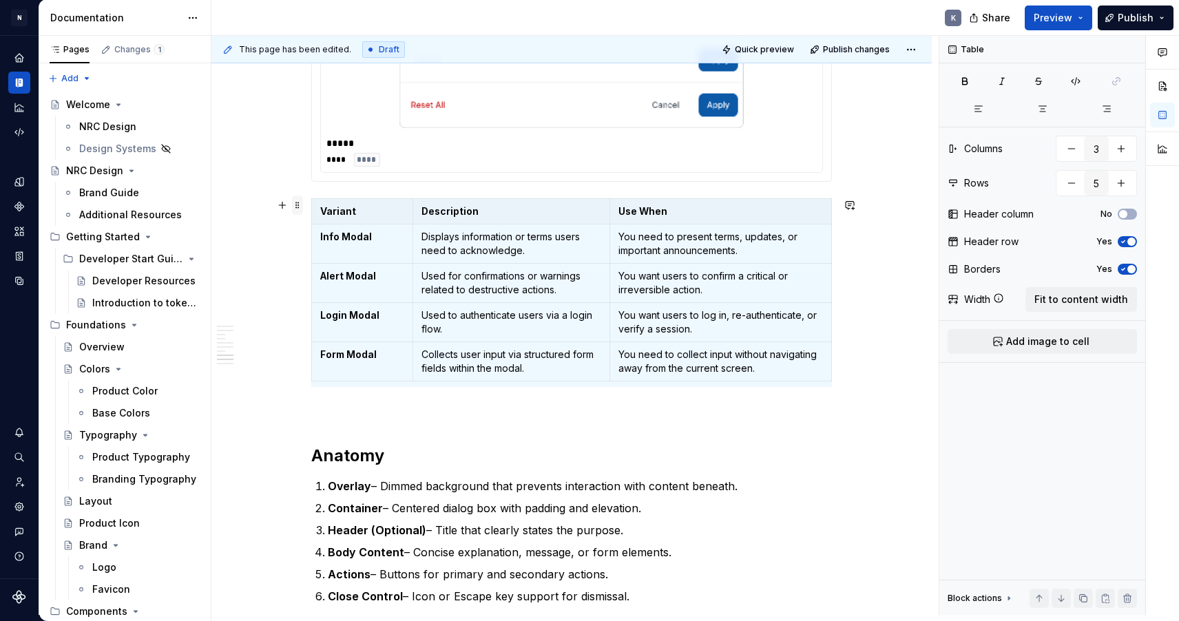
click at [302, 205] on span at bounding box center [297, 205] width 11 height 19
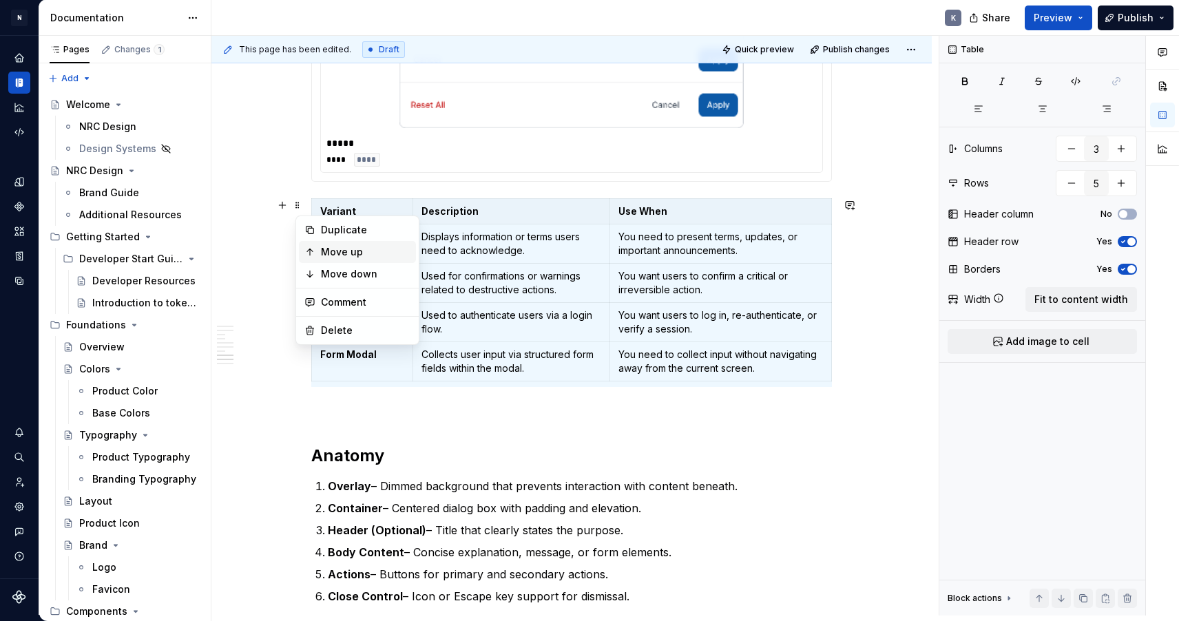
click at [329, 249] on div "Move up" at bounding box center [366, 252] width 90 height 14
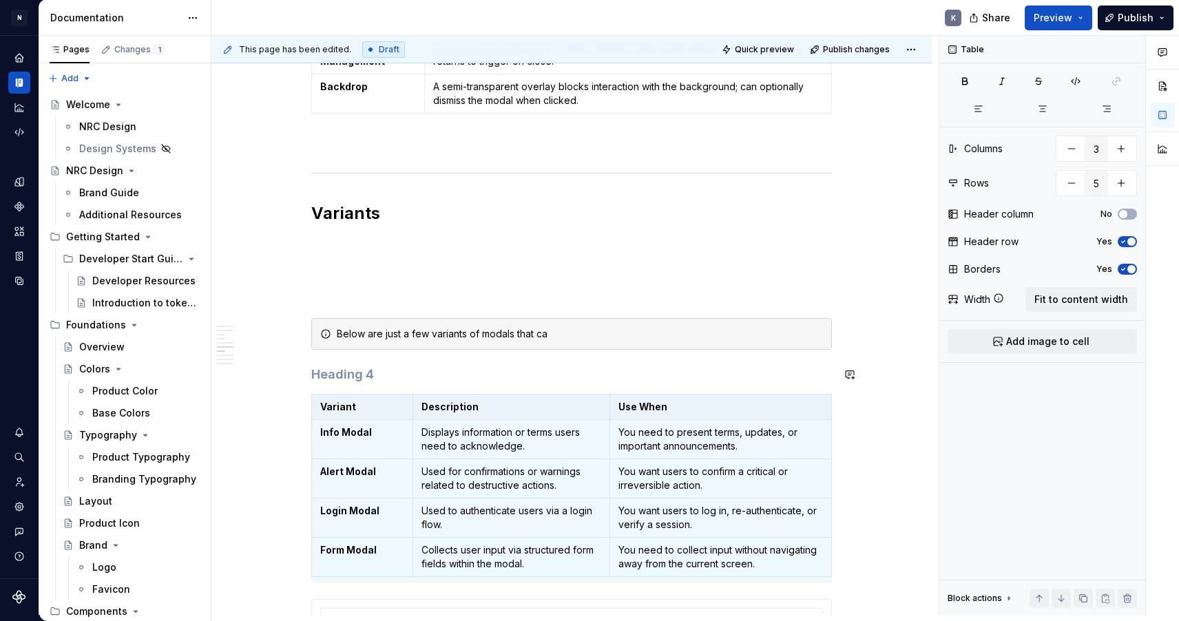
scroll to position [1477, 0]
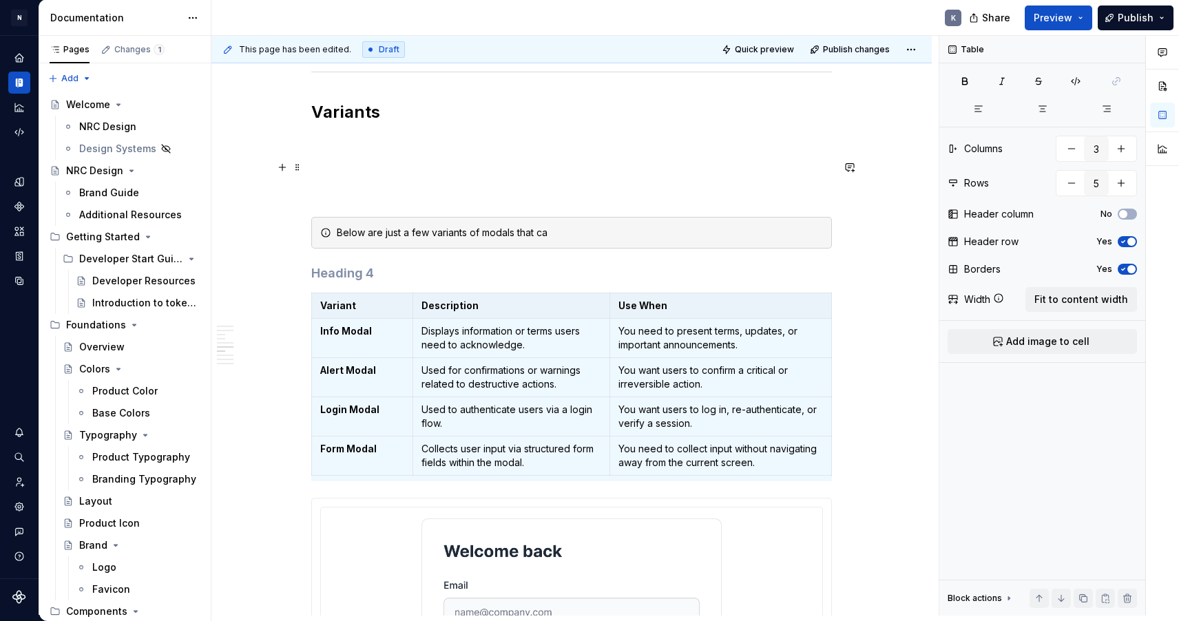
click at [391, 166] on p at bounding box center [571, 167] width 521 height 17
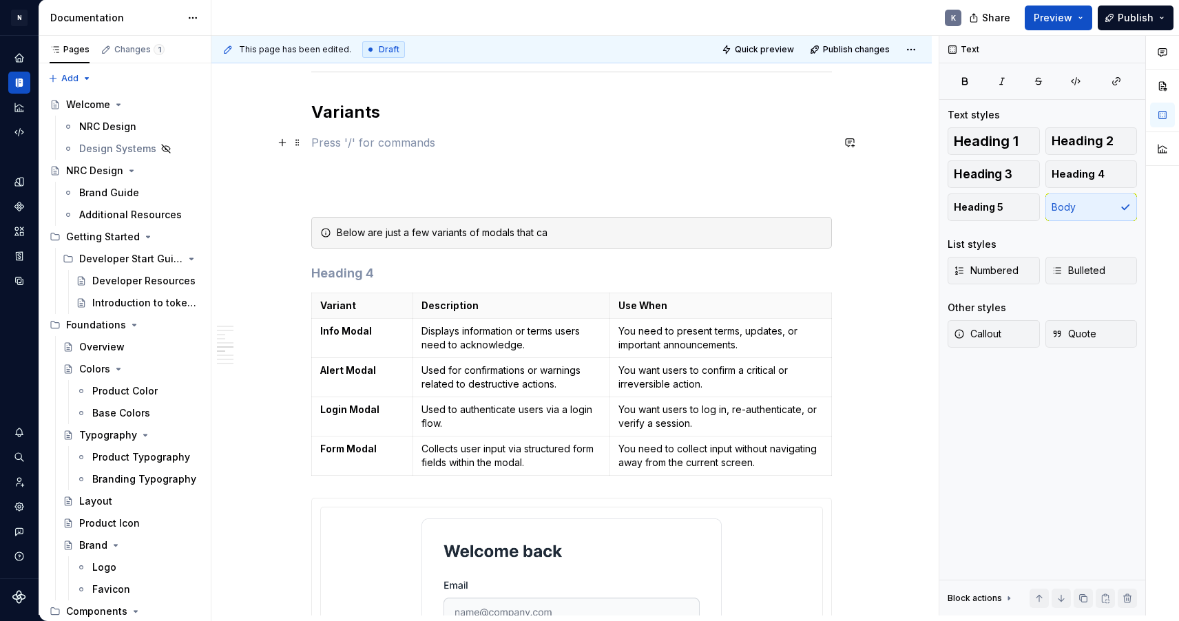
click at [393, 137] on p at bounding box center [571, 142] width 521 height 17
click at [393, 145] on p "Modals can" at bounding box center [571, 142] width 521 height 17
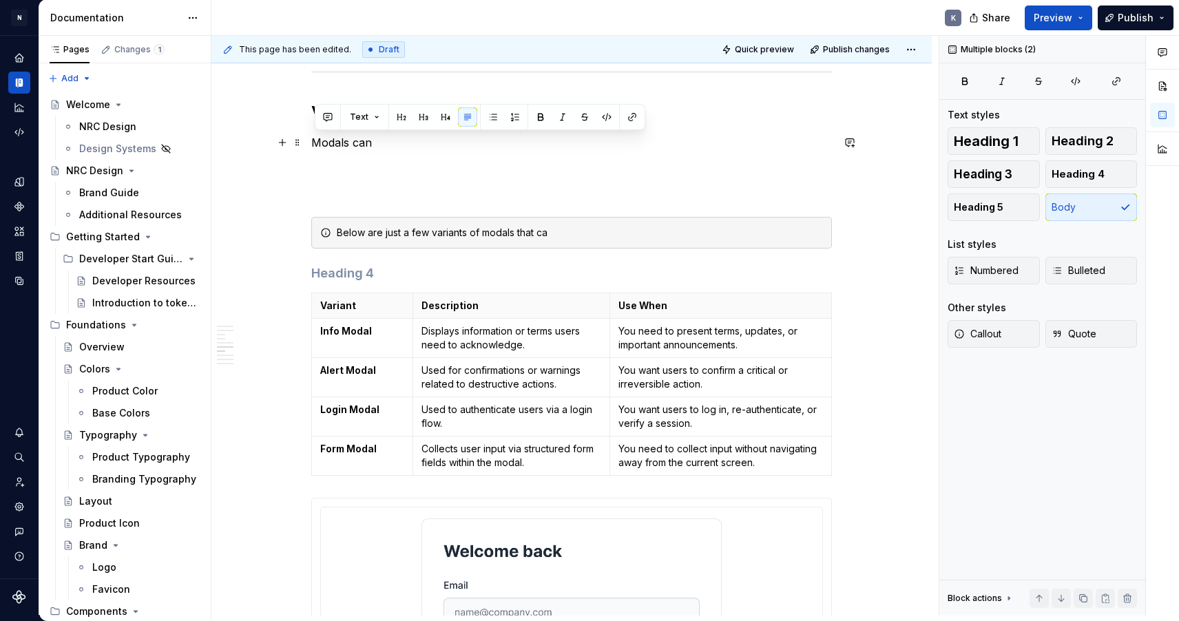
click at [371, 141] on p "Modals can" at bounding box center [571, 142] width 521 height 17
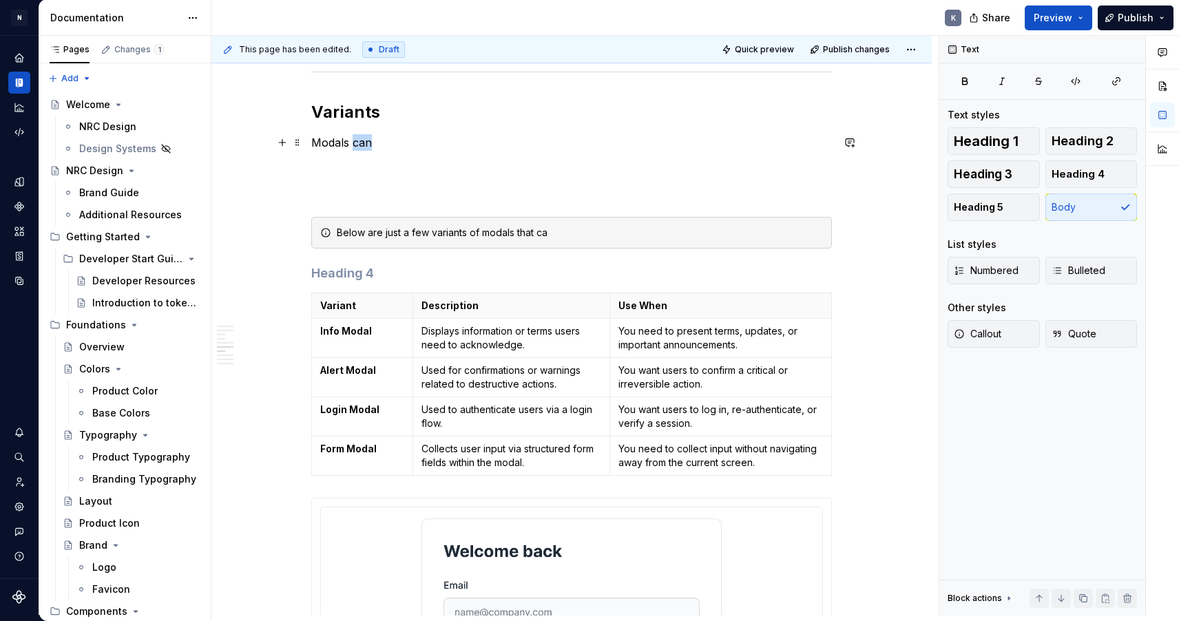
click at [371, 141] on p "Modals can" at bounding box center [571, 142] width 521 height 17
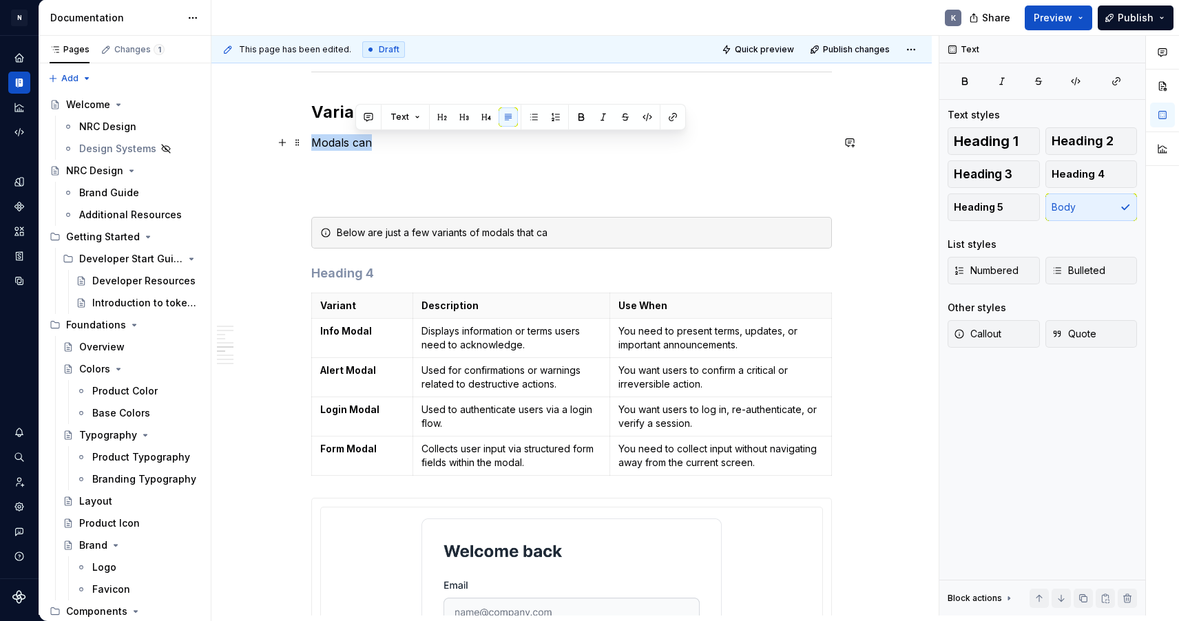
click at [371, 141] on p "Modals can" at bounding box center [571, 142] width 521 height 17
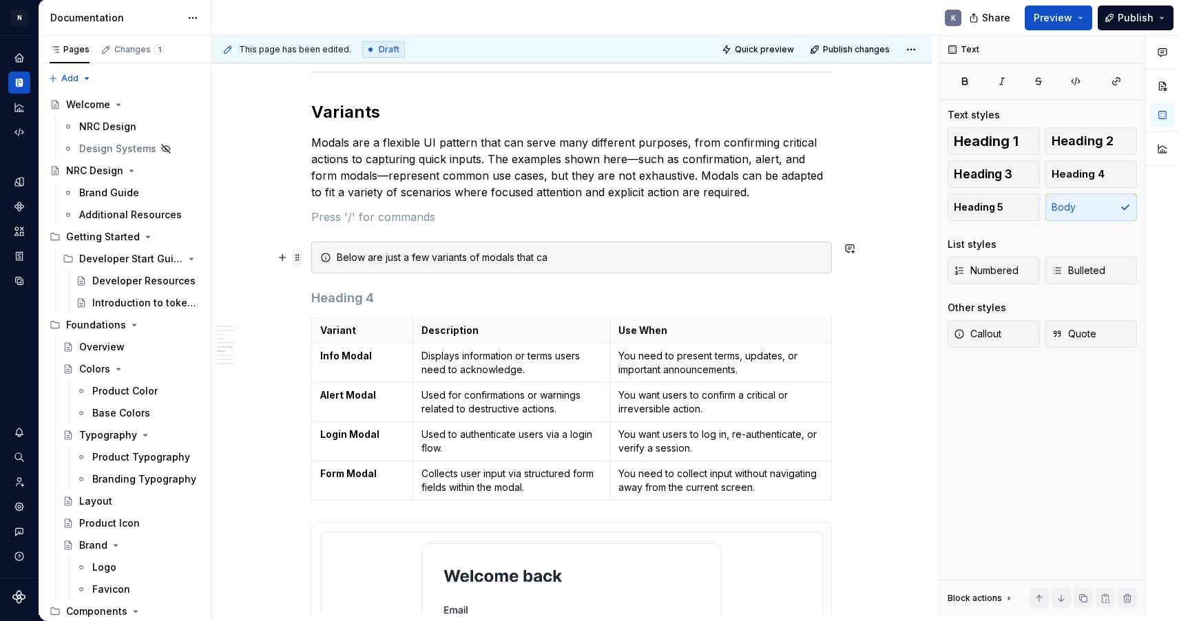
click at [301, 255] on span at bounding box center [297, 257] width 11 height 19
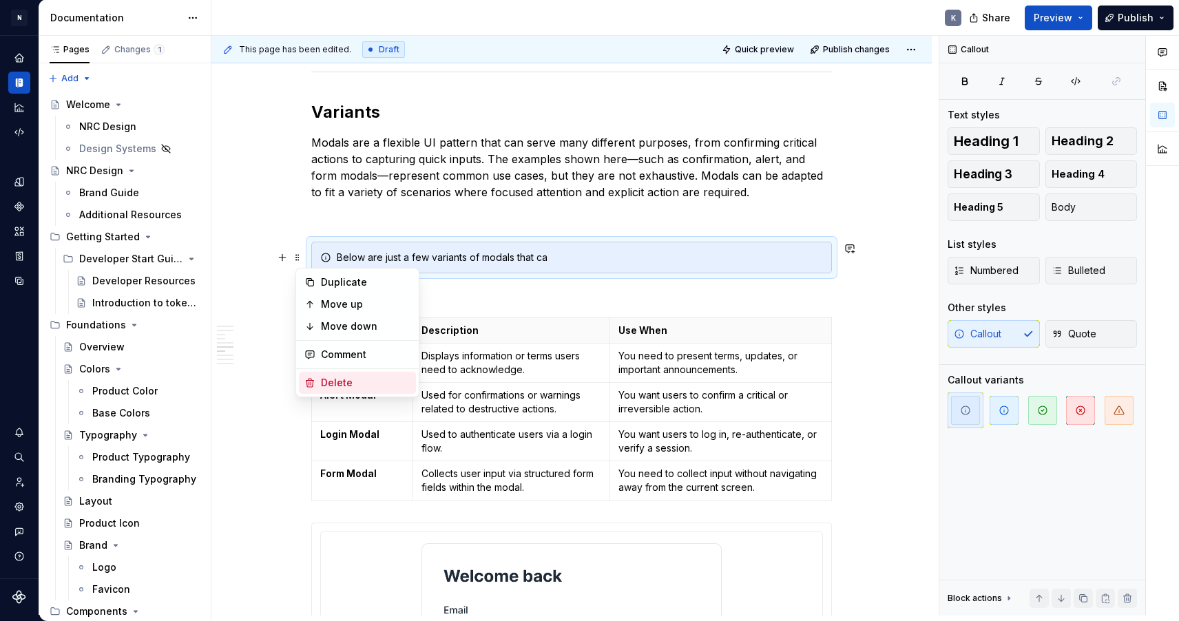
click at [340, 379] on div "Delete" at bounding box center [366, 383] width 90 height 14
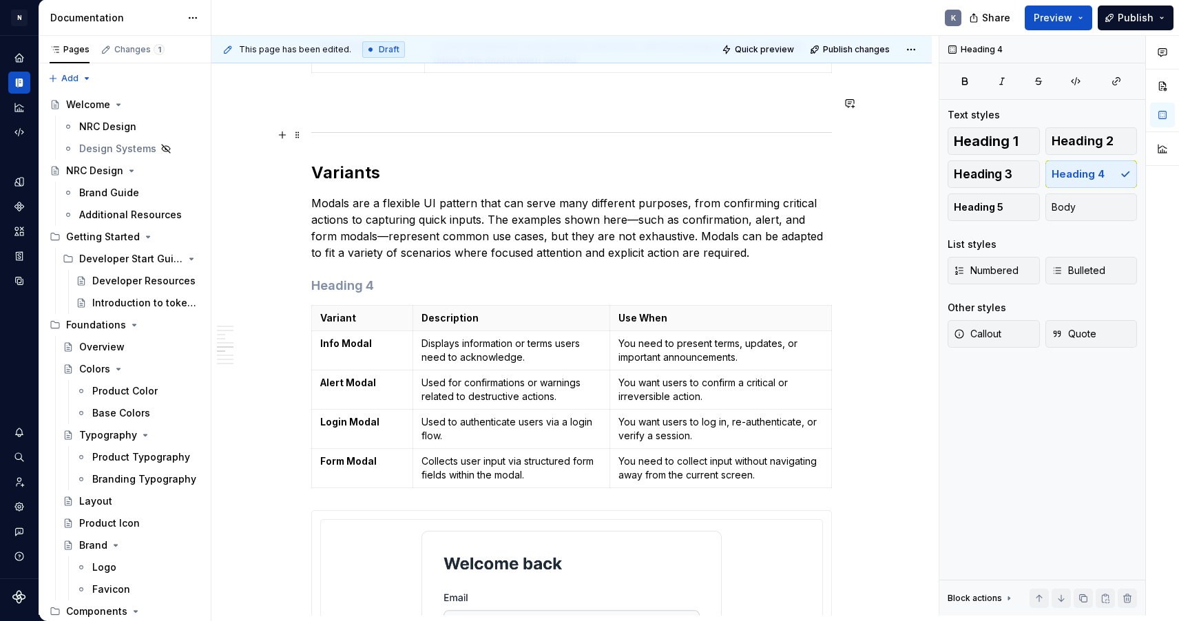
scroll to position [1444, 0]
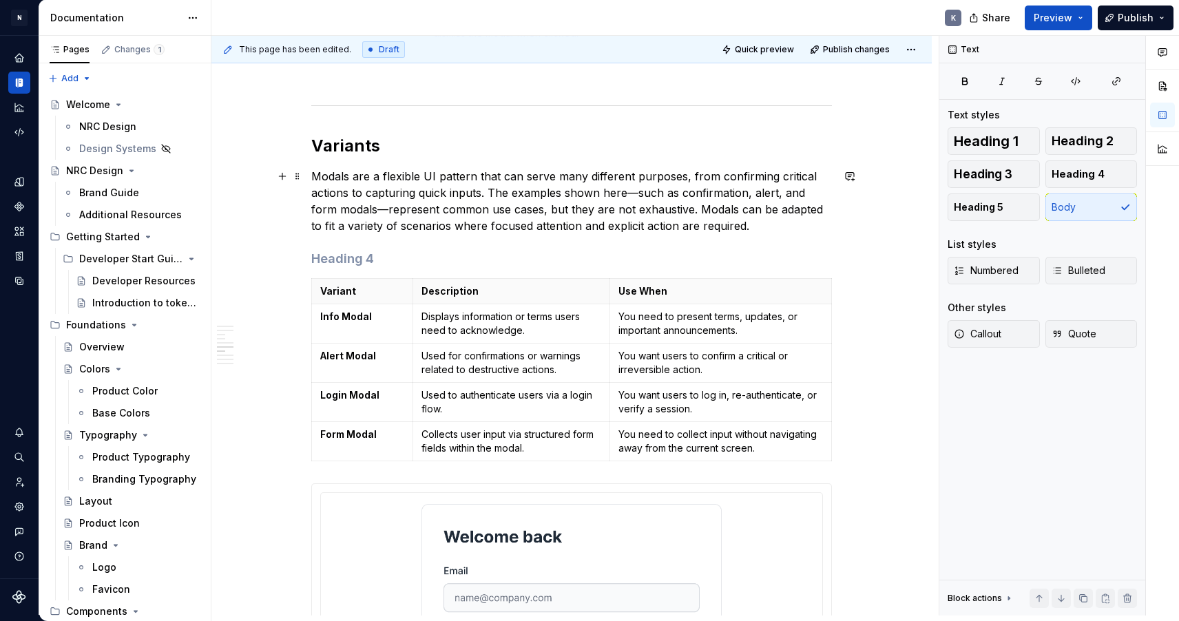
click at [501, 193] on p "Modals are a flexible UI pattern that can serve many different purposes, from c…" at bounding box center [571, 201] width 521 height 66
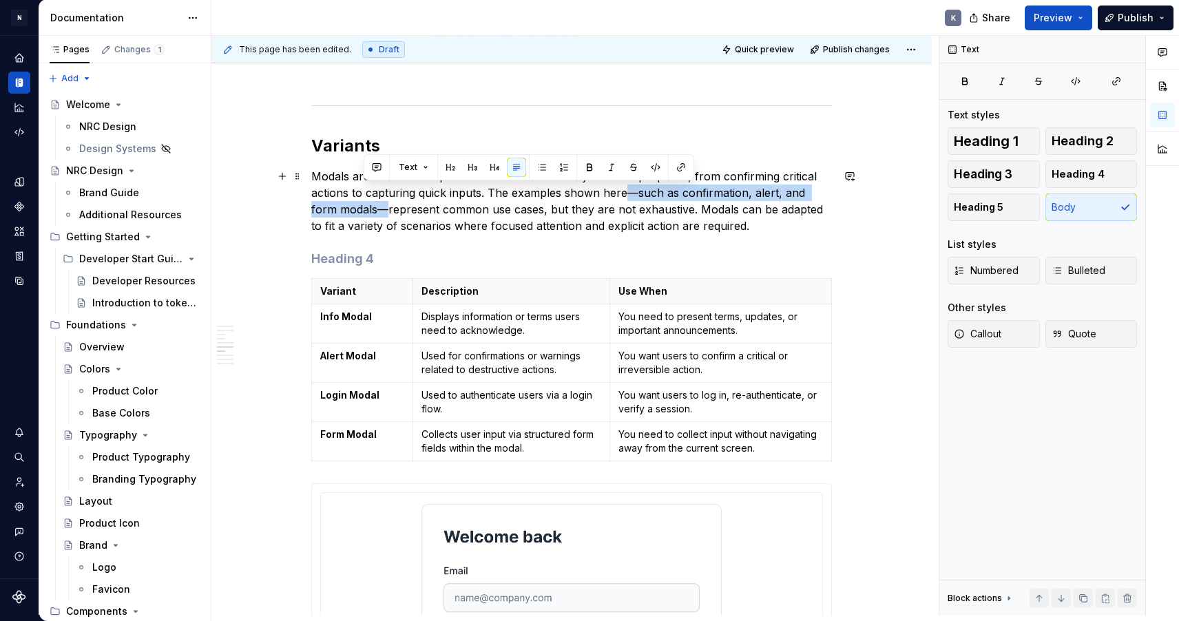
drag, startPoint x: 628, startPoint y: 192, endPoint x: 364, endPoint y: 209, distance: 265.1
click at [364, 209] on p "Modals are a flexible UI pattern that can serve many different purposes, from c…" at bounding box center [571, 201] width 521 height 66
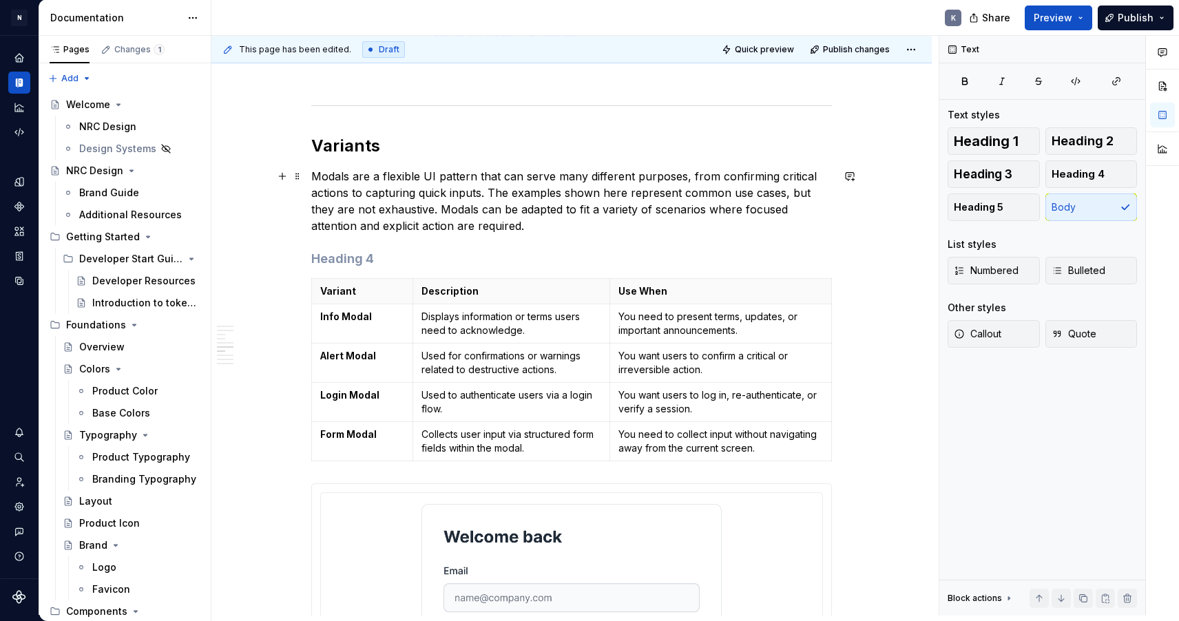
click at [533, 230] on p "Modals are a flexible UI pattern that can serve many different purposes, from c…" at bounding box center [571, 201] width 521 height 66
click at [302, 288] on span at bounding box center [297, 285] width 11 height 19
click at [537, 227] on p "Modals are a flexible UI pattern that can serve many different purposes, from c…" at bounding box center [571, 201] width 521 height 66
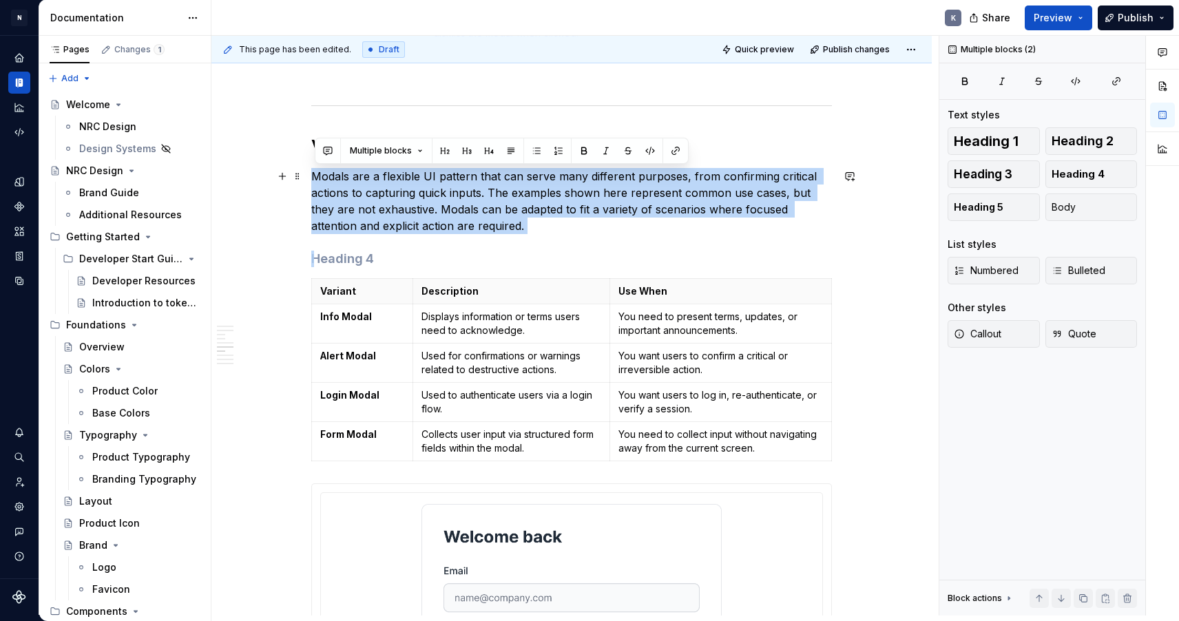
drag, startPoint x: 537, startPoint y: 227, endPoint x: 313, endPoint y: 177, distance: 228.6
click at [993, 333] on span "Callout" at bounding box center [978, 334] width 48 height 14
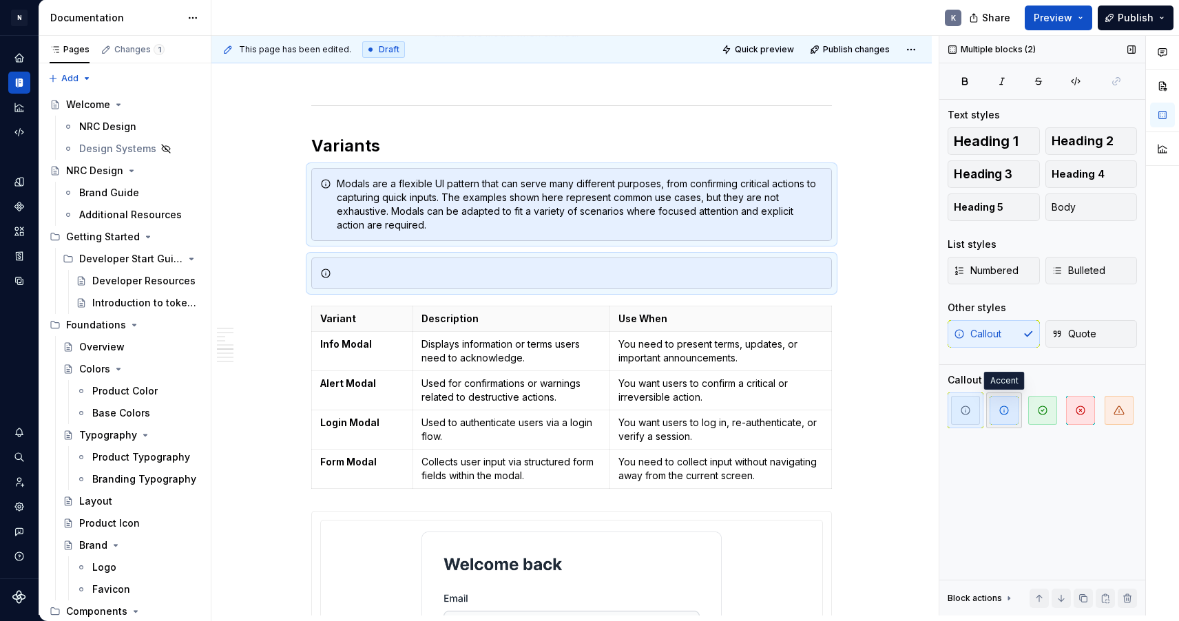
click at [1010, 408] on span "button" at bounding box center [1004, 410] width 29 height 29
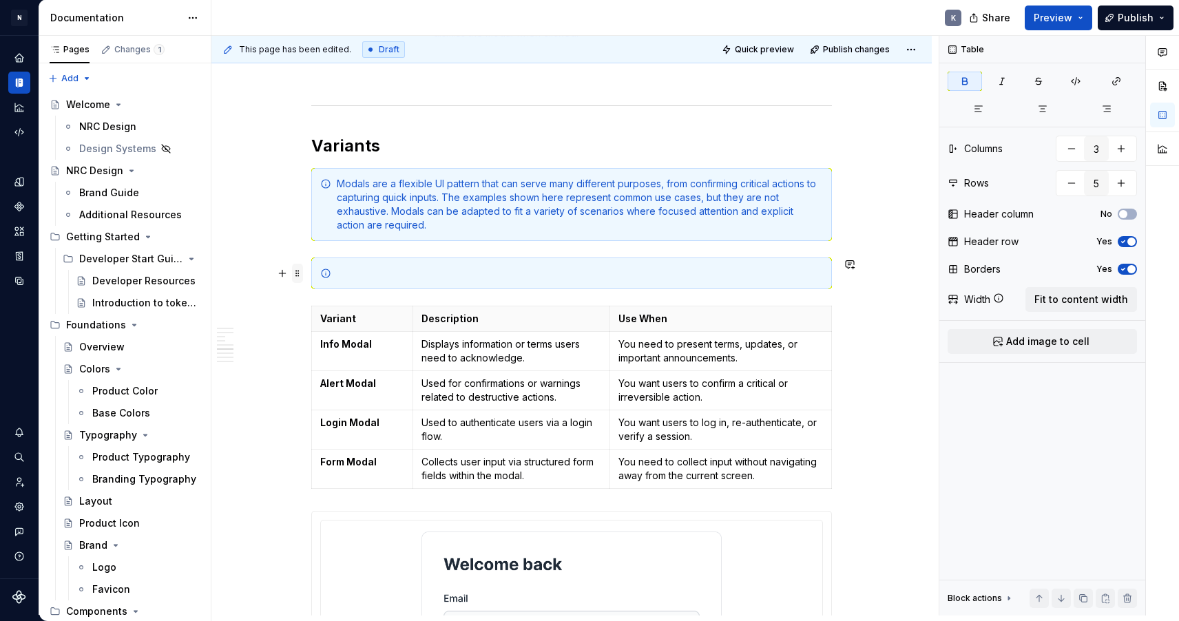
click at [300, 271] on span at bounding box center [297, 273] width 11 height 19
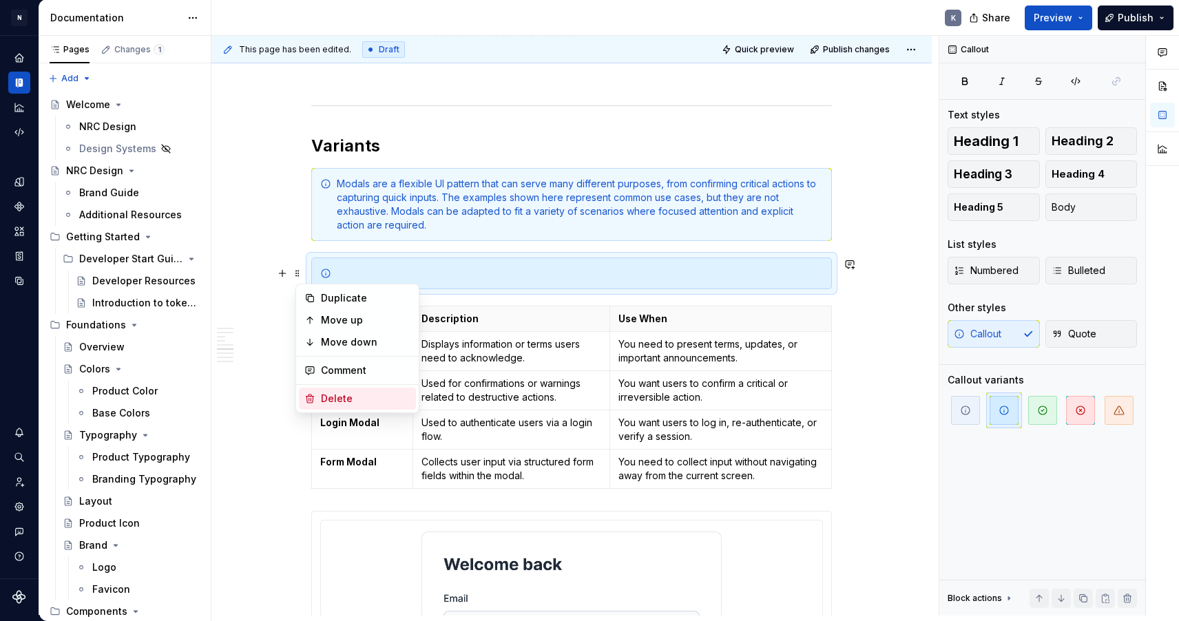
click at [346, 396] on div "Delete" at bounding box center [366, 399] width 90 height 14
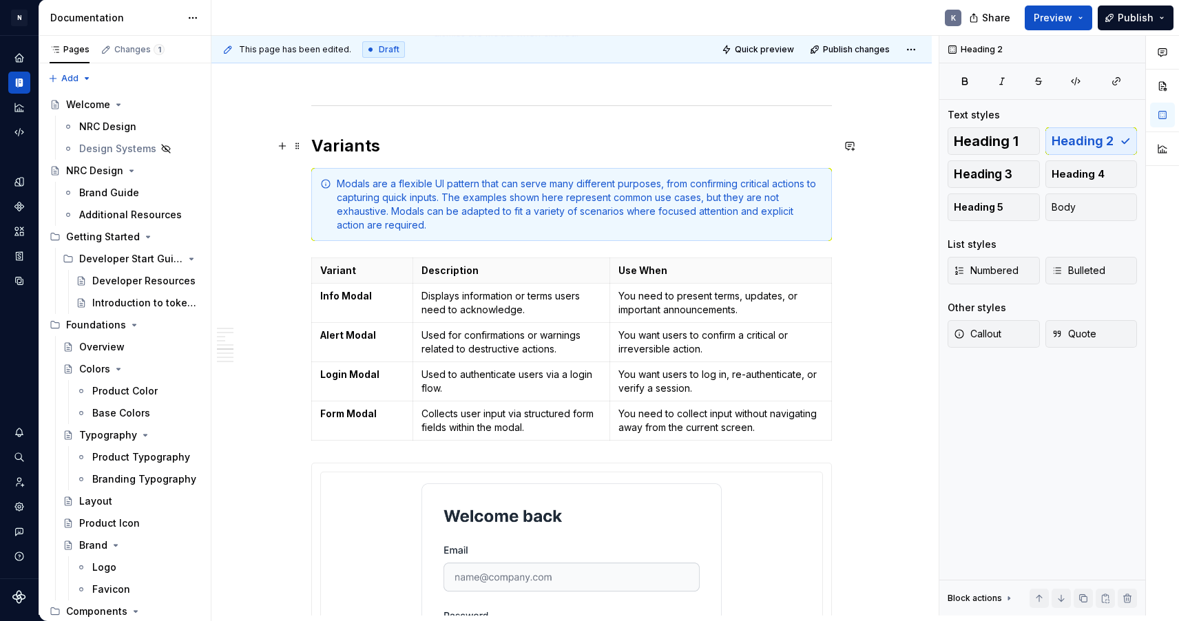
click at [444, 143] on h2 "Variants" at bounding box center [571, 146] width 521 height 22
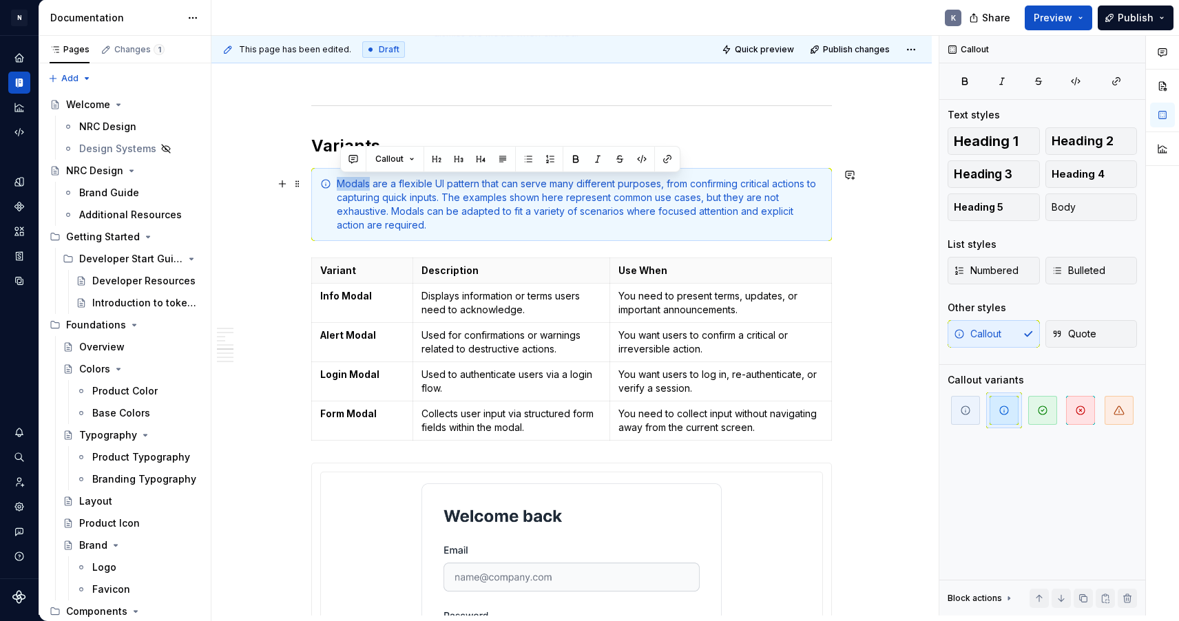
drag, startPoint x: 372, startPoint y: 183, endPoint x: 338, endPoint y: 185, distance: 34.5
click at [421, 207] on div "Modals are a flexible UI pattern that can serve many different purposes, from c…" at bounding box center [580, 204] width 486 height 55
click at [435, 147] on h2 "Variants" at bounding box center [571, 146] width 521 height 22
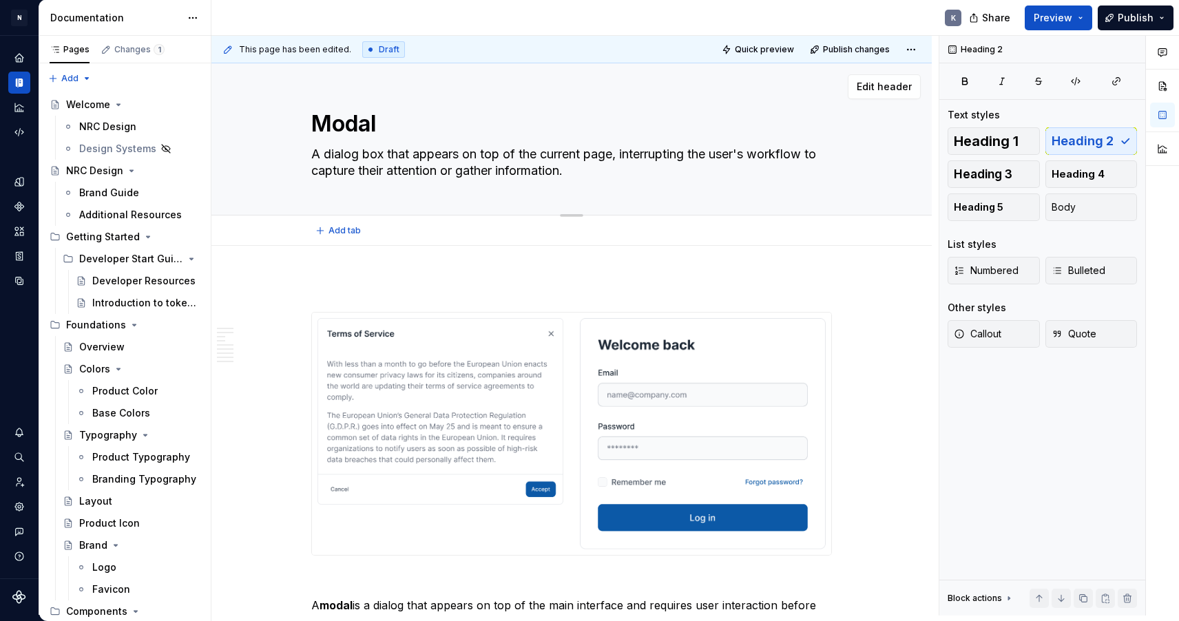
scroll to position [0, 0]
click at [858, 51] on span "Publish changes" at bounding box center [856, 49] width 67 height 11
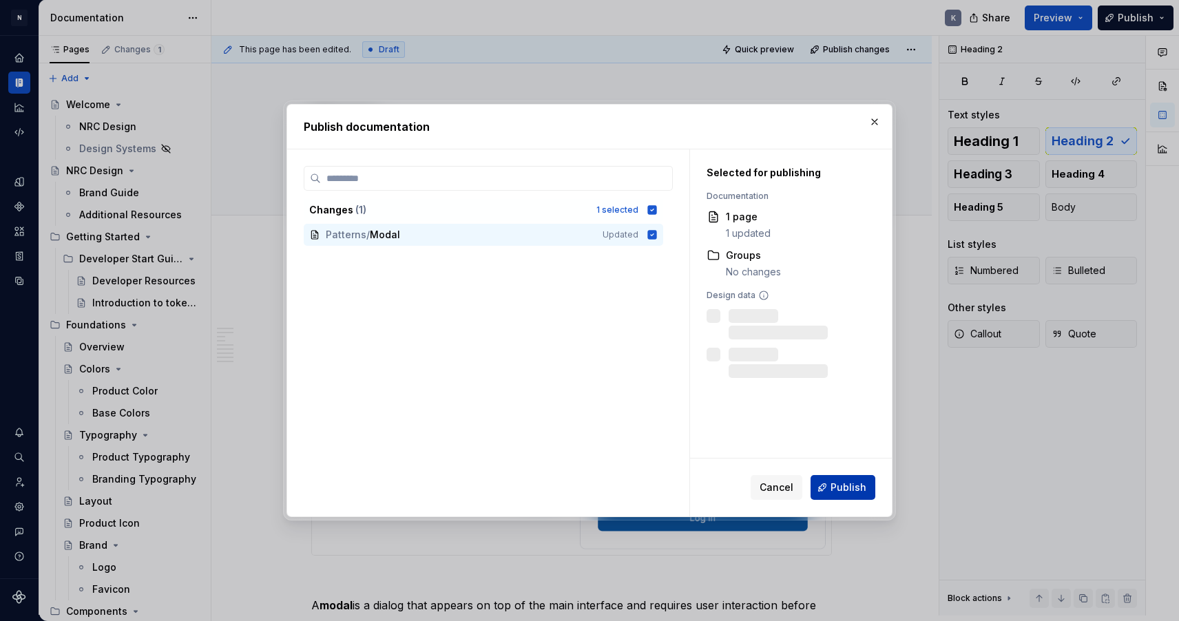
click at [840, 487] on span "Publish" at bounding box center [849, 488] width 36 height 14
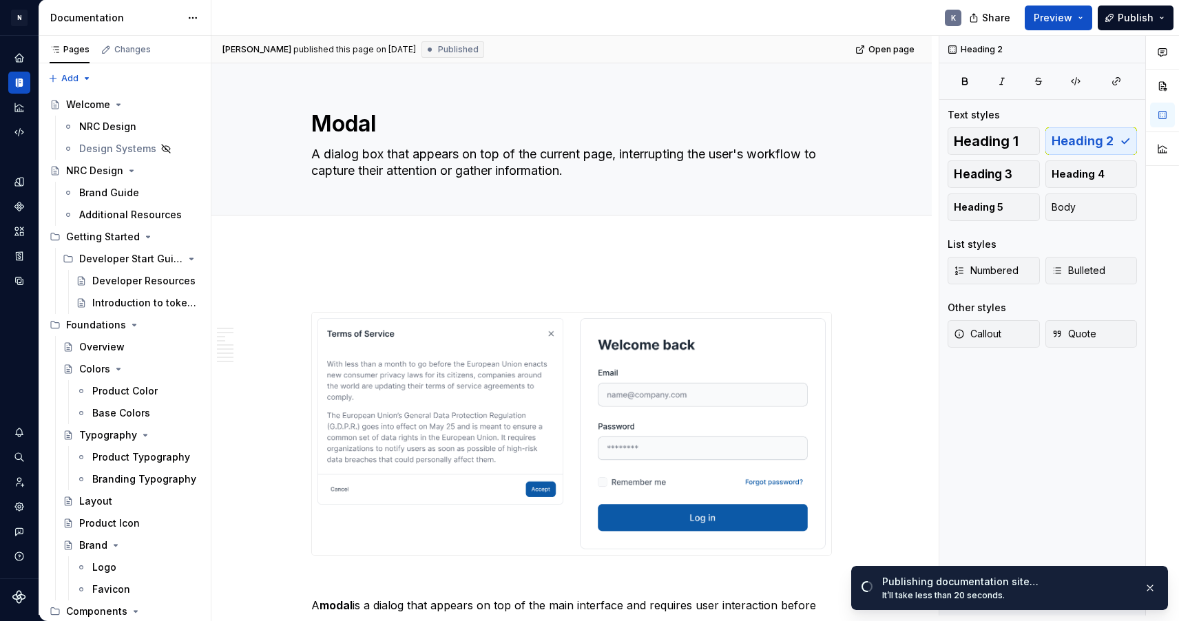
type textarea "*"
